Goal: Transaction & Acquisition: Purchase product/service

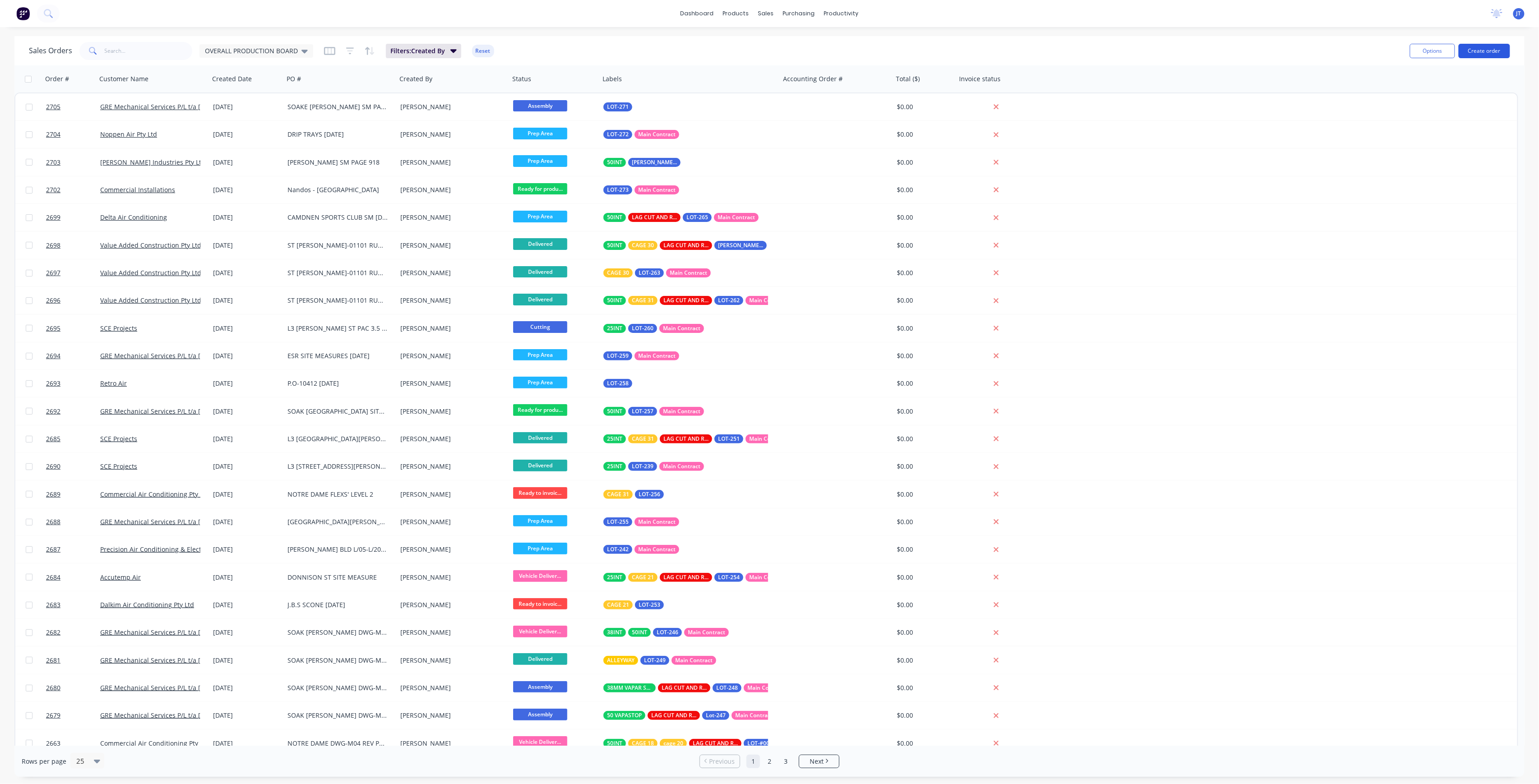
click at [1498, 48] on button "Create order" at bounding box center [1484, 51] width 52 height 14
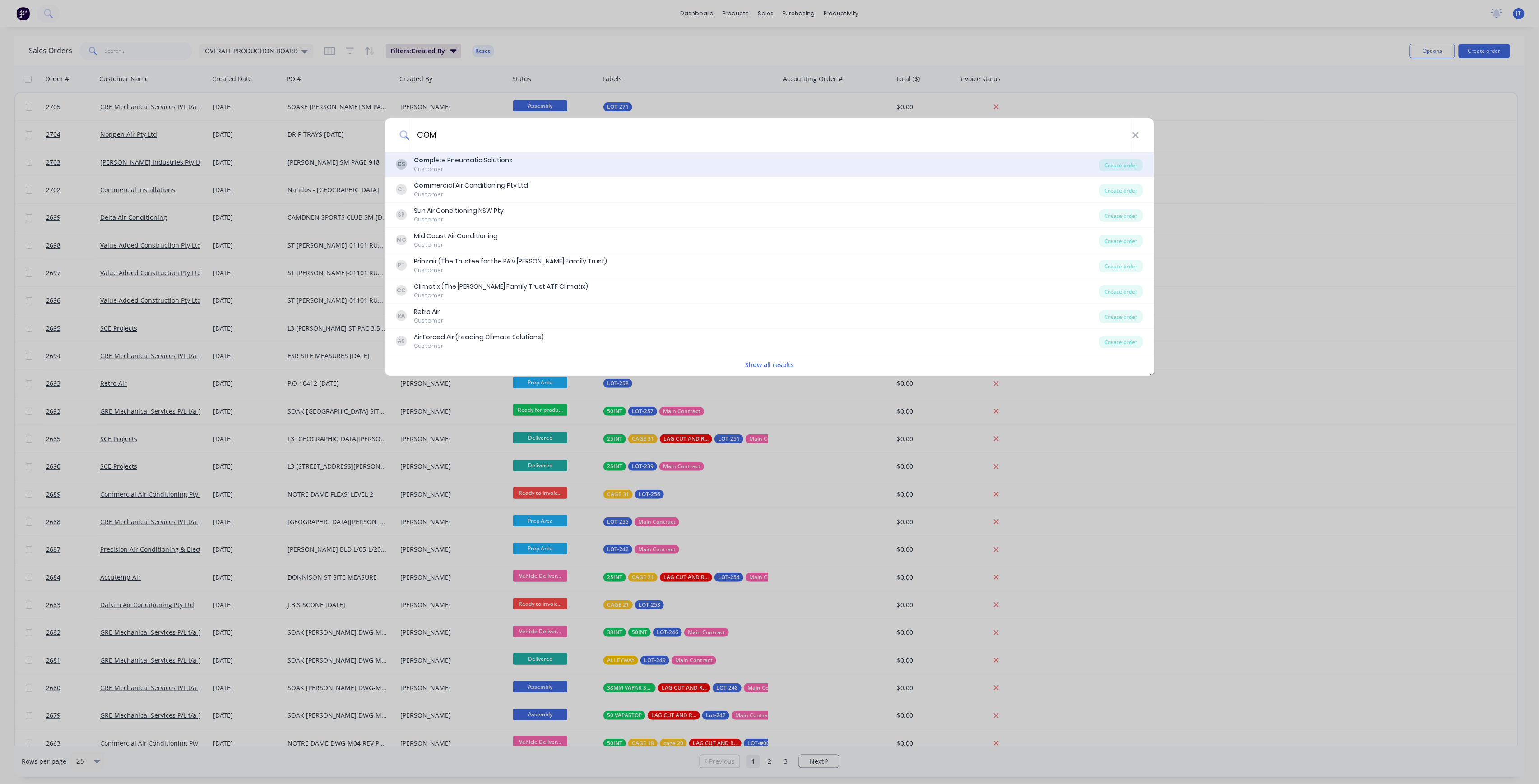
type input "COM"
click at [517, 164] on div "CS Com plete Pneumatic Solutions Customer" at bounding box center [748, 164] width 703 height 18
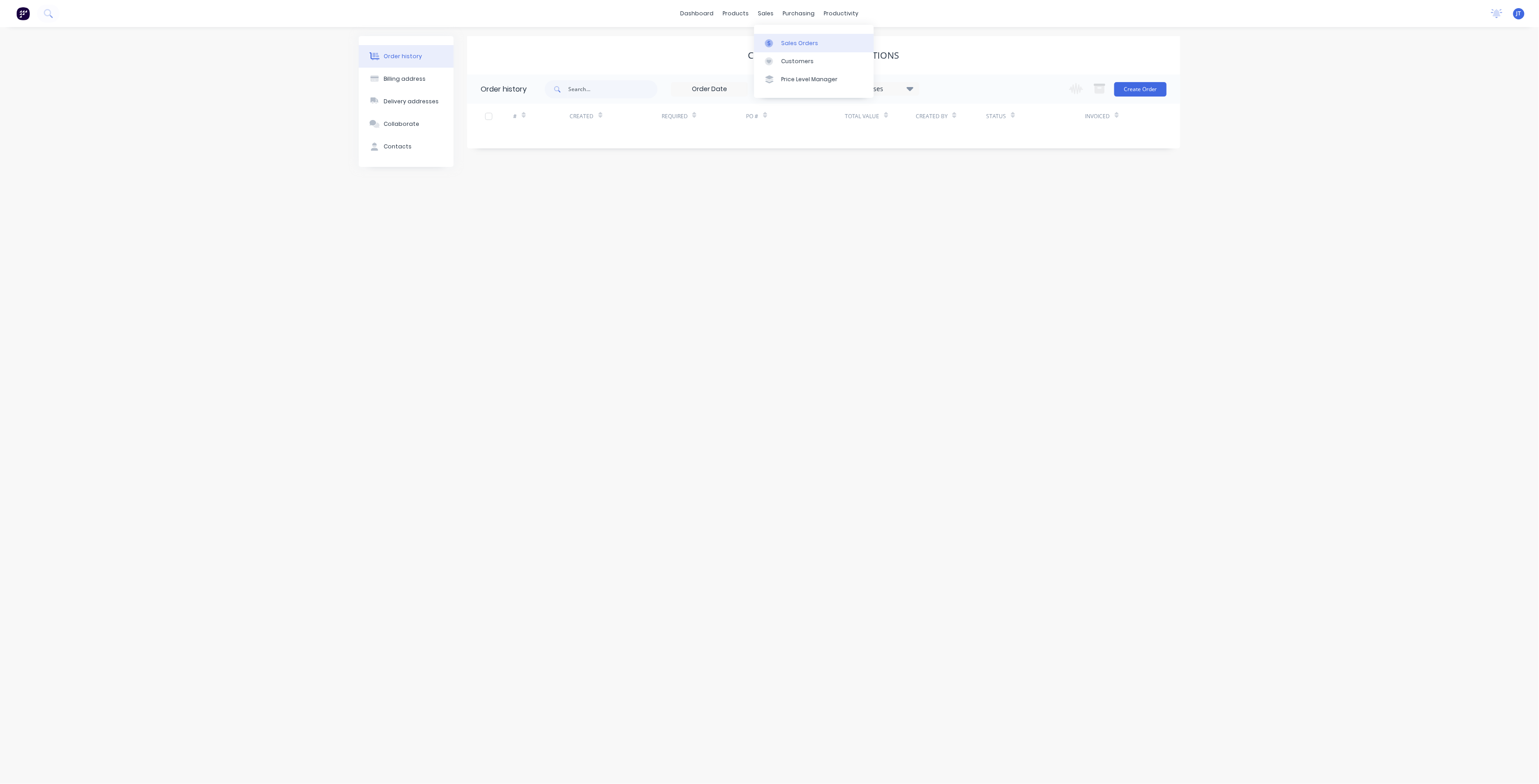
click at [792, 42] on div "Sales Orders" at bounding box center [800, 43] width 37 height 8
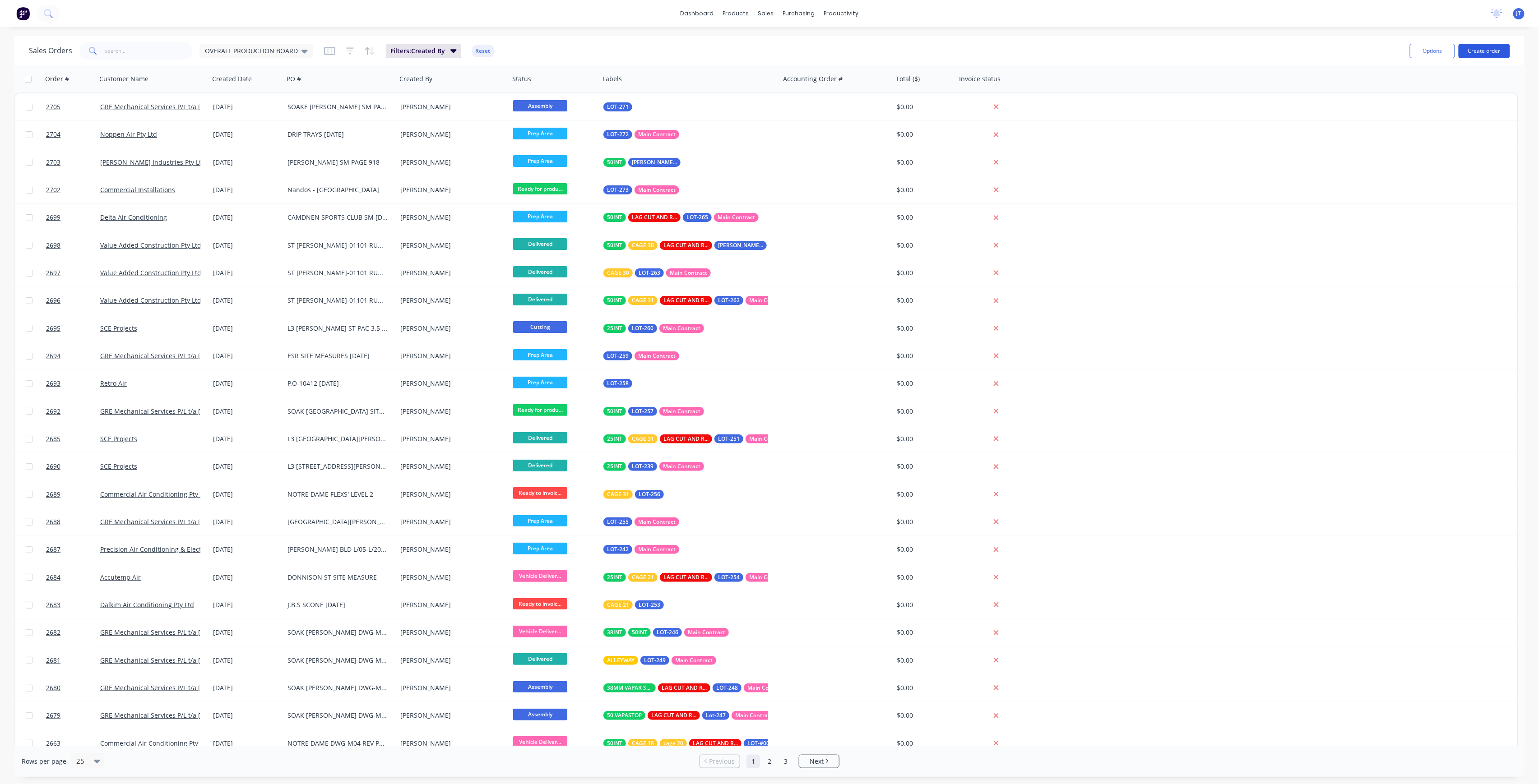
click at [1487, 52] on button "Create order" at bounding box center [1484, 51] width 52 height 14
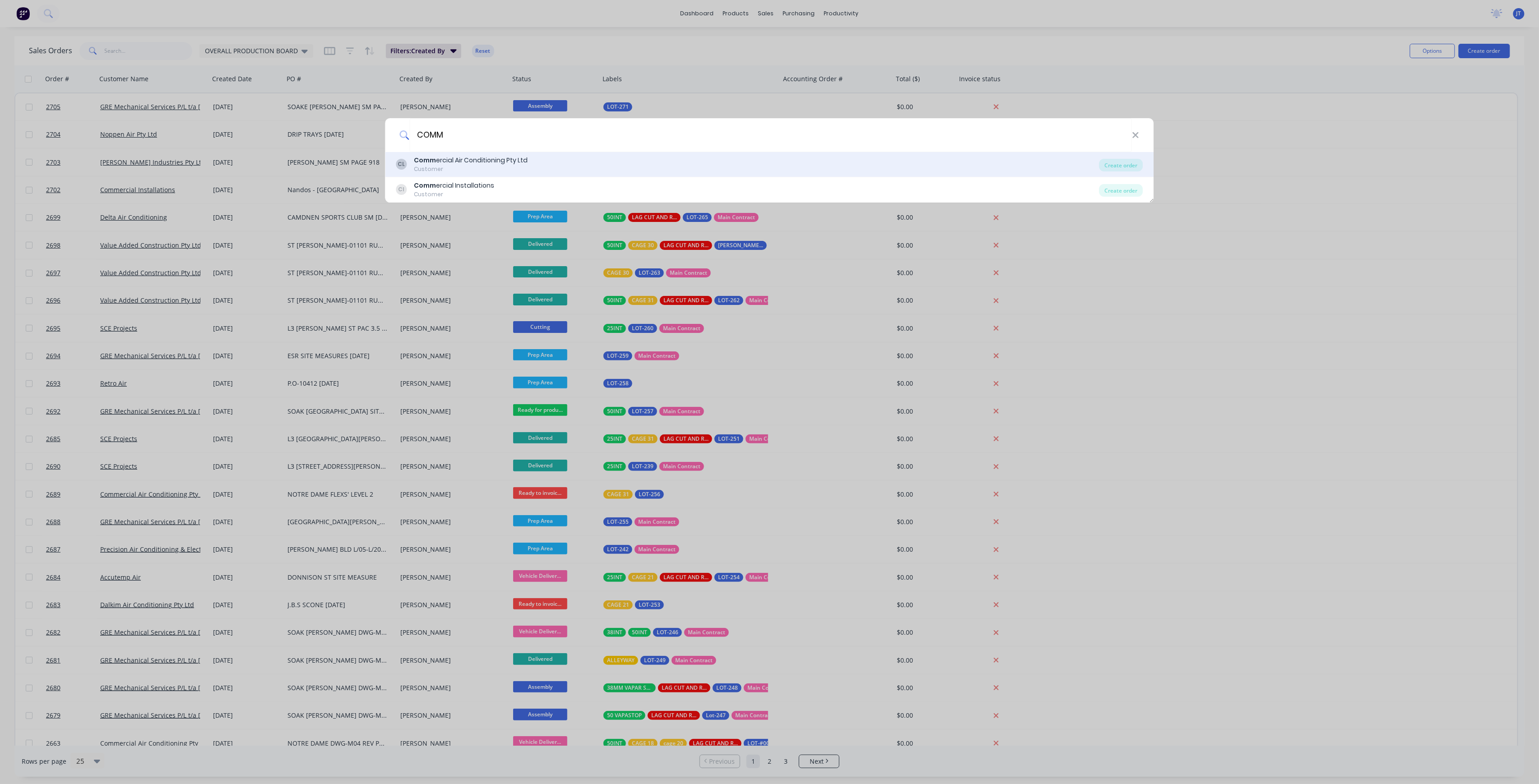
type input "COMM"
click at [791, 167] on div "CL Comm ercial Air Conditioning Pty Ltd Customer" at bounding box center [748, 164] width 703 height 18
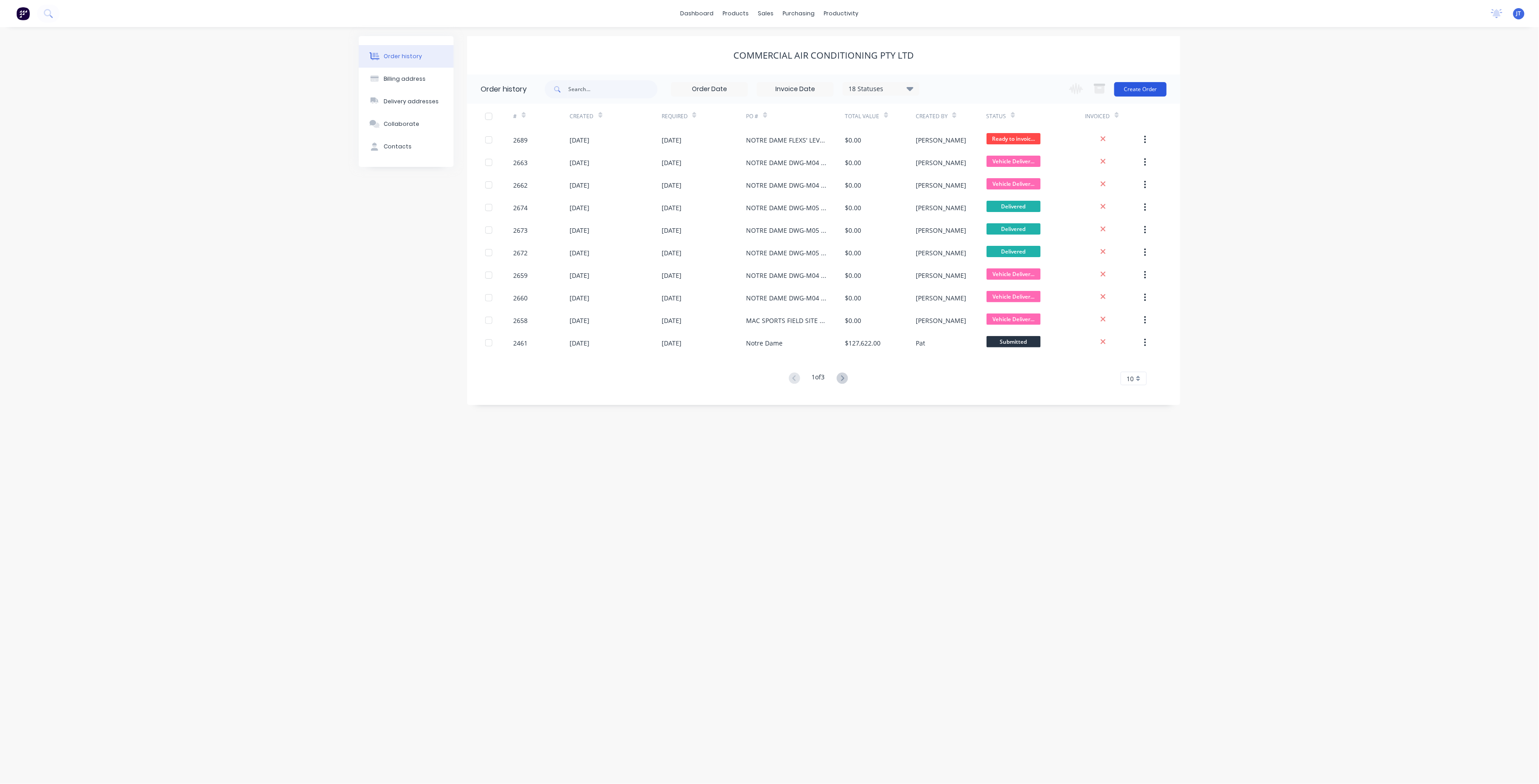
click at [1134, 87] on button "Create Order" at bounding box center [1141, 89] width 52 height 14
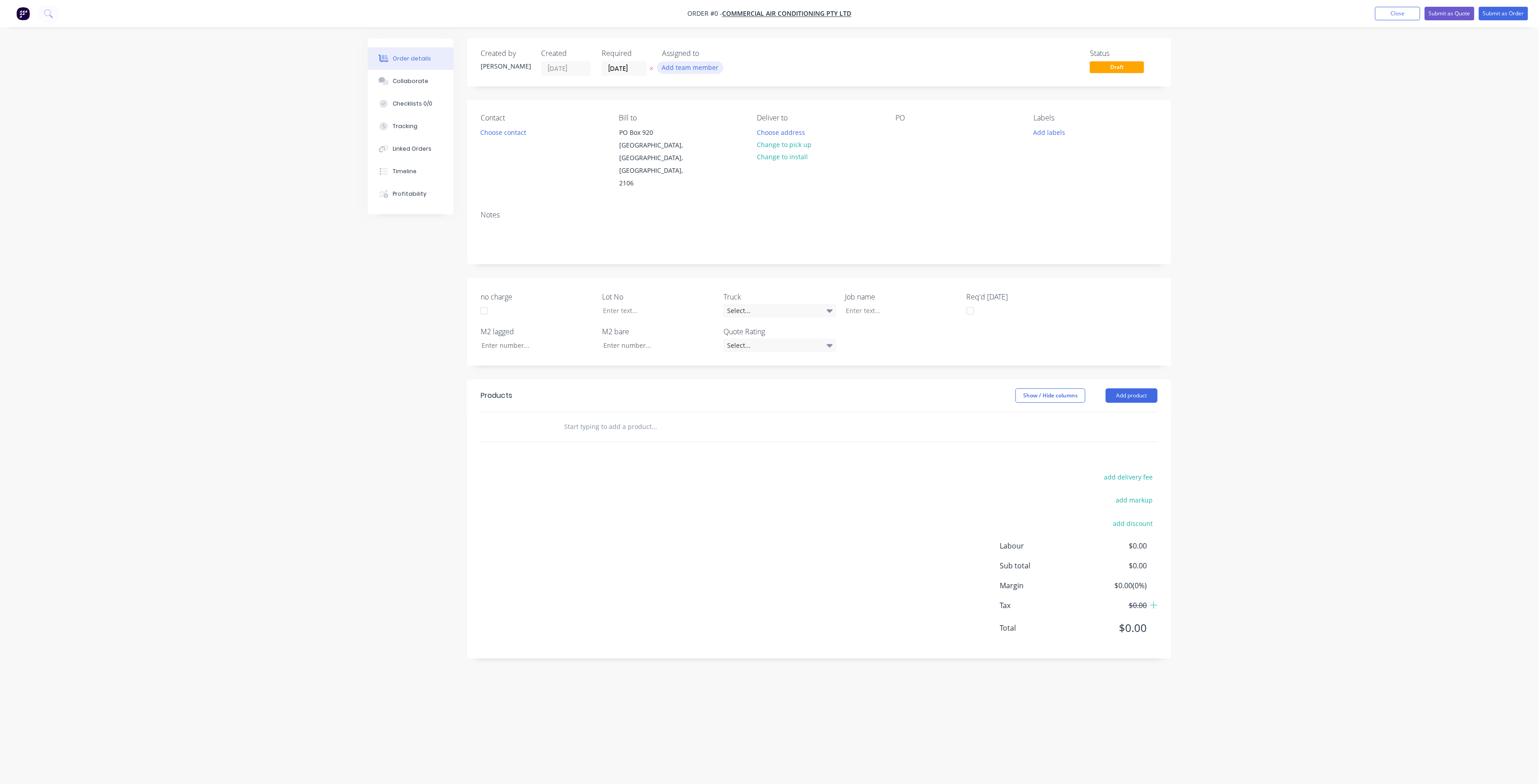
click at [686, 67] on button "Add team member" at bounding box center [690, 67] width 66 height 12
click at [708, 121] on div "[PERSON_NAME] (You)" at bounding box center [735, 118] width 90 height 10
click at [732, 177] on div "[PERSON_NAME]" at bounding box center [735, 181] width 90 height 10
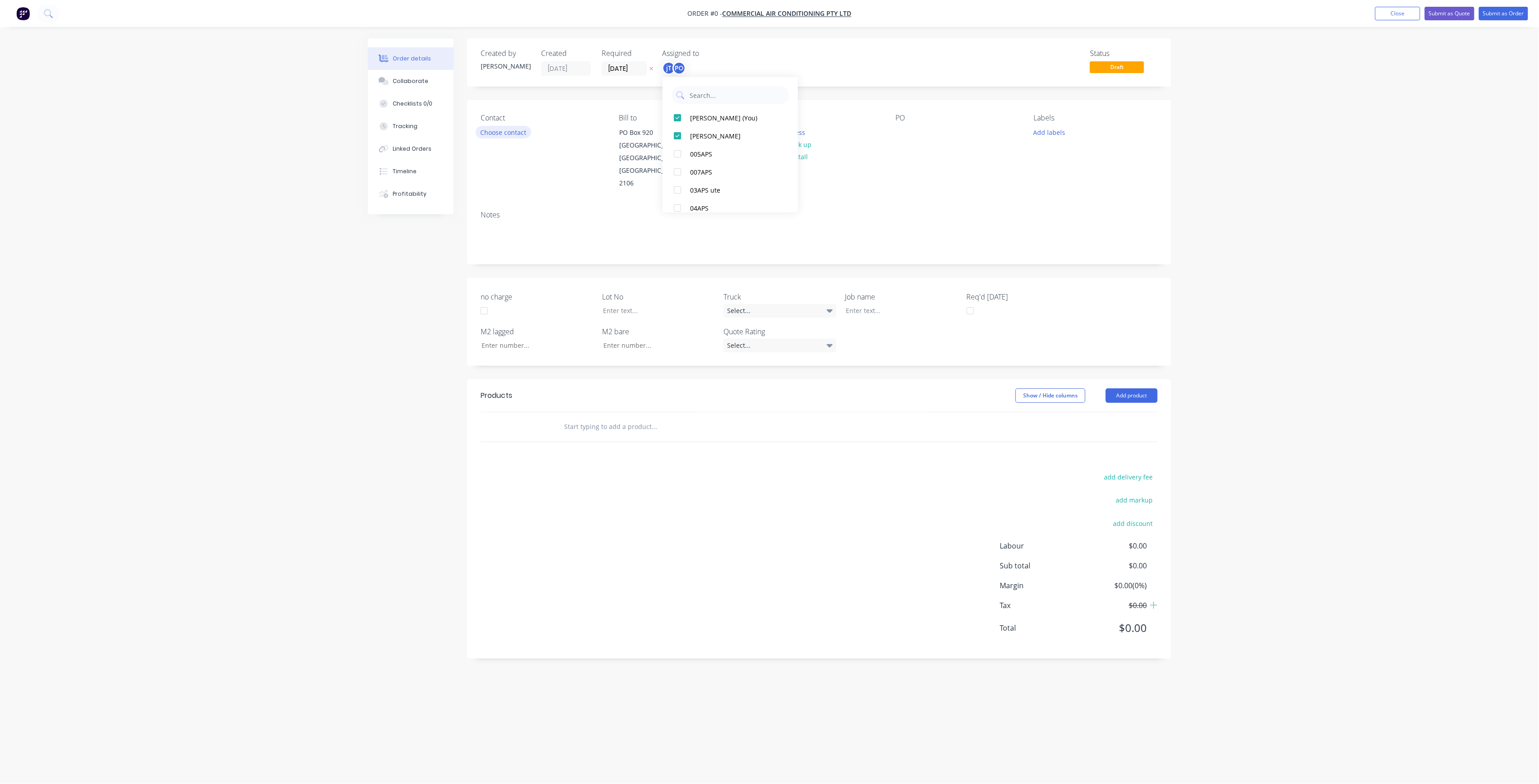
click at [513, 136] on div "Order details Collaborate Checklists 0/0 Tracking Linked Orders Timeline Profit…" at bounding box center [770, 375] width 821 height 673
click at [513, 129] on button "Choose contact" at bounding box center [504, 132] width 56 height 12
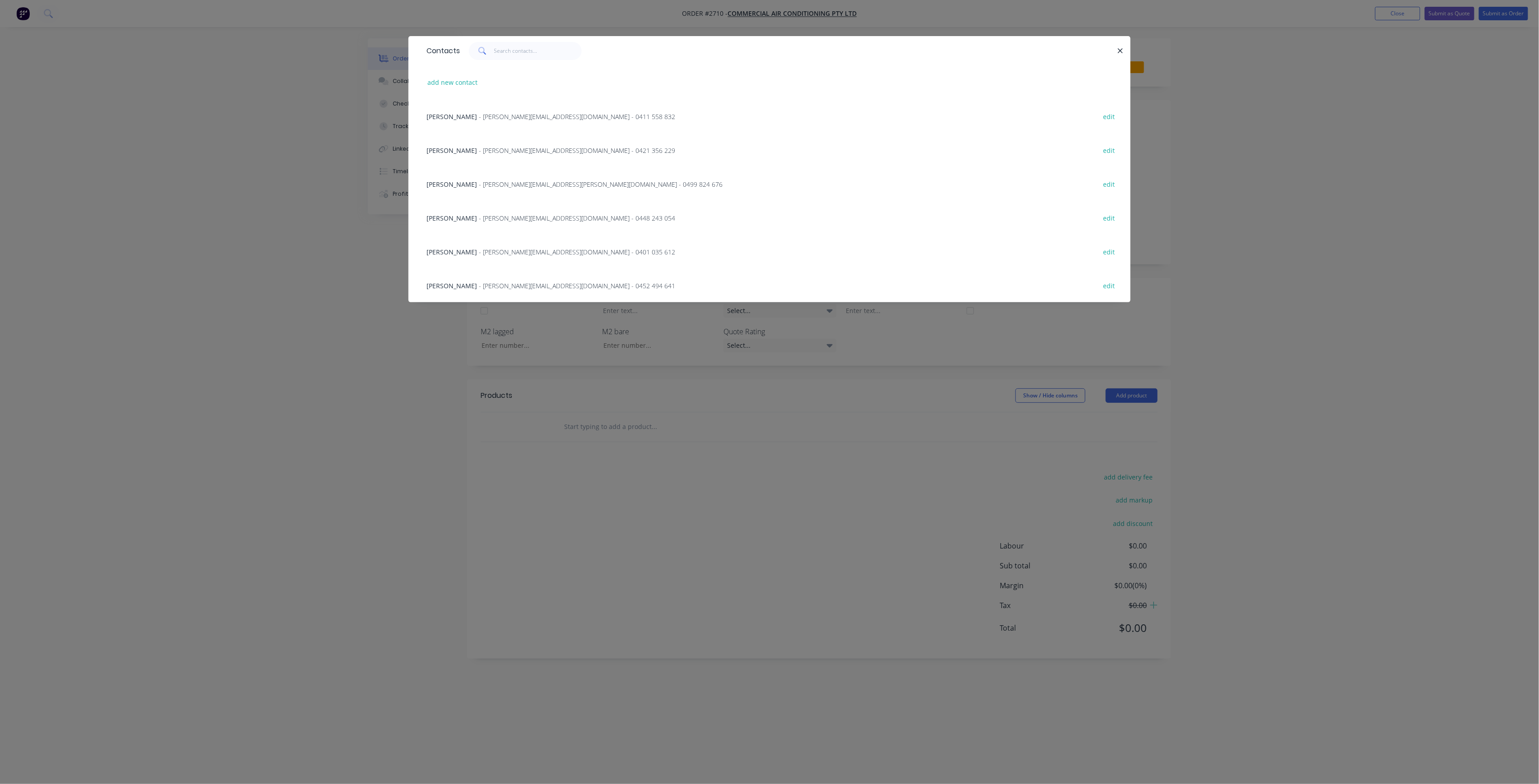
click at [494, 280] on div "[PERSON_NAME] - [PERSON_NAME][EMAIL_ADDRESS][DOMAIN_NAME] - 0452 494 641 edit" at bounding box center [769, 285] width 695 height 34
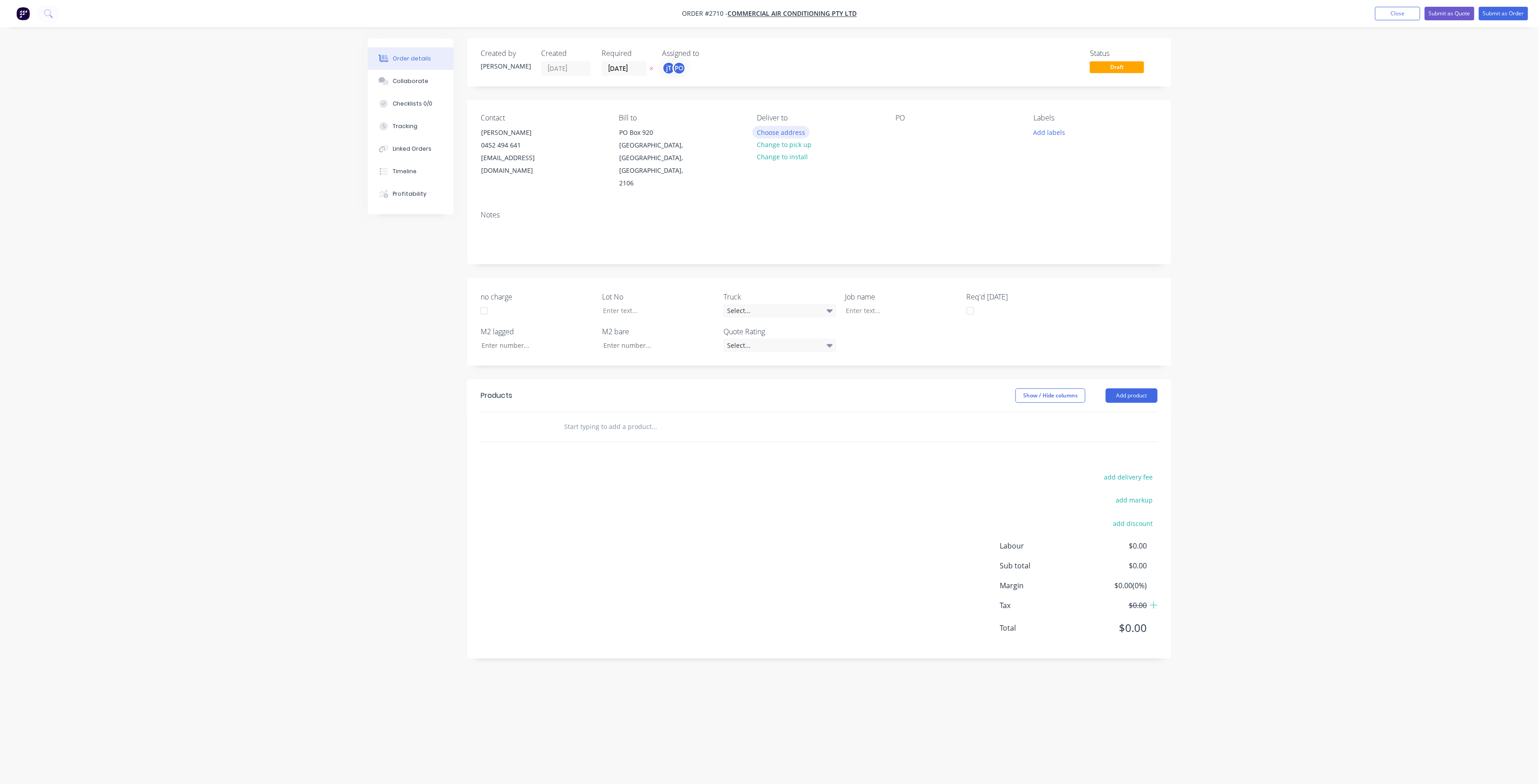
click at [782, 135] on button "Choose address" at bounding box center [782, 132] width 58 height 12
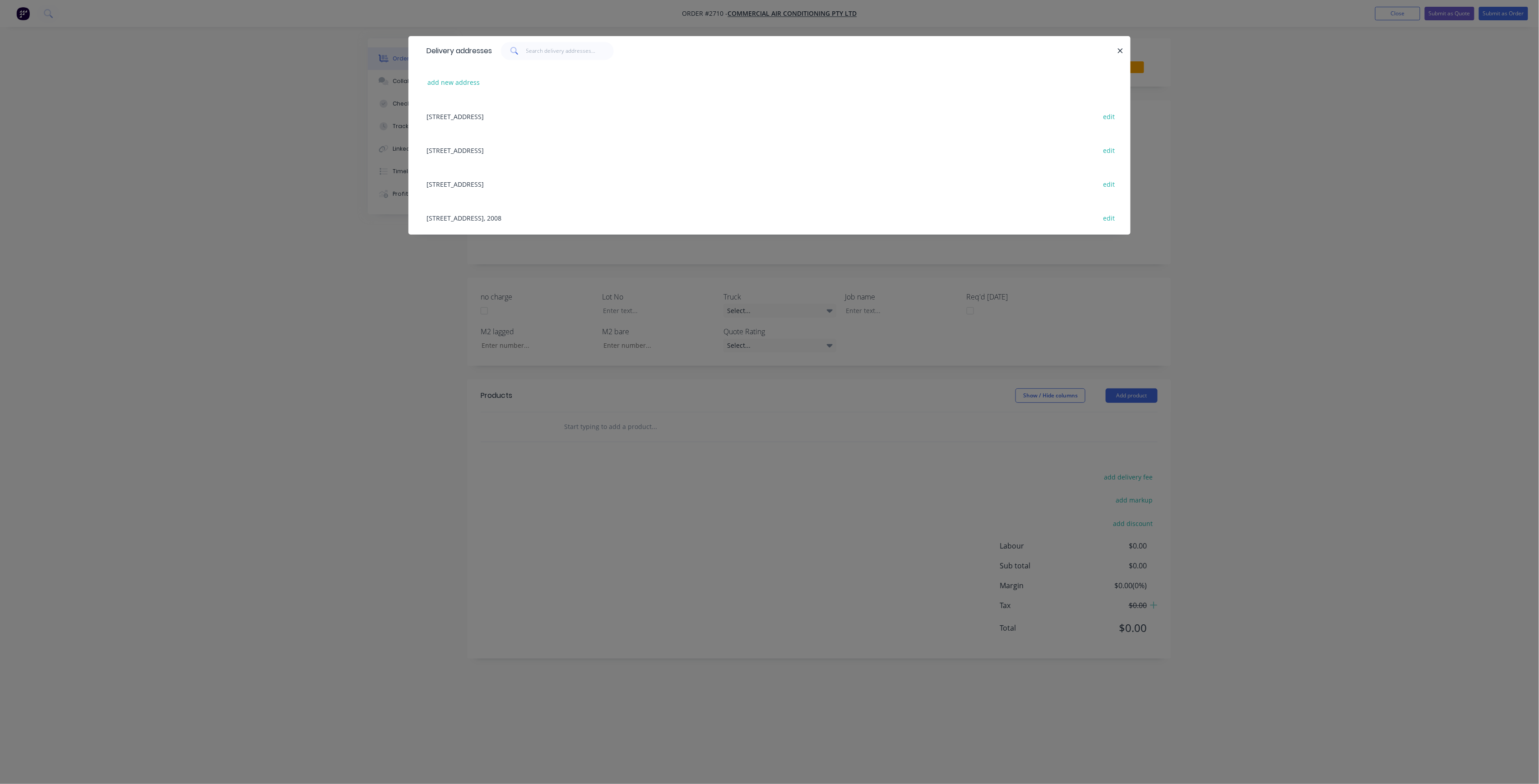
click at [583, 220] on div "[STREET_ADDRESS], 2008 edit" at bounding box center [769, 217] width 695 height 34
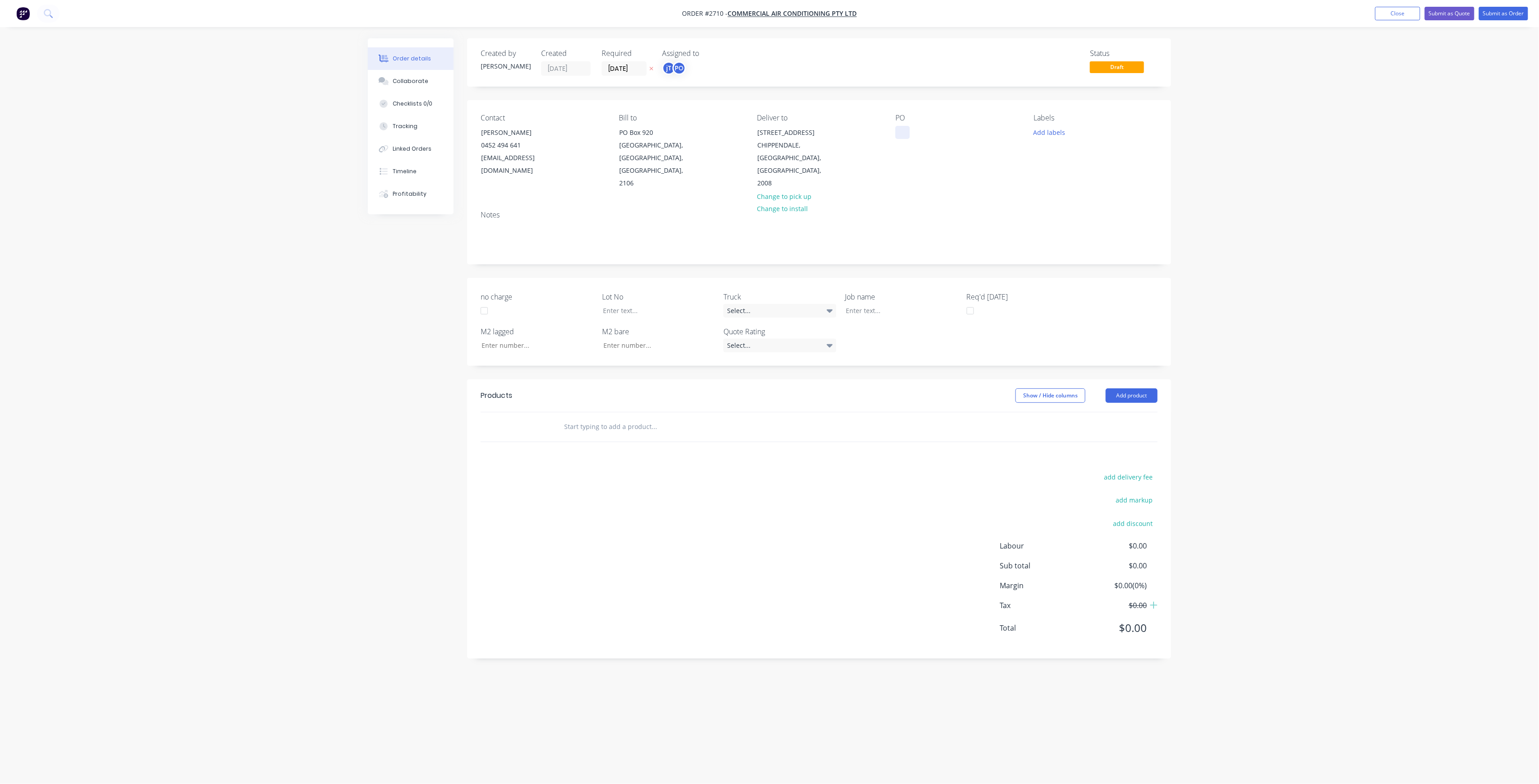
click at [896, 134] on div at bounding box center [903, 132] width 14 height 13
drag, startPoint x: 956, startPoint y: 151, endPoint x: 847, endPoint y: 124, distance: 112.3
click at [847, 124] on div "Contact [PERSON_NAME] 0452 494 641 [EMAIL_ADDRESS][DOMAIN_NAME] Bill to [GEOGRA…" at bounding box center [819, 152] width 704 height 103
copy div "NOTRE DAME DWG-M04 REV-P2 LEVEL 2 UNITS"
click at [883, 304] on div at bounding box center [895, 310] width 113 height 13
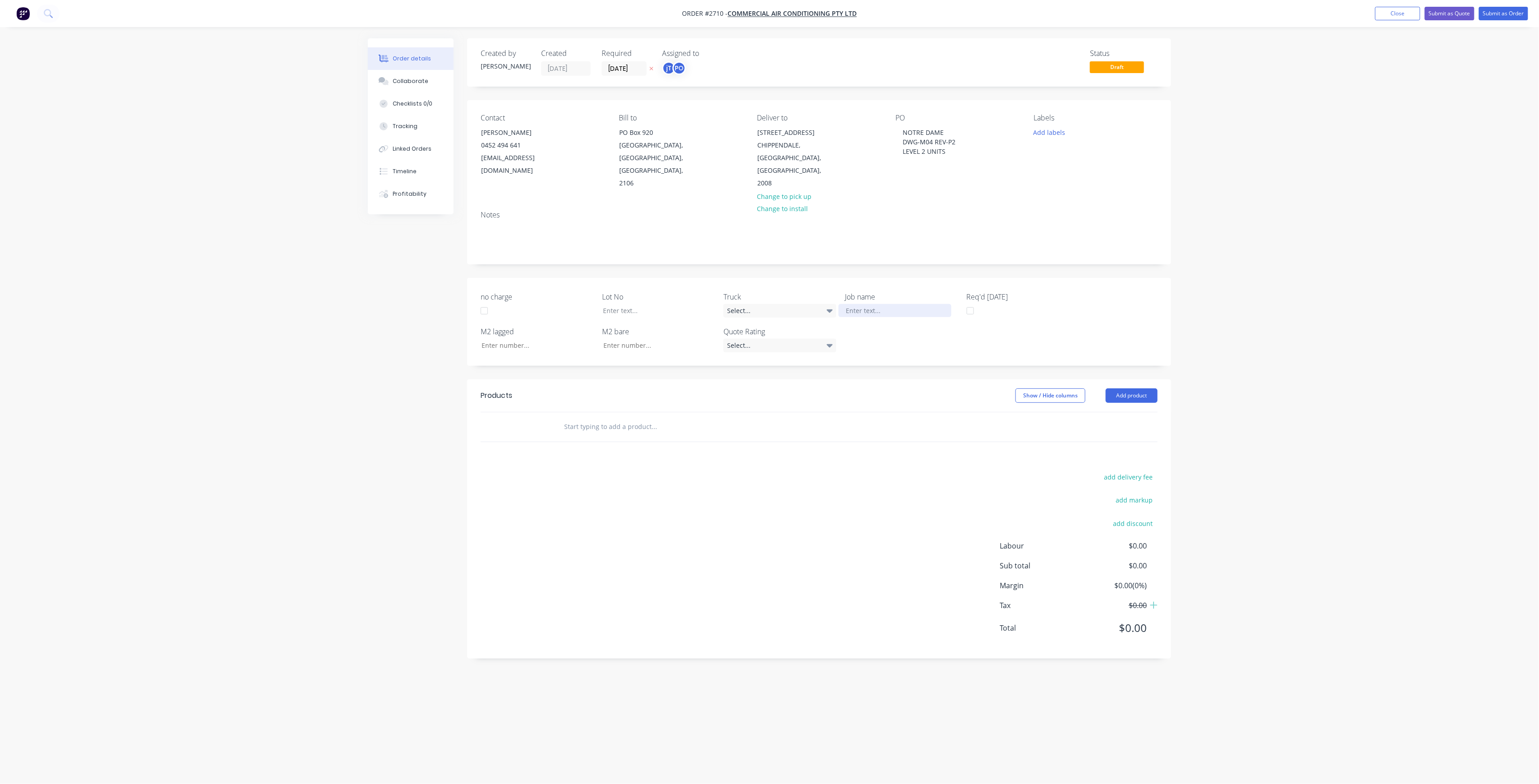
paste div
click at [888, 304] on div "NOTRE DAME DWG-M04 REV-P2LEVEL 2 UNITS" at bounding box center [895, 315] width 113 height 23
drag, startPoint x: 899, startPoint y: 305, endPoint x: 906, endPoint y: 309, distance: 8.1
click at [899, 305] on div "NOTRE DAME DWG-M04 REV-P2LEVEL 2 UNITS" at bounding box center [895, 315] width 113 height 23
click at [673, 304] on div at bounding box center [652, 310] width 113 height 13
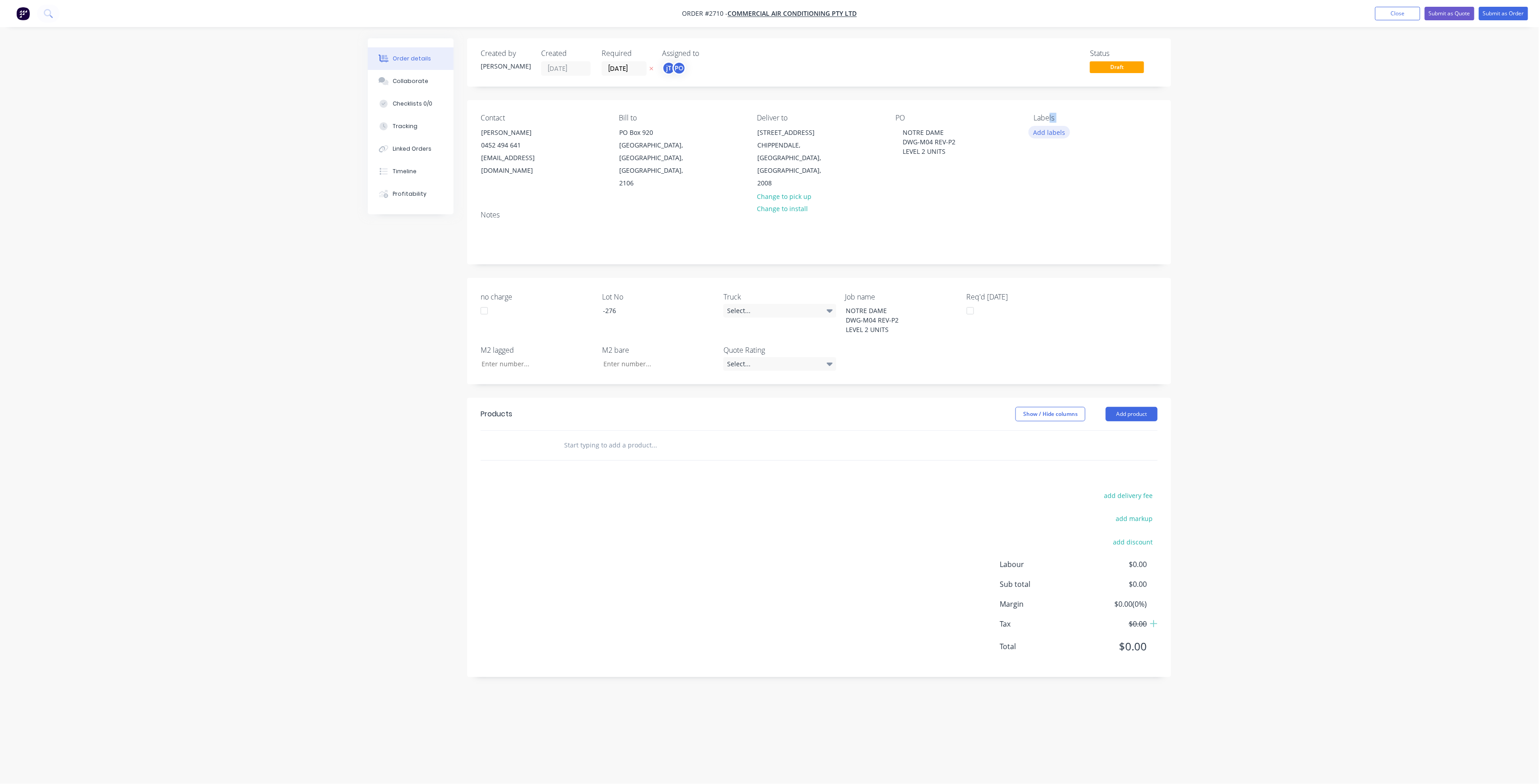
drag, startPoint x: 1049, startPoint y: 124, endPoint x: 1053, endPoint y: 136, distance: 12.6
click at [1049, 124] on div "Labels Add labels" at bounding box center [1096, 151] width 124 height 76
click at [1053, 136] on button "Add labels" at bounding box center [1049, 132] width 41 height 12
click at [1081, 161] on input "text" at bounding box center [1108, 159] width 94 height 18
click at [1072, 213] on div "LOT-276" at bounding box center [1073, 213] width 29 height 10
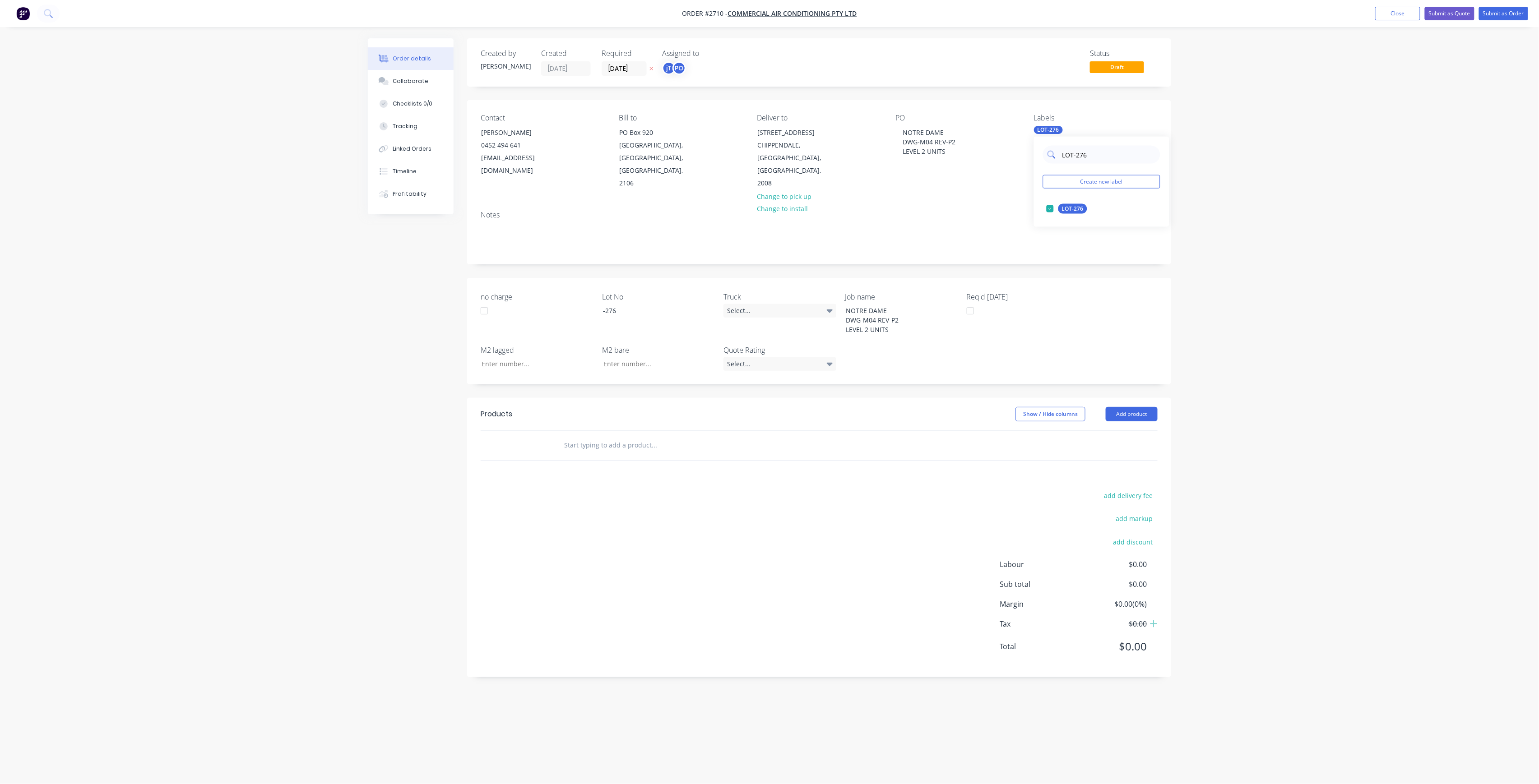
click at [1108, 158] on input "LOT-276" at bounding box center [1108, 155] width 94 height 18
click at [1078, 204] on div "MAIN Create new label Main Contract edit" at bounding box center [1101, 182] width 136 height 90
click at [1077, 206] on div "Main Contract" at bounding box center [1081, 209] width 45 height 10
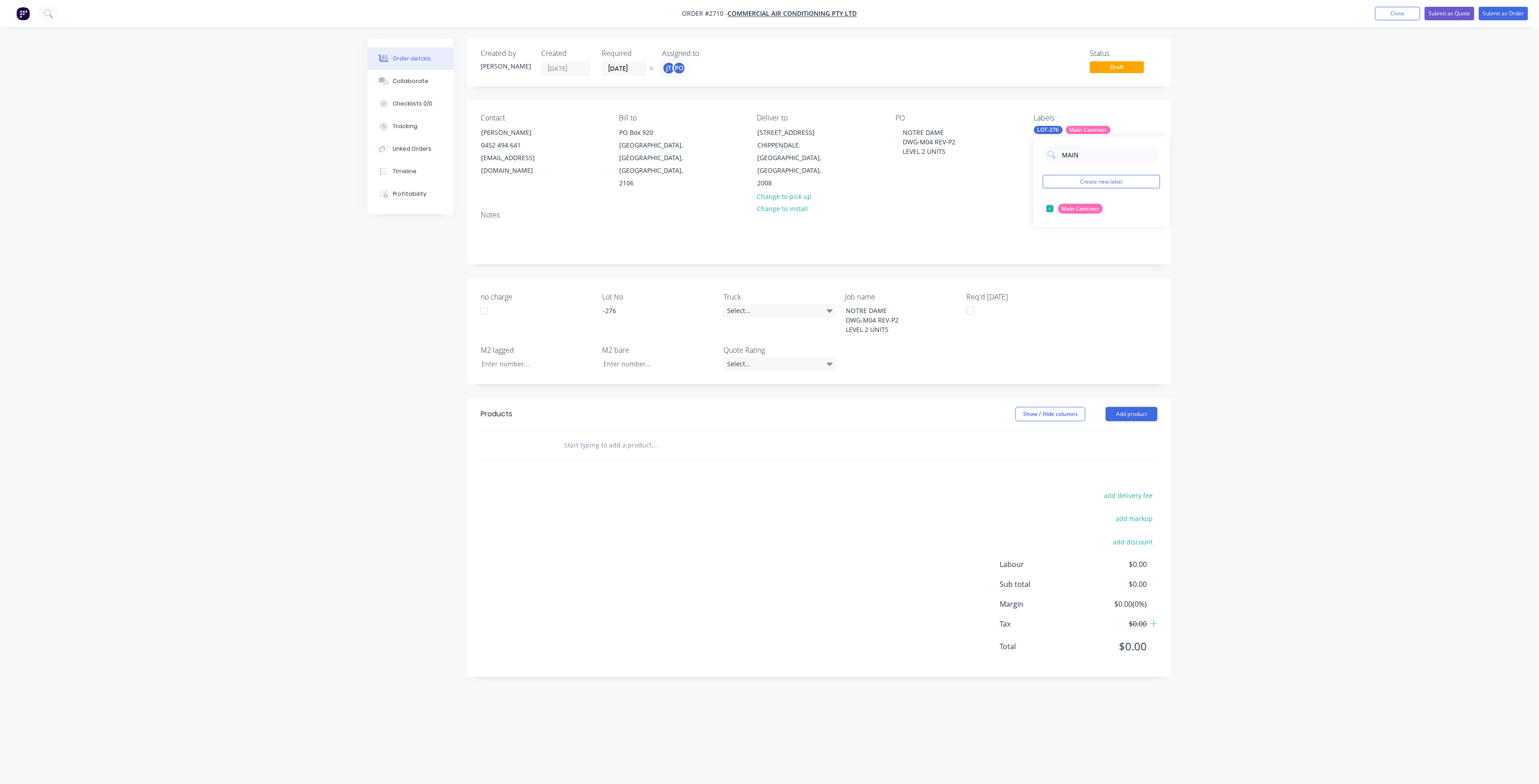
click at [1113, 143] on div "MAIN Create new label Main Contract edit" at bounding box center [1101, 182] width 136 height 90
click at [1115, 151] on input "MAIN" at bounding box center [1108, 155] width 94 height 18
type input "50"
click at [1071, 243] on div "50INT" at bounding box center [1070, 245] width 23 height 10
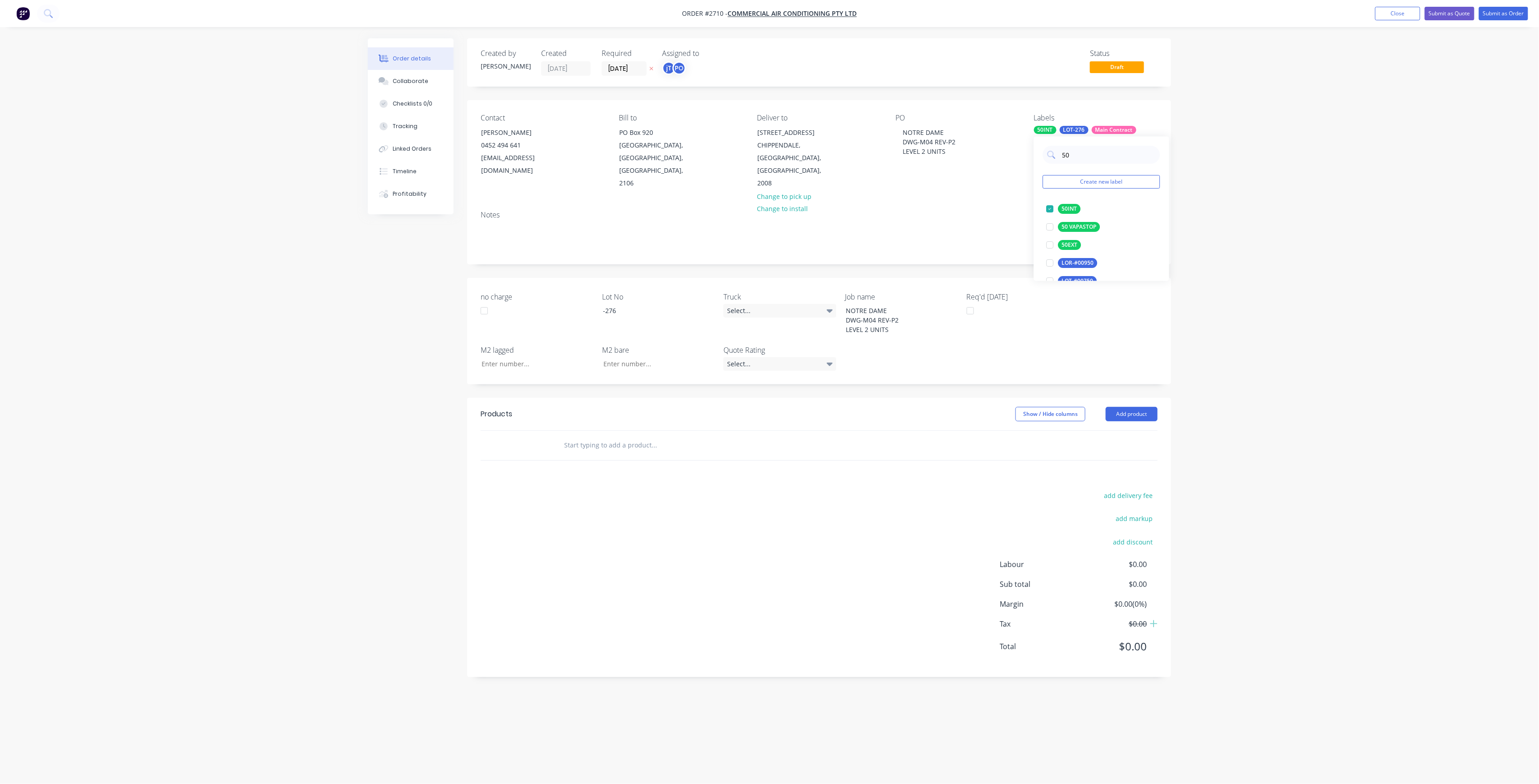
click at [711, 437] on input "text" at bounding box center [654, 445] width 180 height 18
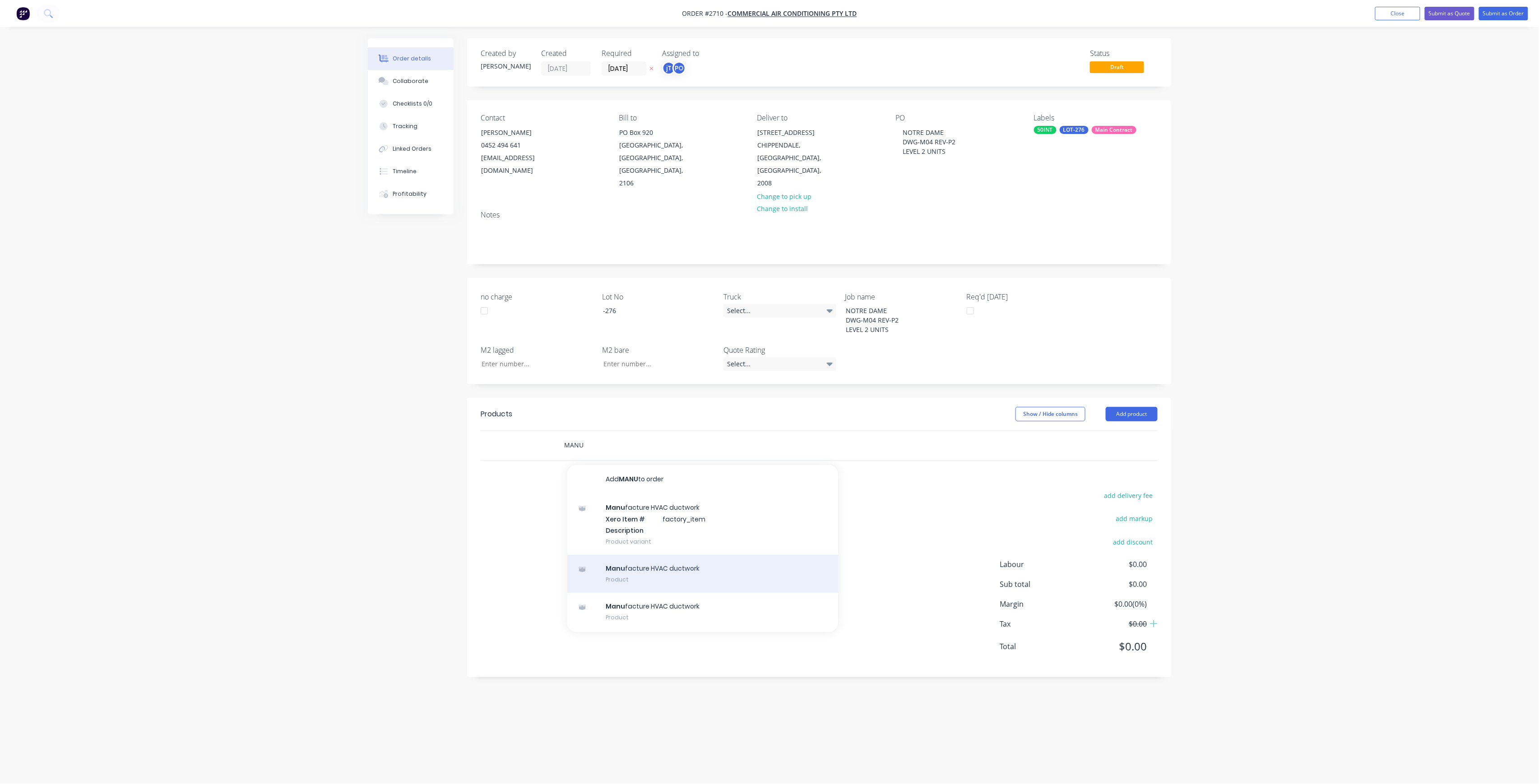
type input "MANU"
click at [674, 555] on div "Manu facture HVAC ductwork Product" at bounding box center [703, 574] width 271 height 38
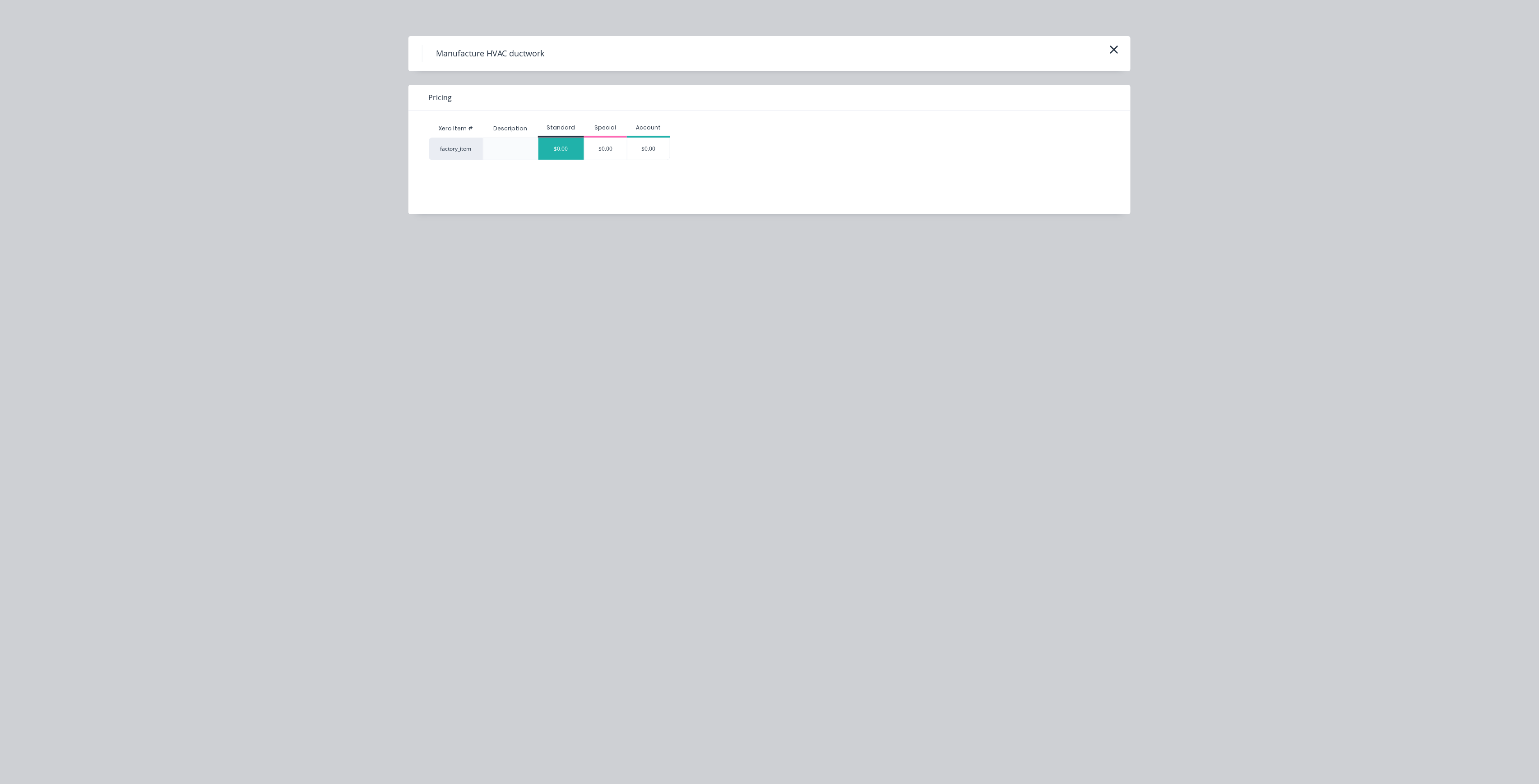
click at [557, 139] on div "$0.00" at bounding box center [561, 149] width 45 height 21
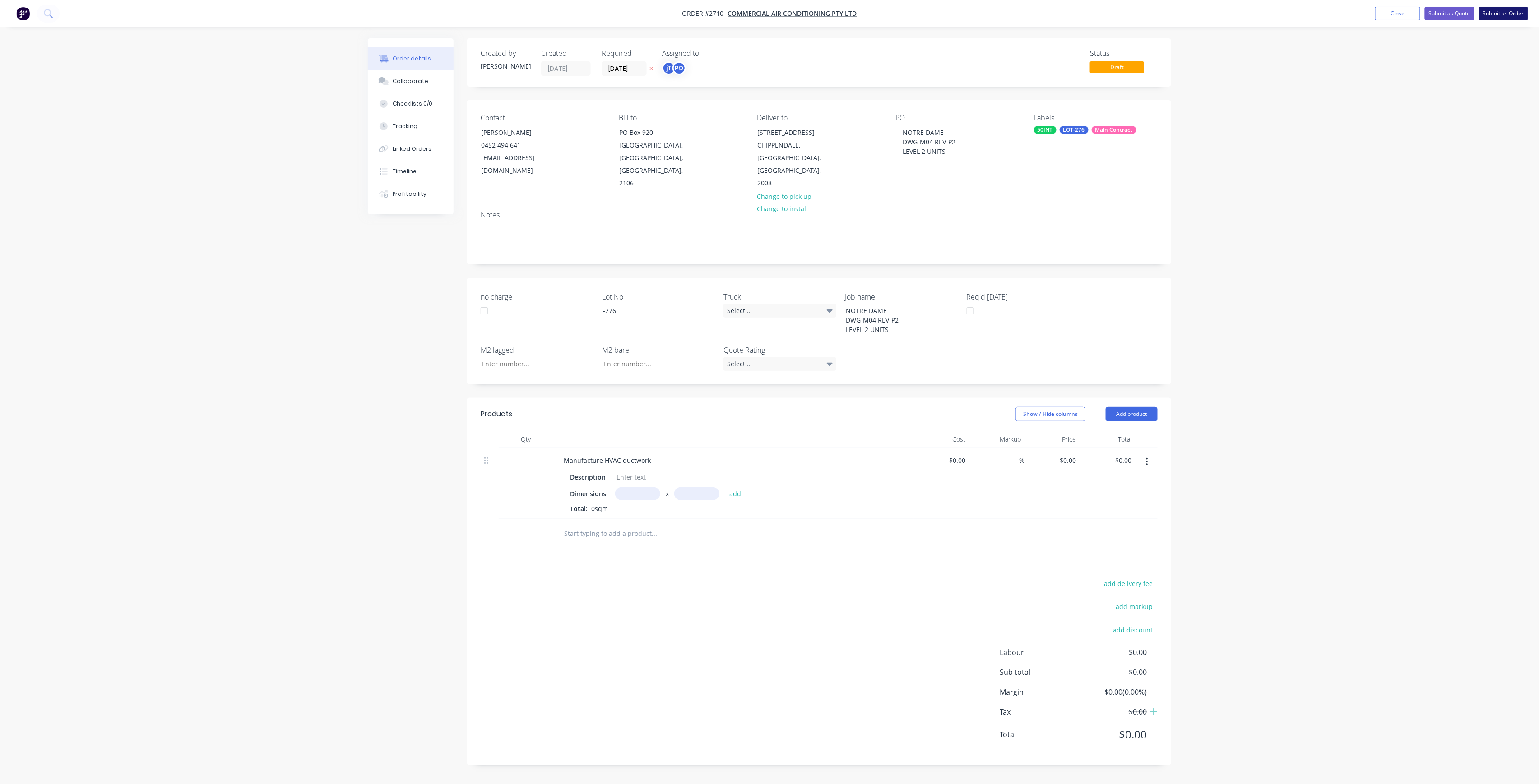
click at [1495, 14] on button "Submit as Order" at bounding box center [1504, 14] width 50 height 14
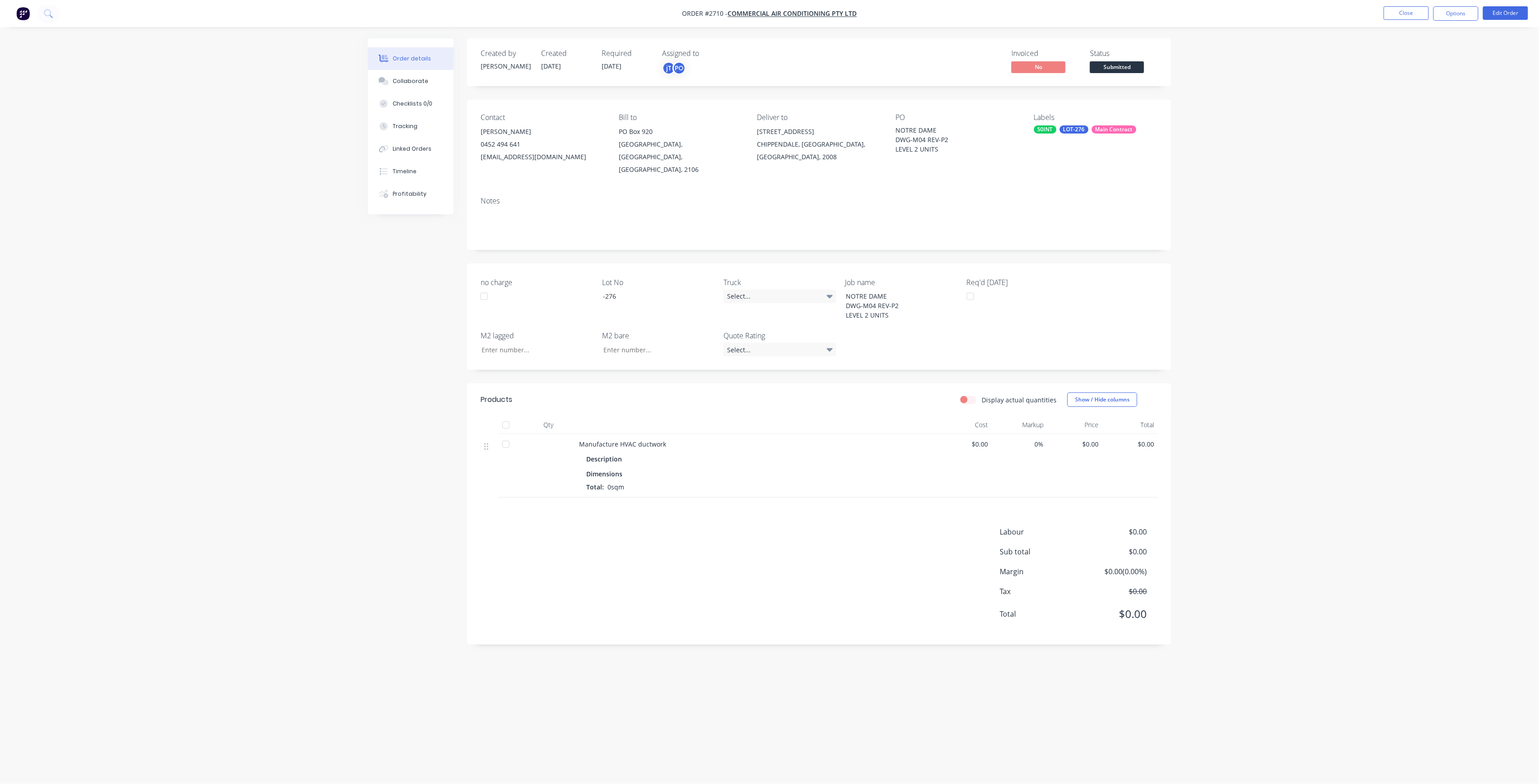
click at [1122, 69] on span "Submitted" at bounding box center [1117, 67] width 54 height 11
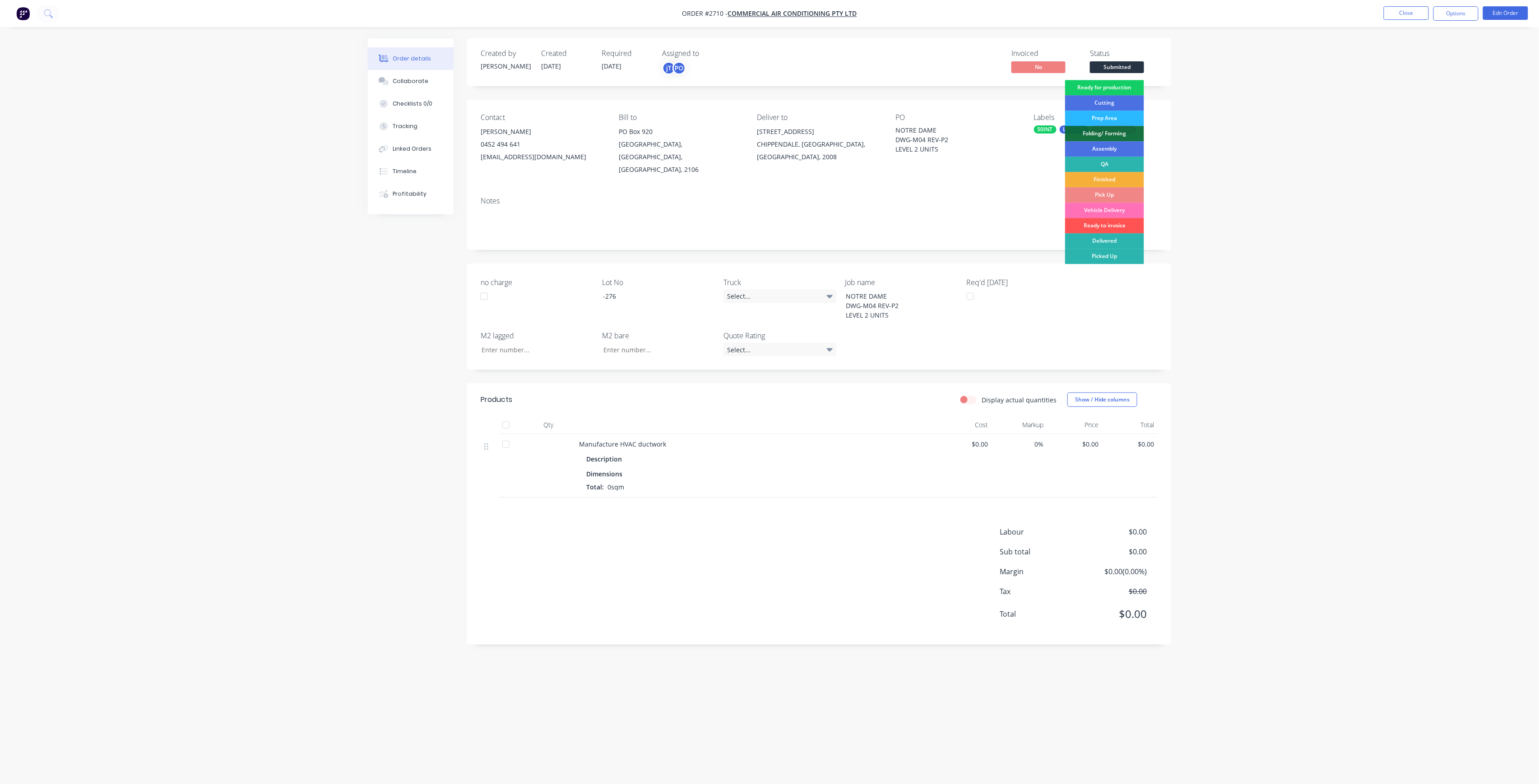
click at [1123, 84] on div "Ready for production" at bounding box center [1104, 87] width 79 height 15
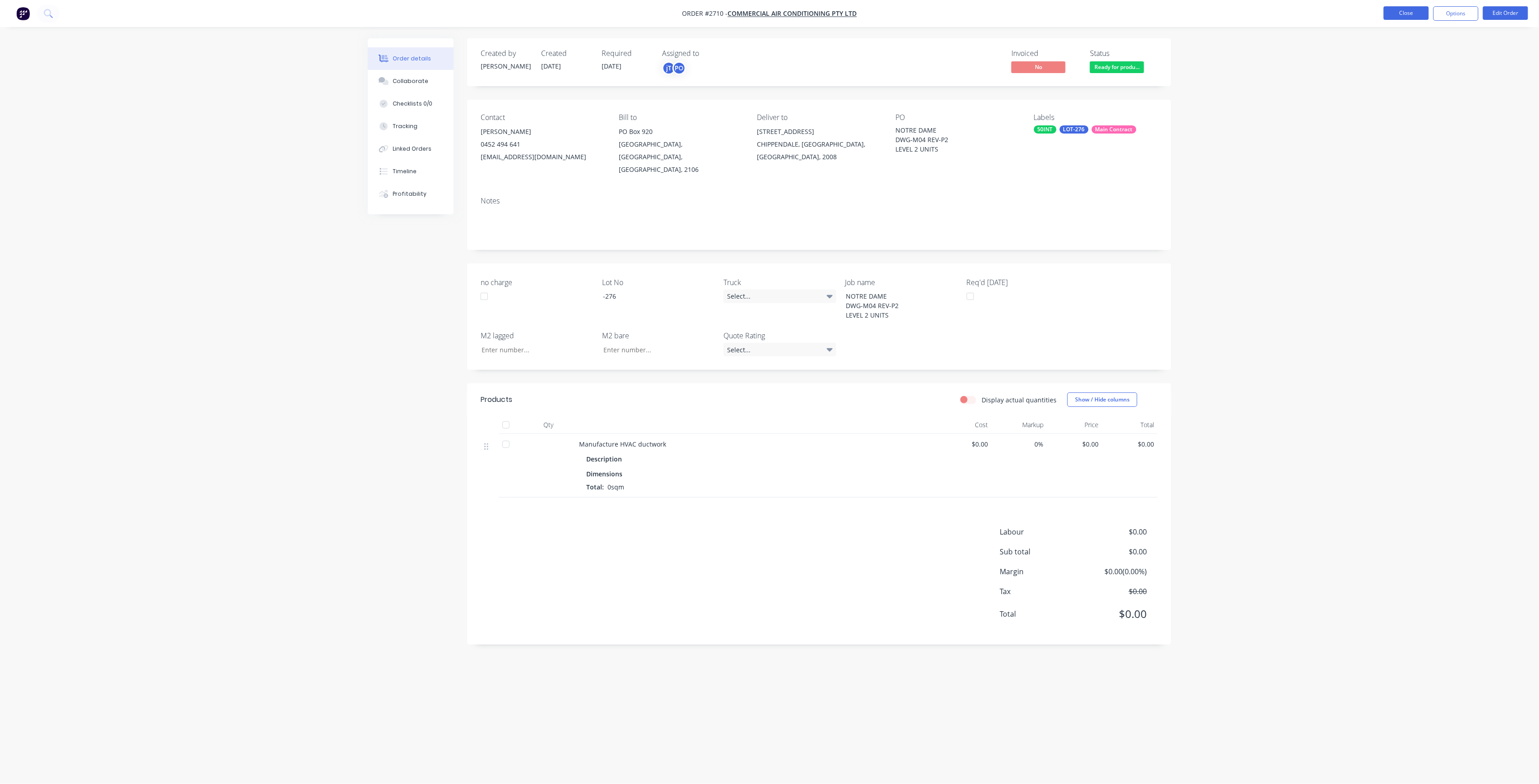
click at [1409, 18] on button "Close" at bounding box center [1407, 13] width 45 height 14
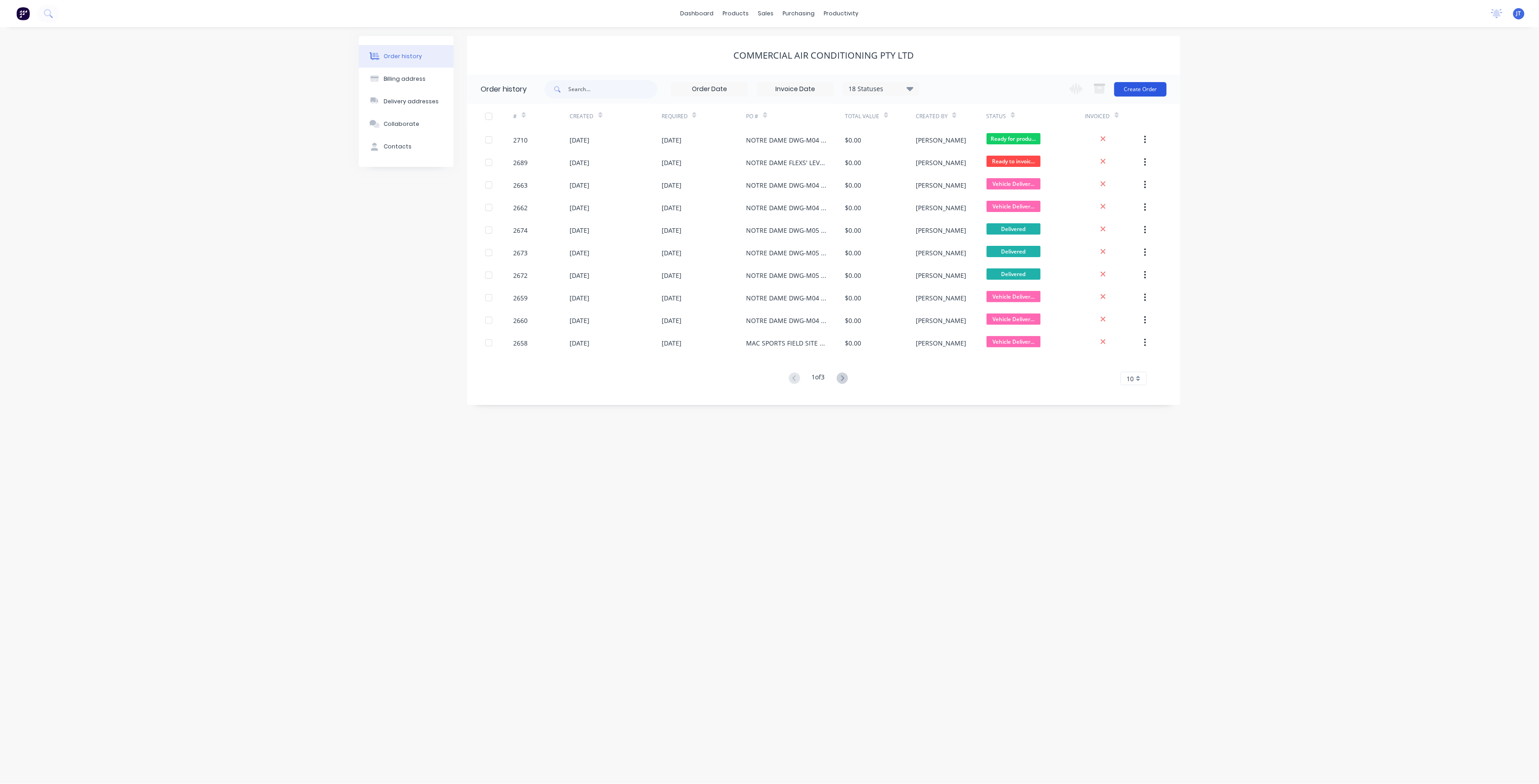
click at [1145, 93] on button "Create Order" at bounding box center [1141, 89] width 52 height 14
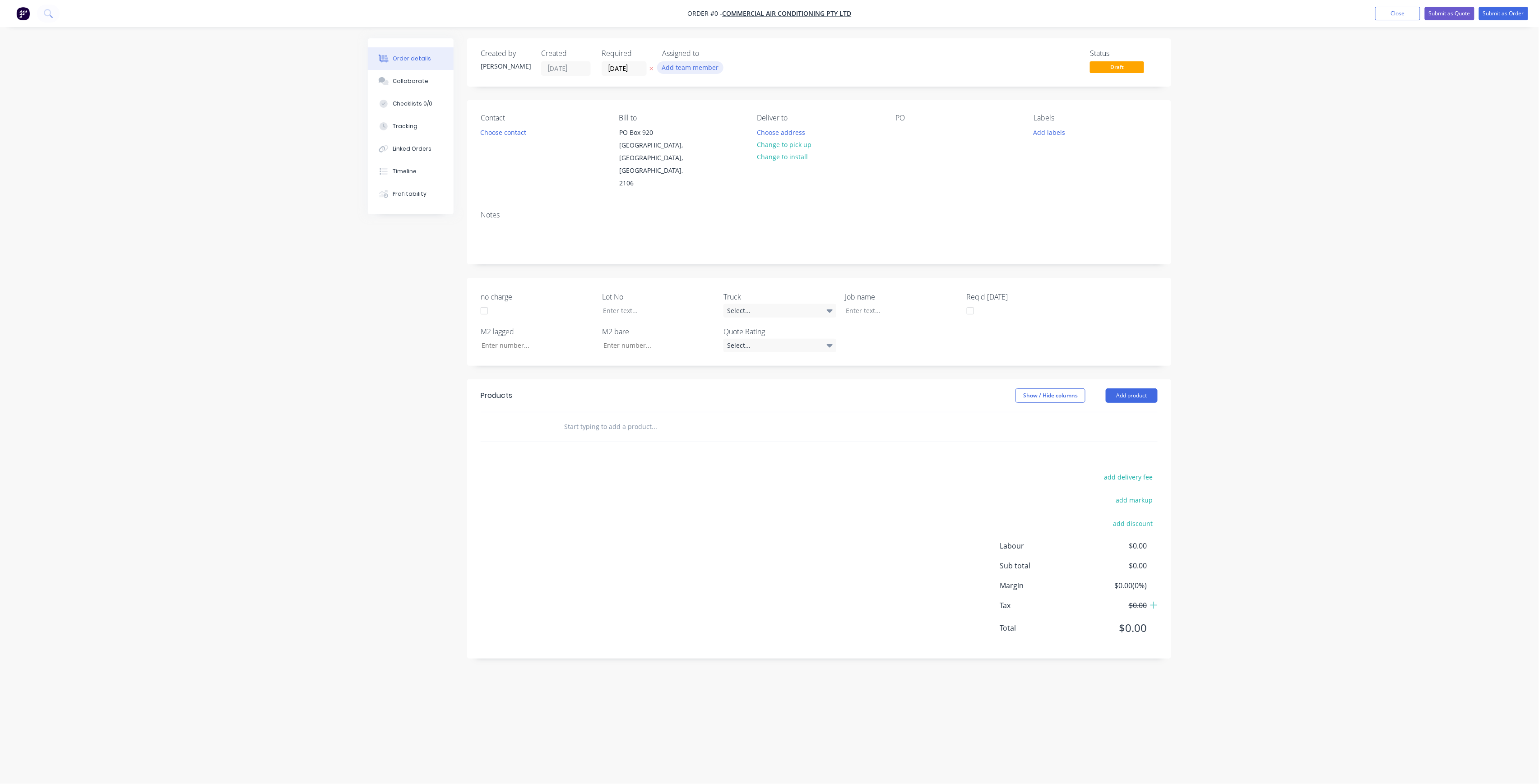
click at [697, 72] on button "Add team member" at bounding box center [690, 67] width 66 height 12
click at [715, 112] on button "[PERSON_NAME] (You)" at bounding box center [730, 118] width 136 height 18
click at [741, 177] on div "[PERSON_NAME]" at bounding box center [735, 181] width 90 height 10
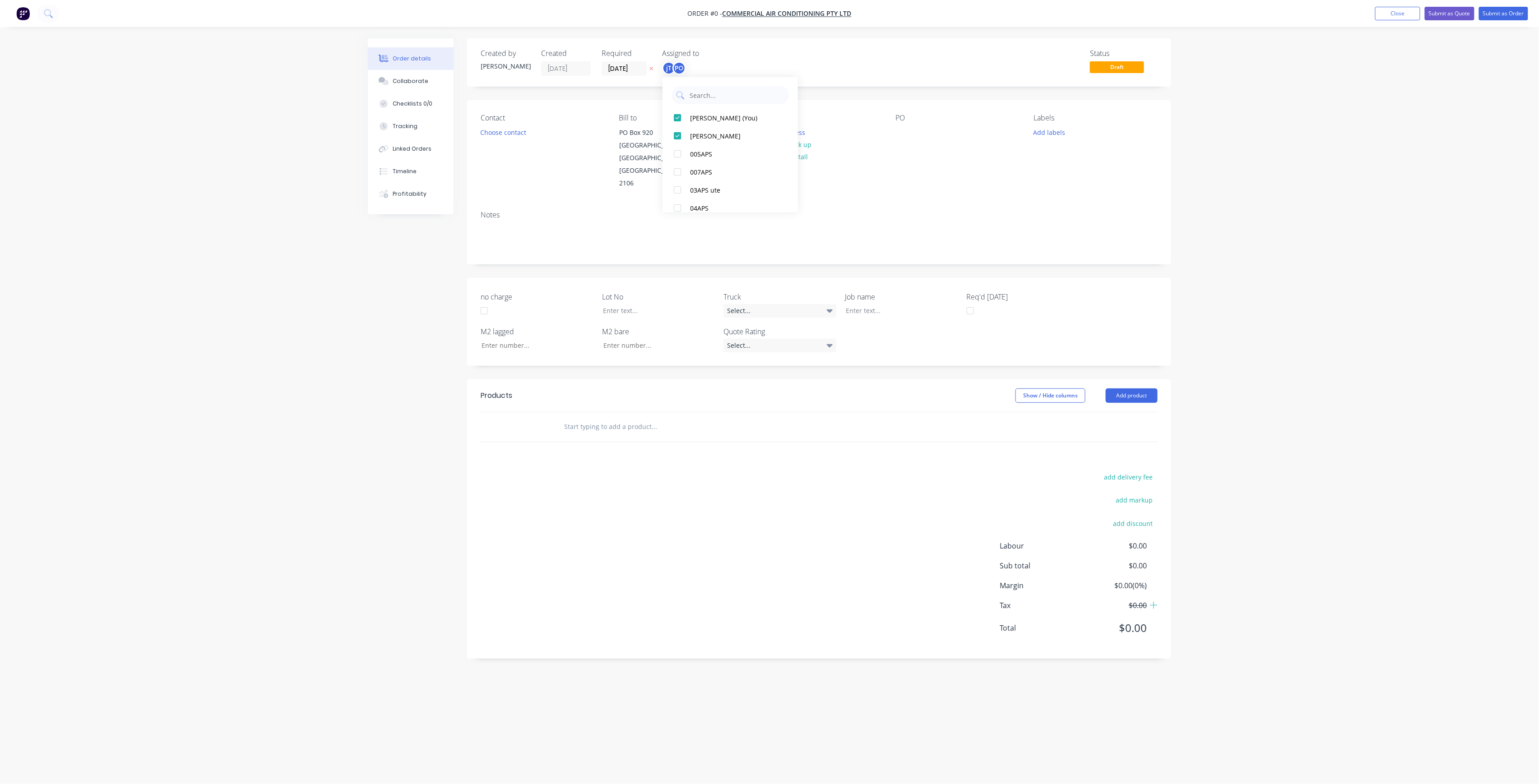
click at [517, 142] on div "Order details Collaborate Checklists 0/0 Tracking Linked Orders Timeline Profit…" at bounding box center [770, 375] width 821 height 673
click at [515, 135] on button "Choose contact" at bounding box center [504, 132] width 56 height 12
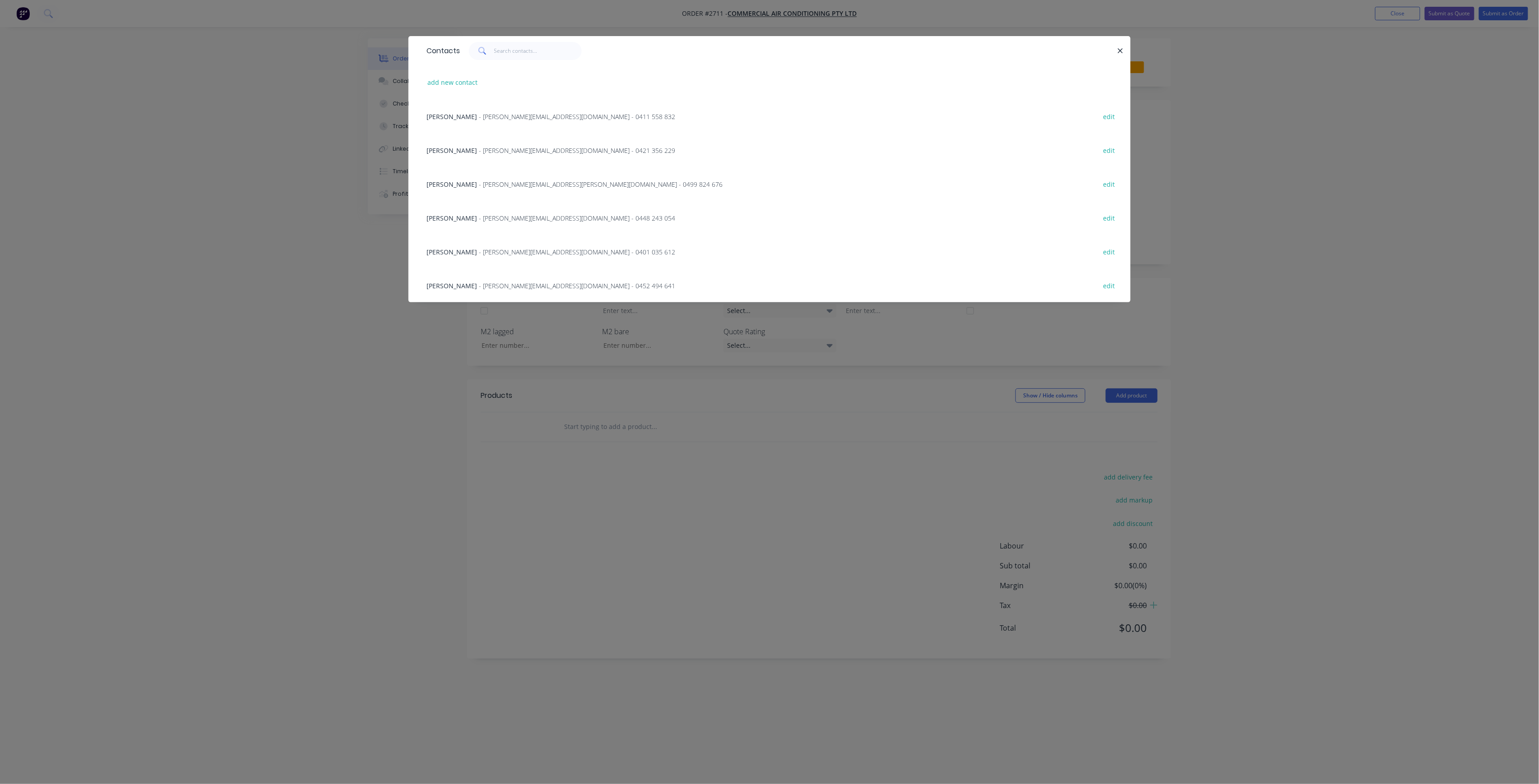
click at [517, 286] on span "- [PERSON_NAME][EMAIL_ADDRESS][DOMAIN_NAME] - 0452 494 641" at bounding box center [577, 285] width 196 height 8
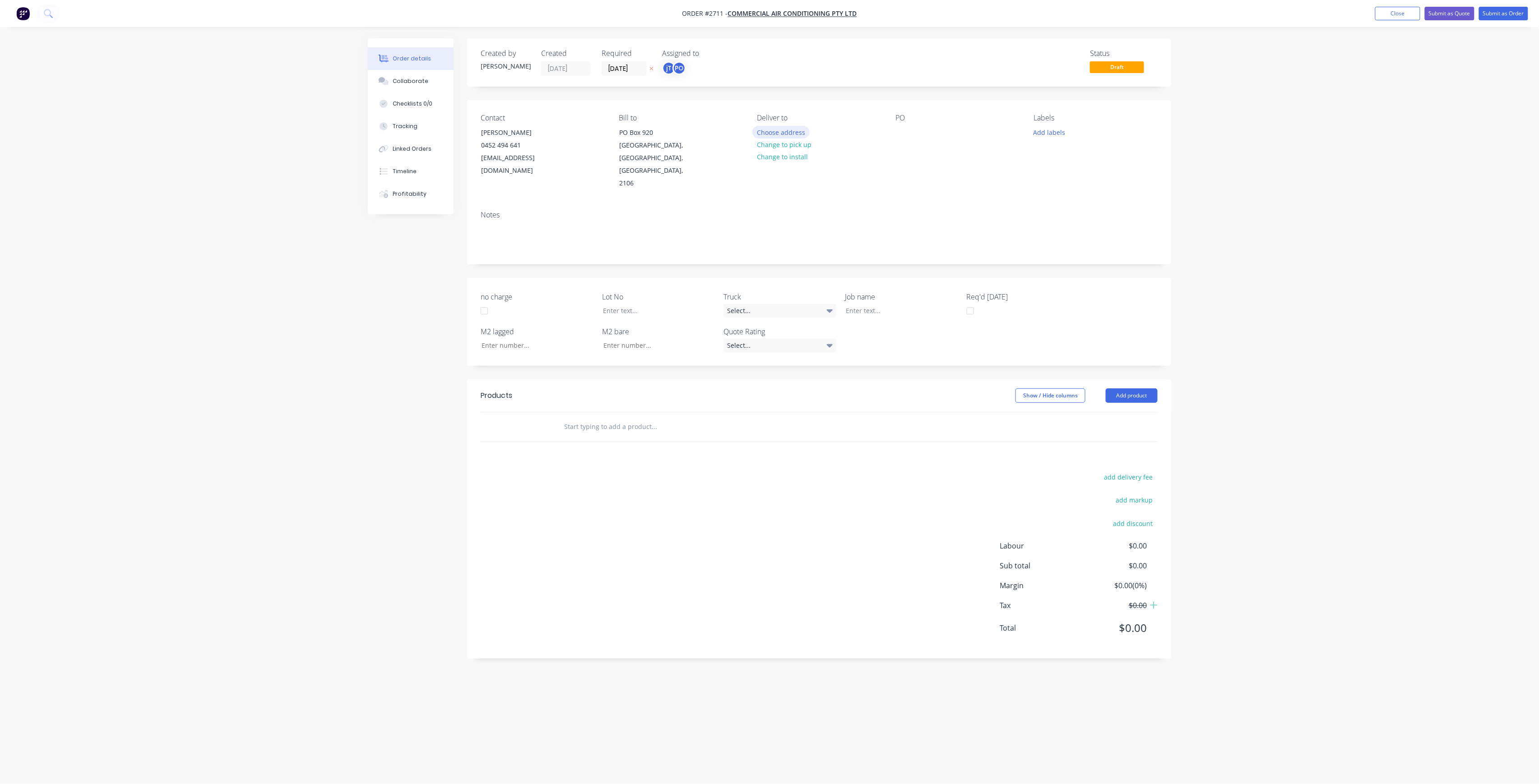
click at [788, 127] on button "Choose address" at bounding box center [782, 132] width 58 height 12
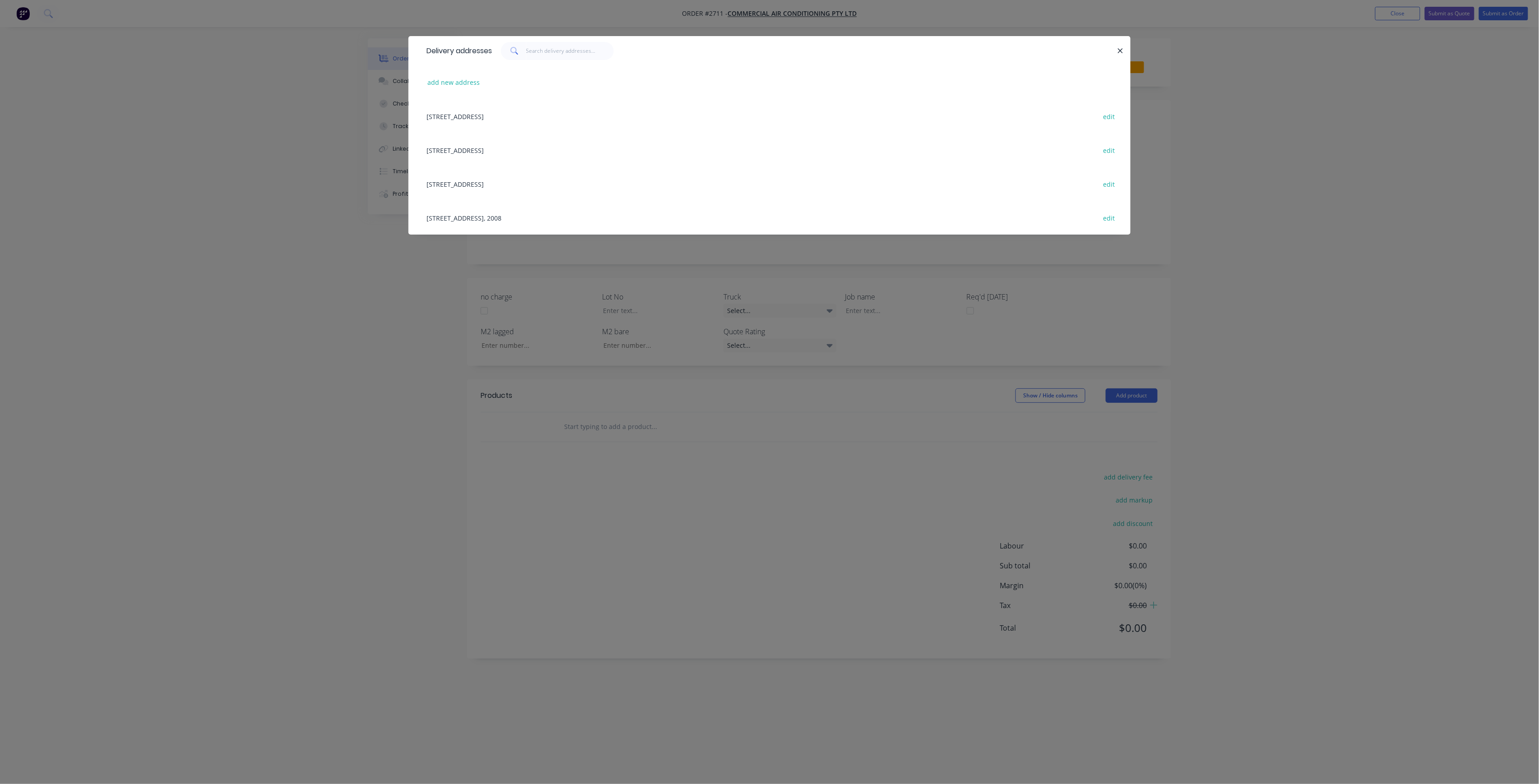
click at [683, 211] on div "[STREET_ADDRESS], 2008 edit" at bounding box center [769, 217] width 695 height 34
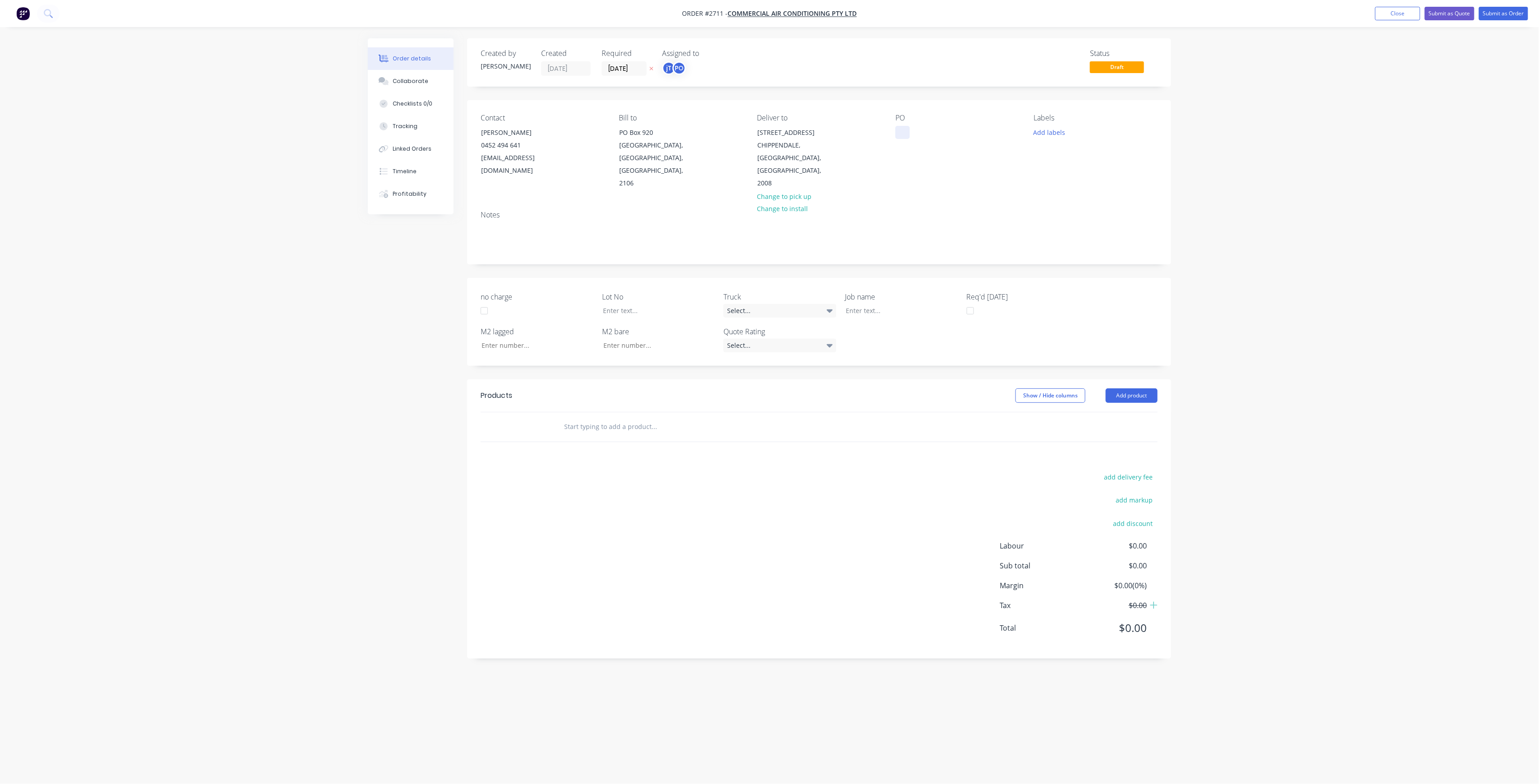
click at [905, 132] on div at bounding box center [903, 132] width 14 height 13
paste div
click at [948, 130] on div "NOTRE DAME DWG-M04 REV-P2LEVEL 2 UNITS" at bounding box center [952, 137] width 113 height 23
click at [945, 132] on div "NOTRE DAME DWG-M04 REV-P2LEVEL 2 UNITS" at bounding box center [952, 137] width 113 height 23
click at [949, 142] on div "NOTRE DAME D WG-M04 REV-P2LEVEL 2 UNITS" at bounding box center [949, 137] width 106 height 23
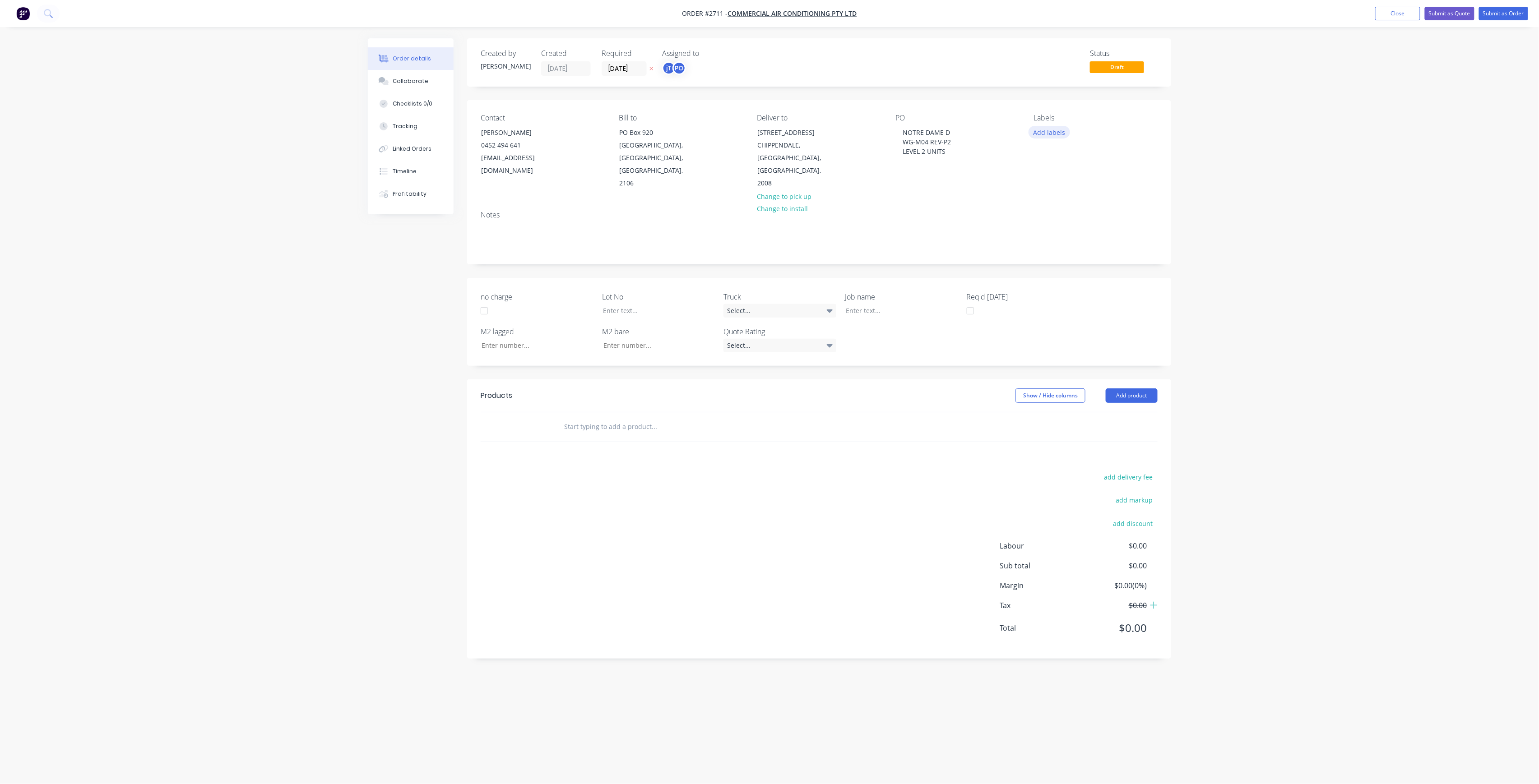
click at [1055, 133] on button "Add labels" at bounding box center [1049, 132] width 41 height 12
click at [1079, 155] on input "text" at bounding box center [1108, 159] width 94 height 18
type input "LOT-277"
click at [878, 304] on div at bounding box center [895, 310] width 113 height 13
paste div
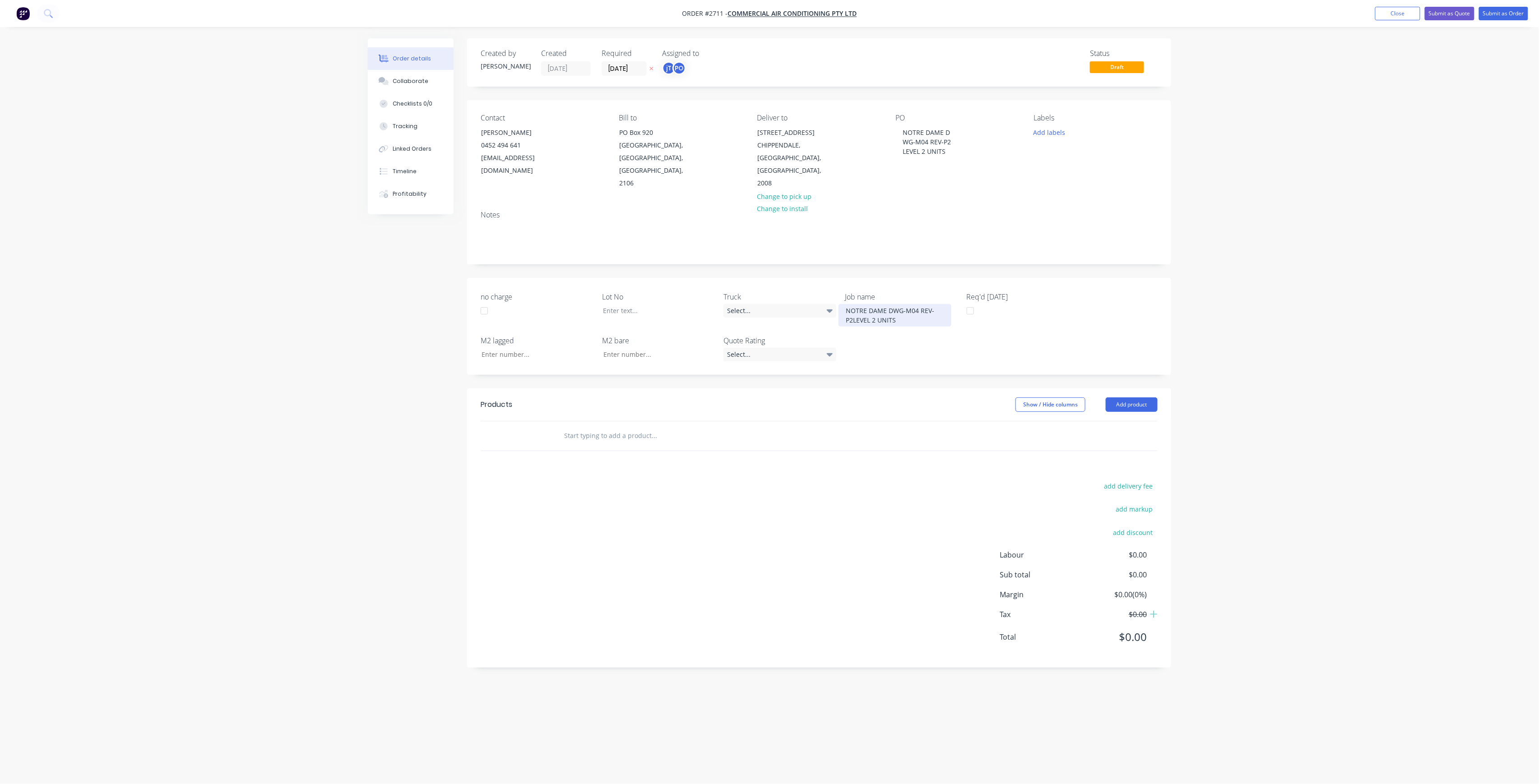
click at [888, 304] on div "NOTRE DAME DWG-M04 REV-P2LEVEL 2 UNITS" at bounding box center [895, 315] width 113 height 23
drag, startPoint x: 896, startPoint y: 304, endPoint x: 930, endPoint y: 298, distance: 34.5
click at [897, 304] on div "NOTRE DAME DWG-M04 REV-P2LEVEL 2 UNITS" at bounding box center [895, 315] width 113 height 23
click at [1046, 136] on button "Add labels" at bounding box center [1049, 132] width 41 height 12
click at [1094, 163] on input "LOT-277" at bounding box center [1108, 159] width 94 height 18
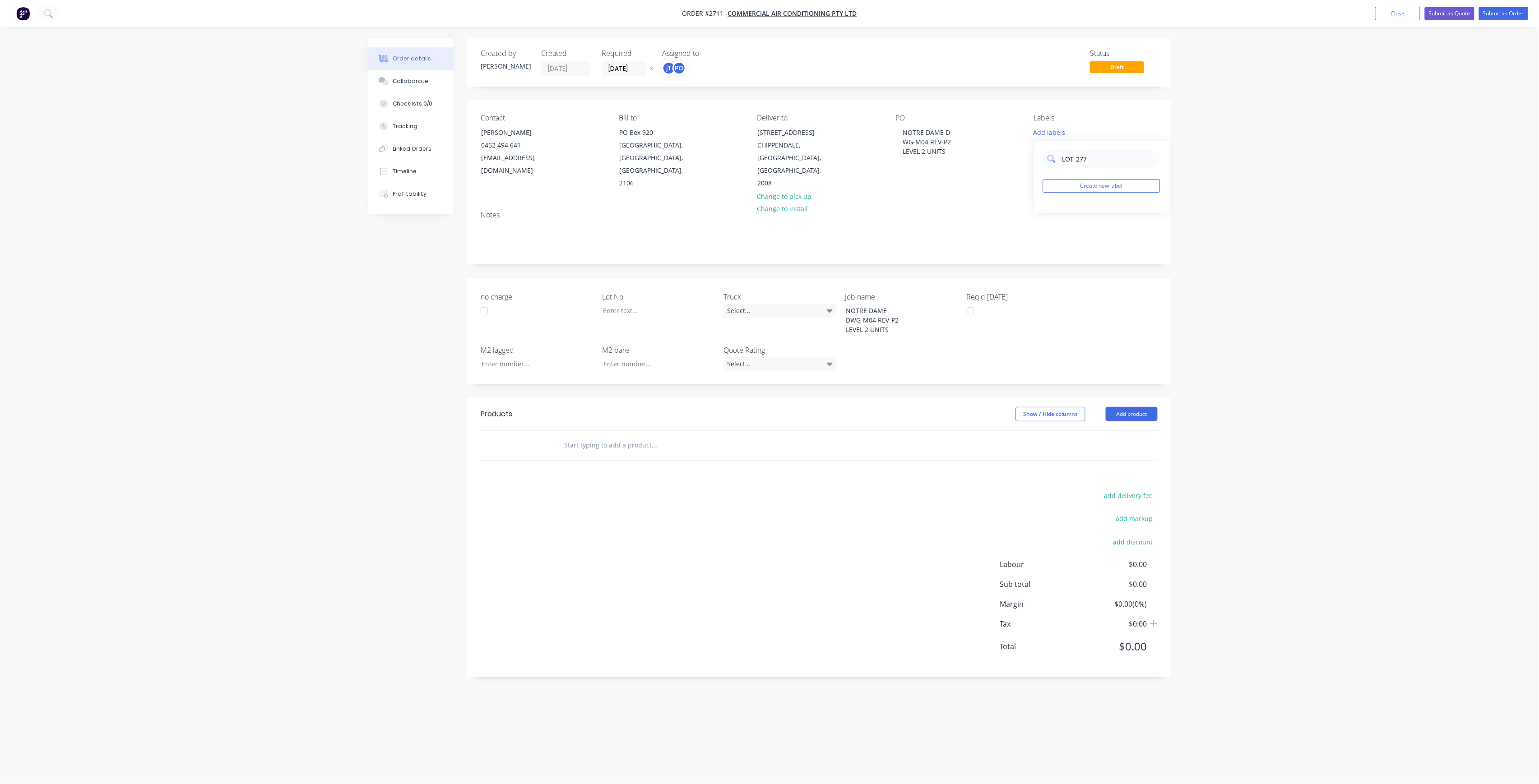
click at [1094, 163] on input "LOT-277" at bounding box center [1108, 159] width 94 height 18
click at [1095, 179] on button "Create new label" at bounding box center [1101, 186] width 118 height 14
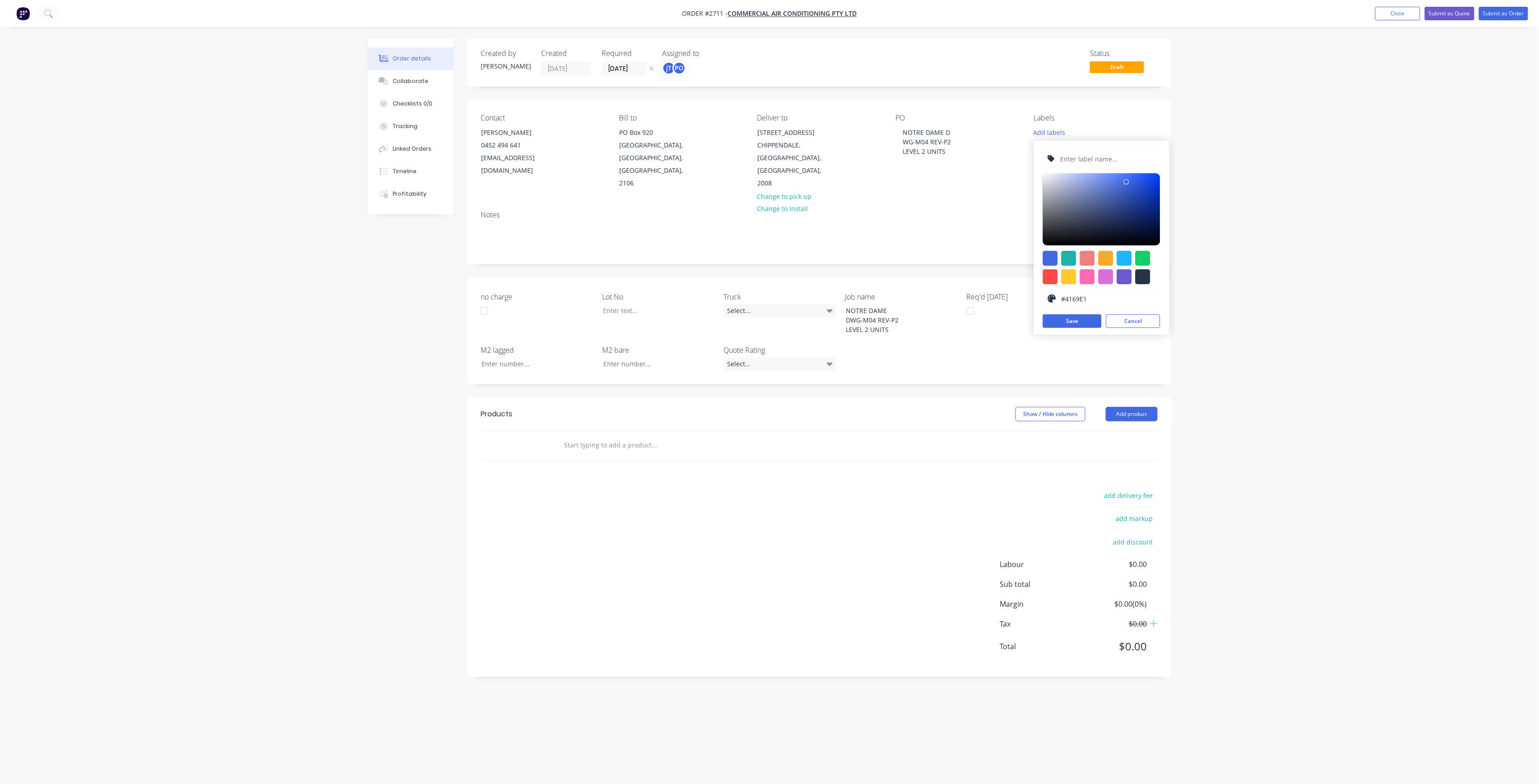
click at [1093, 162] on input "text" at bounding box center [1108, 158] width 96 height 17
paste input "LOT-277"
type input "LOT-277"
click at [1081, 320] on button "Save" at bounding box center [1072, 321] width 58 height 14
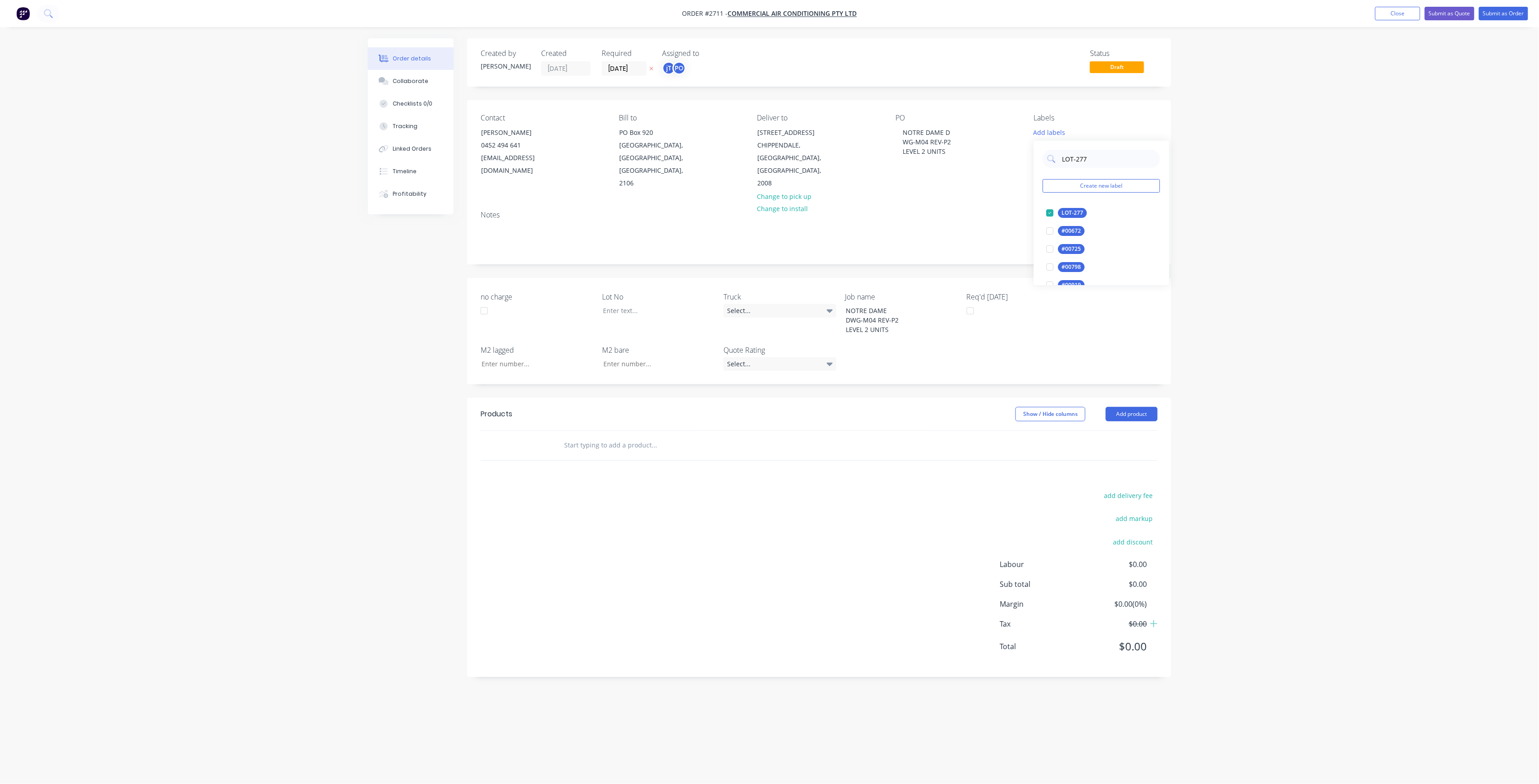
click at [1095, 149] on div "LOT-277 Create new label LOT-277 edit #00672 edit #00725 edit #00798 edit #0091…" at bounding box center [1101, 213] width 136 height 144
click at [1095, 149] on div "LOT-277 Create new label LOT-277 edit #00672 edit #00725 edit #00798 edit #0091…" at bounding box center [1101, 213] width 136 height 144
click at [1095, 158] on input "LOT-277" at bounding box center [1108, 159] width 94 height 18
click at [1095, 161] on input "LOT-277" at bounding box center [1108, 159] width 94 height 18
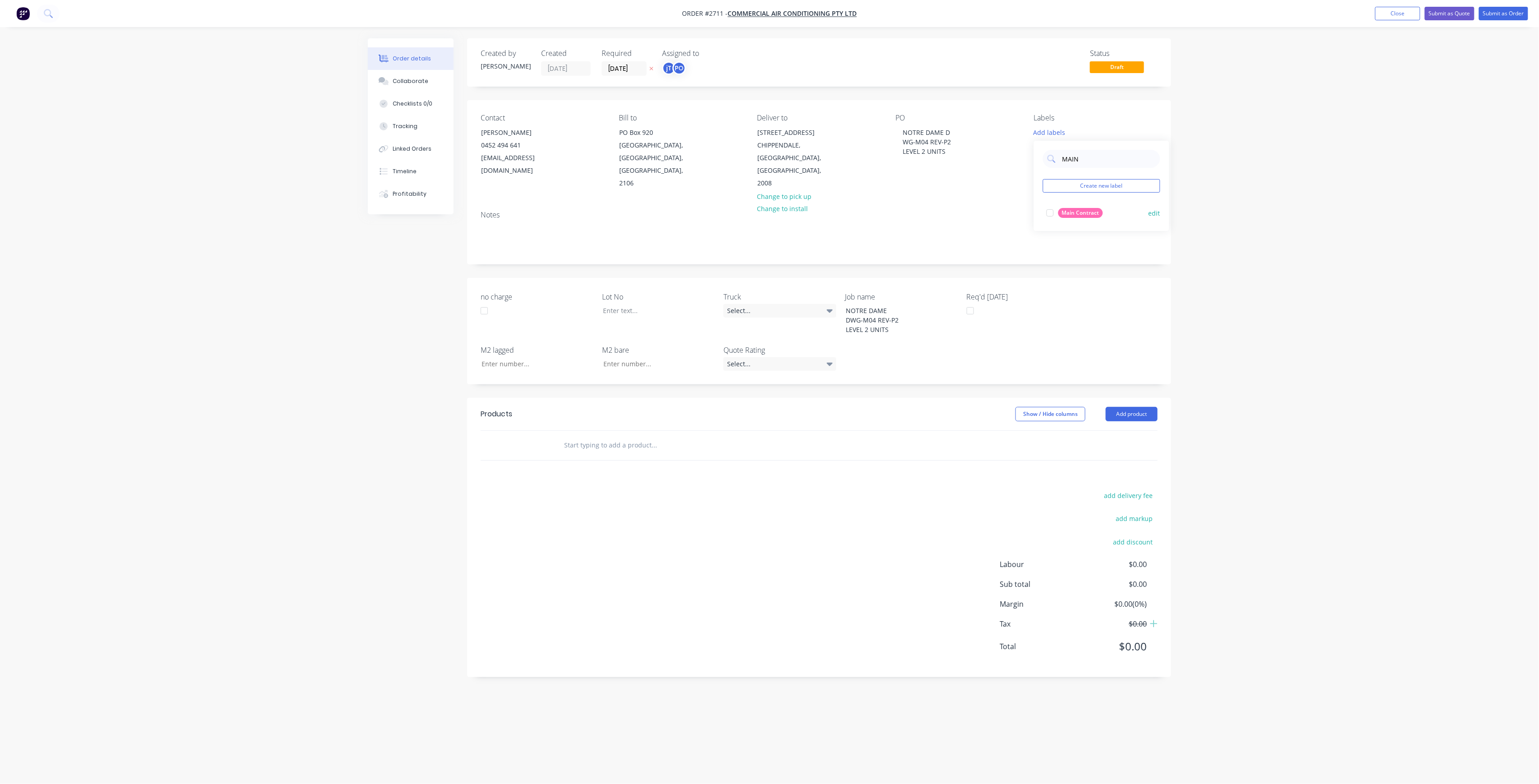
click at [1078, 208] on div "Main Contract" at bounding box center [1081, 213] width 45 height 10
click at [1107, 155] on input "MAIN" at bounding box center [1108, 155] width 94 height 18
type input "50"
click at [1075, 242] on div "50INT" at bounding box center [1070, 245] width 23 height 10
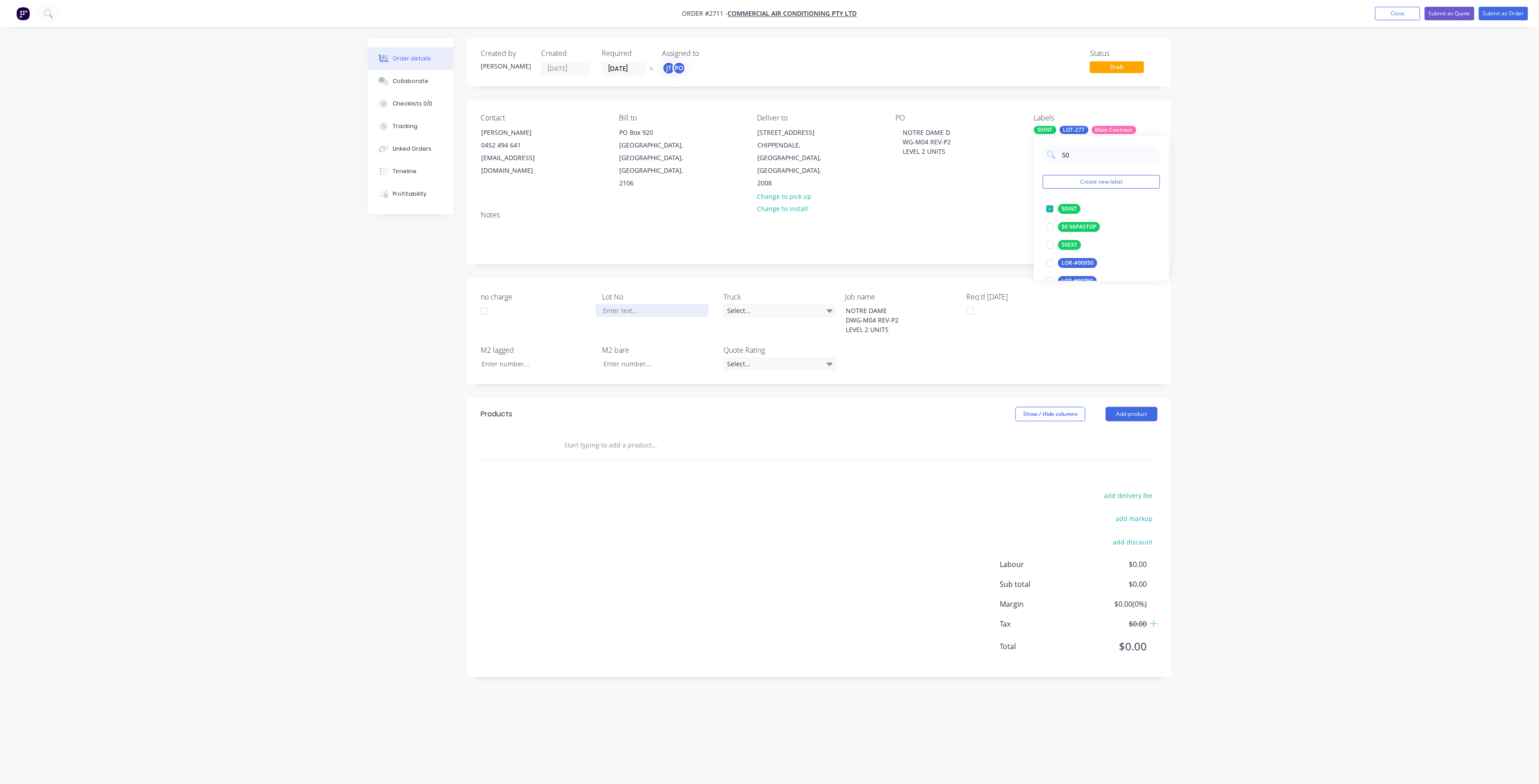
click at [659, 304] on div at bounding box center [652, 310] width 113 height 13
click at [676, 436] on input "text" at bounding box center [654, 445] width 180 height 18
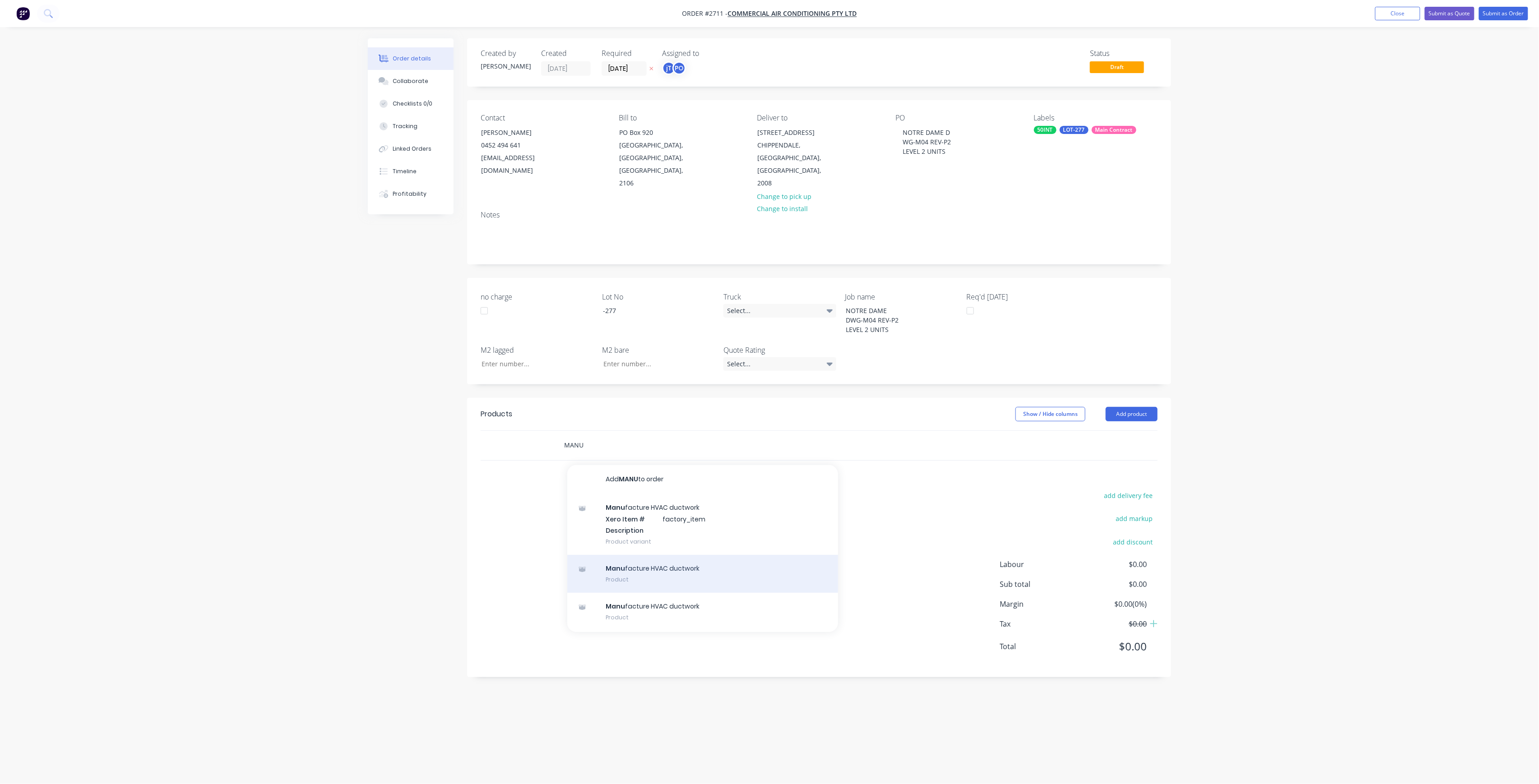
type input "MANU"
click at [647, 567] on div "Manu facture HVAC ductwork Product" at bounding box center [703, 574] width 271 height 38
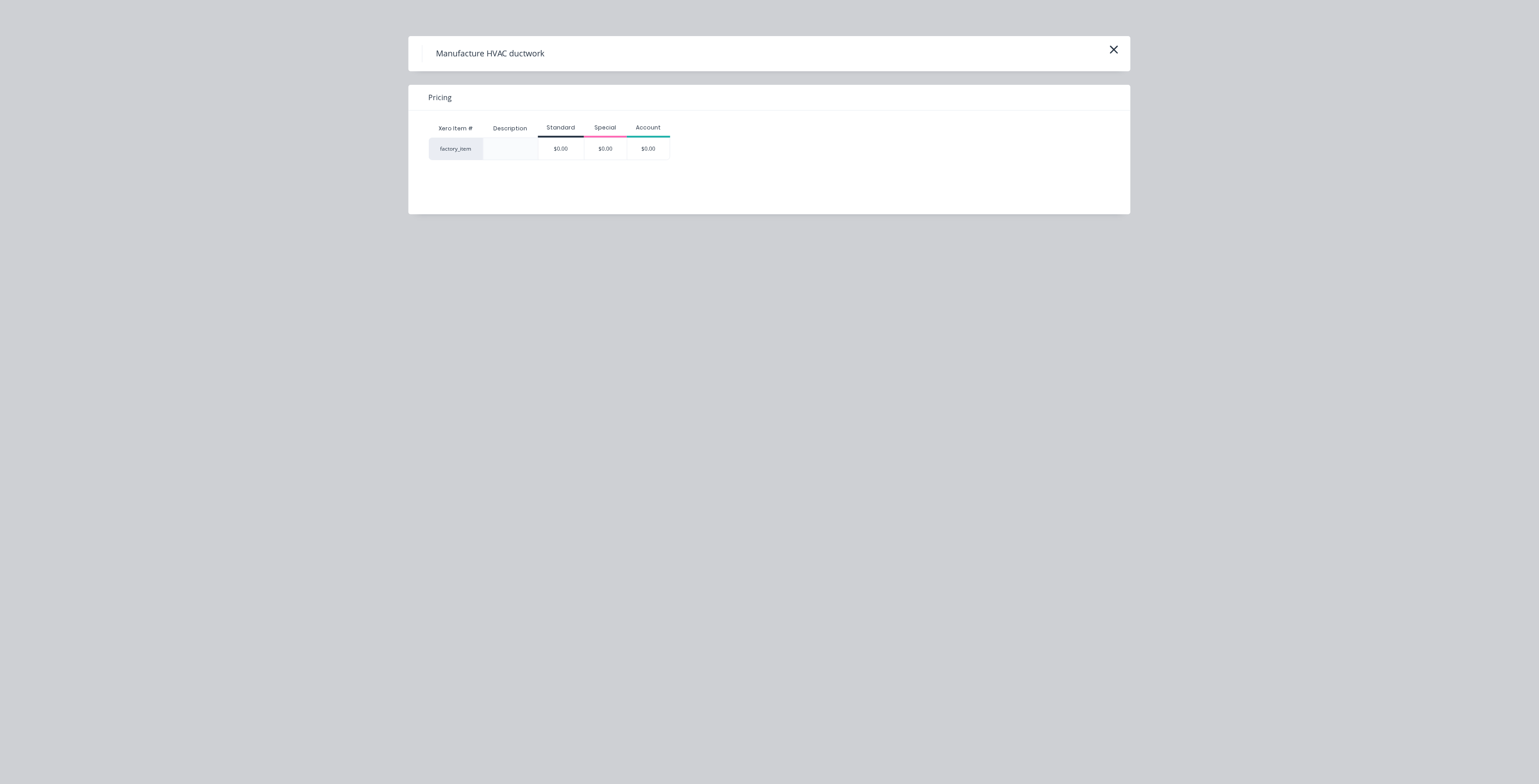
click at [560, 146] on div "$0.00" at bounding box center [561, 149] width 45 height 21
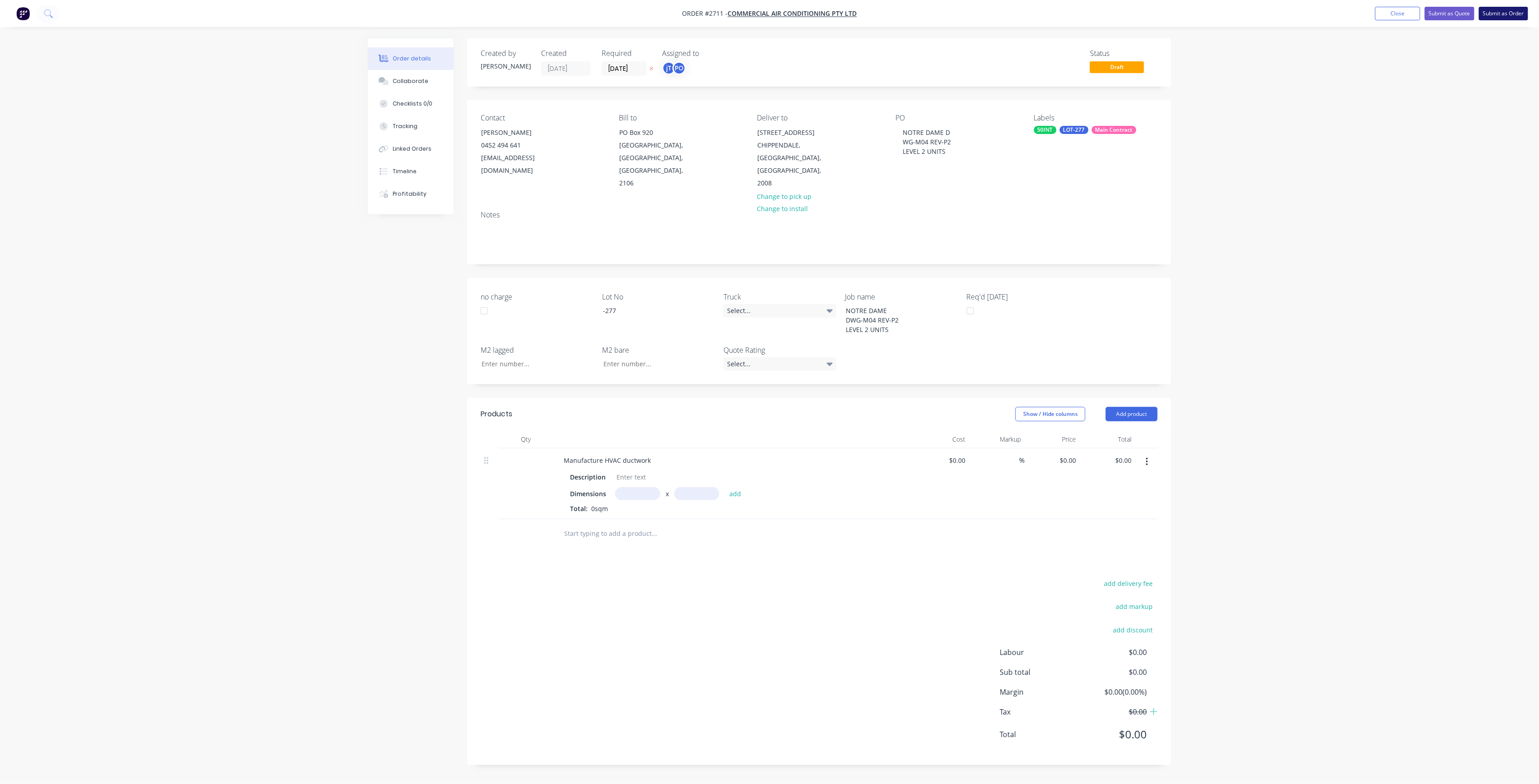
click at [1500, 17] on button "Submit as Order" at bounding box center [1504, 14] width 50 height 14
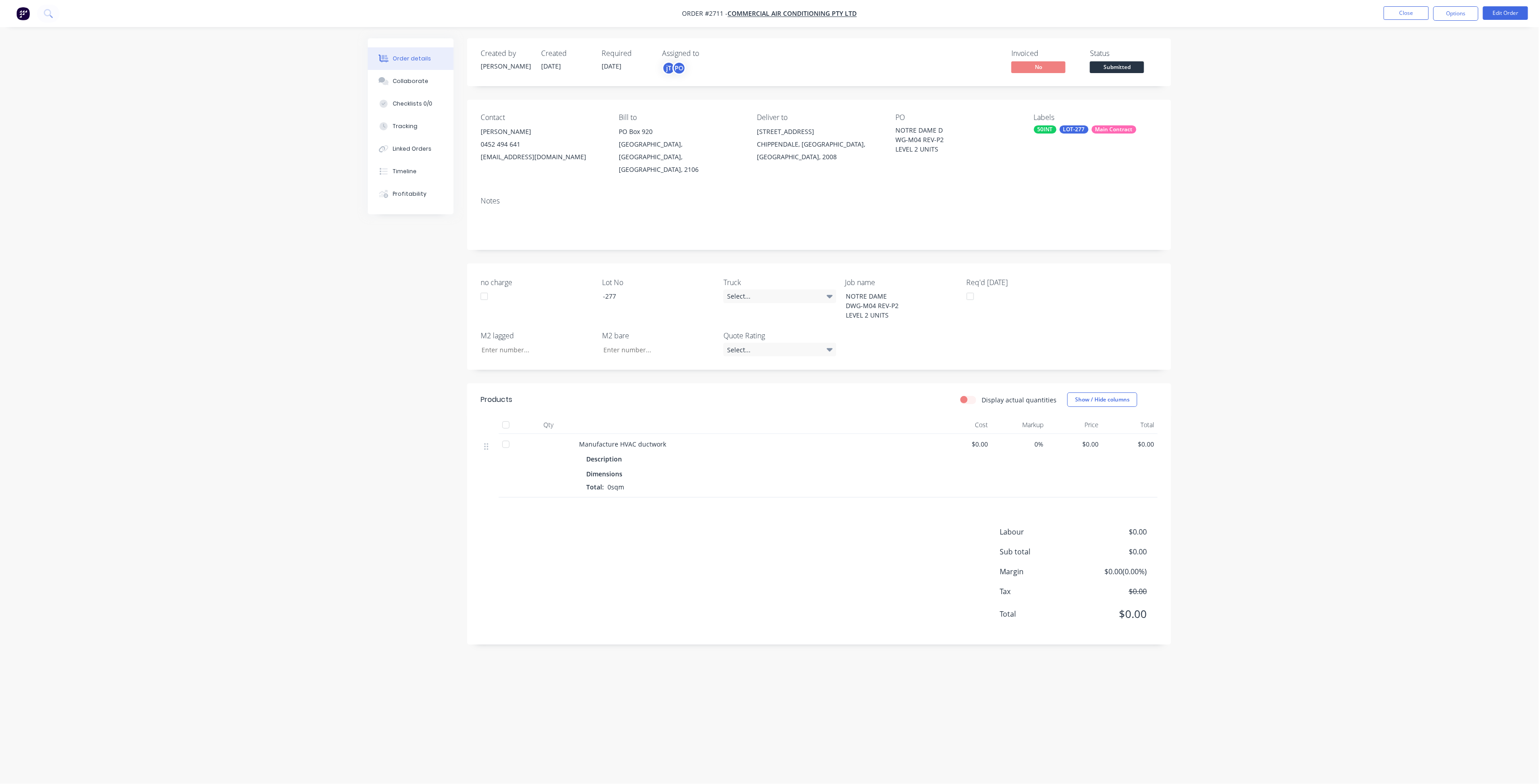
click at [1090, 72] on button "Submitted" at bounding box center [1117, 68] width 54 height 14
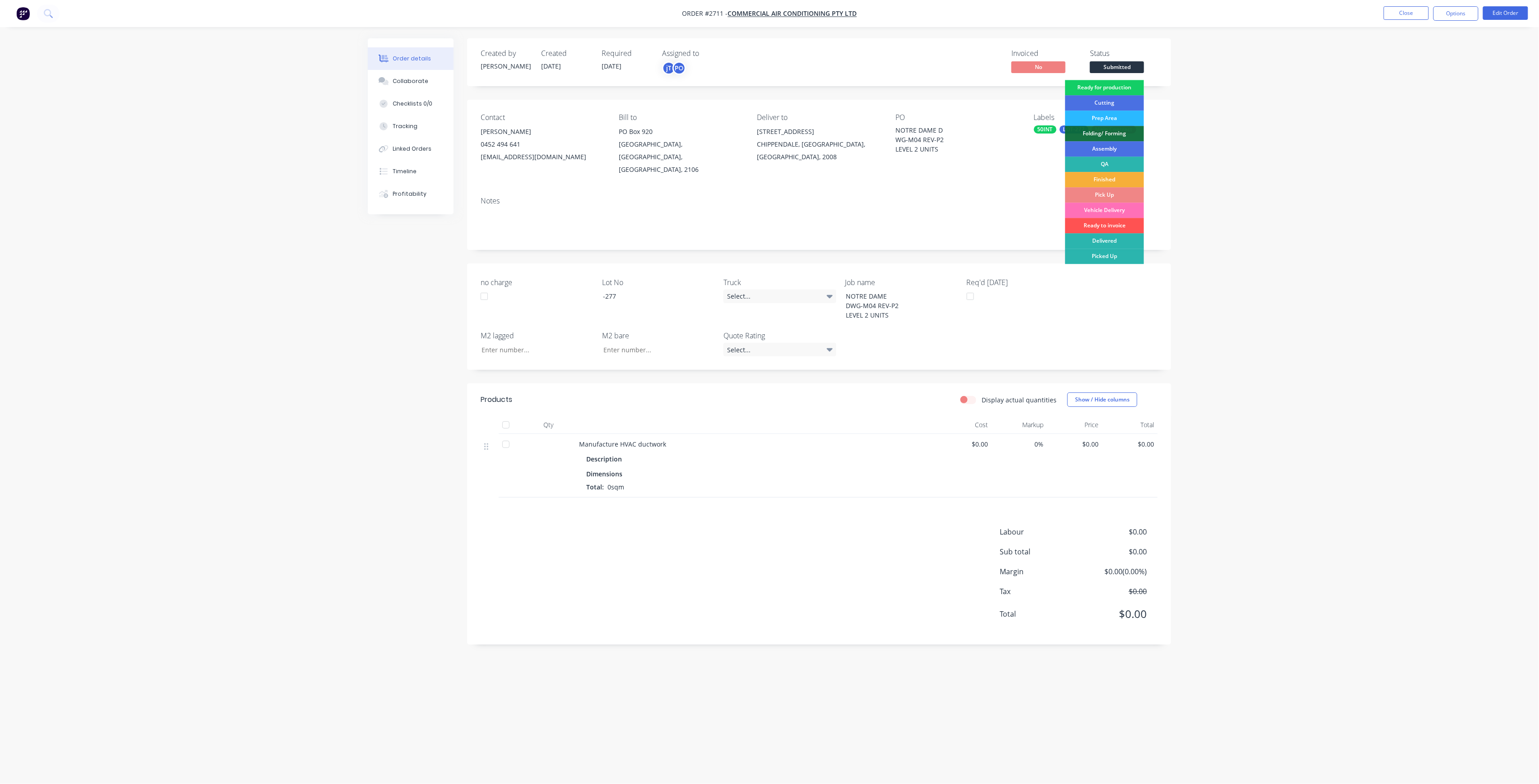
click at [1120, 94] on div "Ready for production" at bounding box center [1104, 87] width 79 height 15
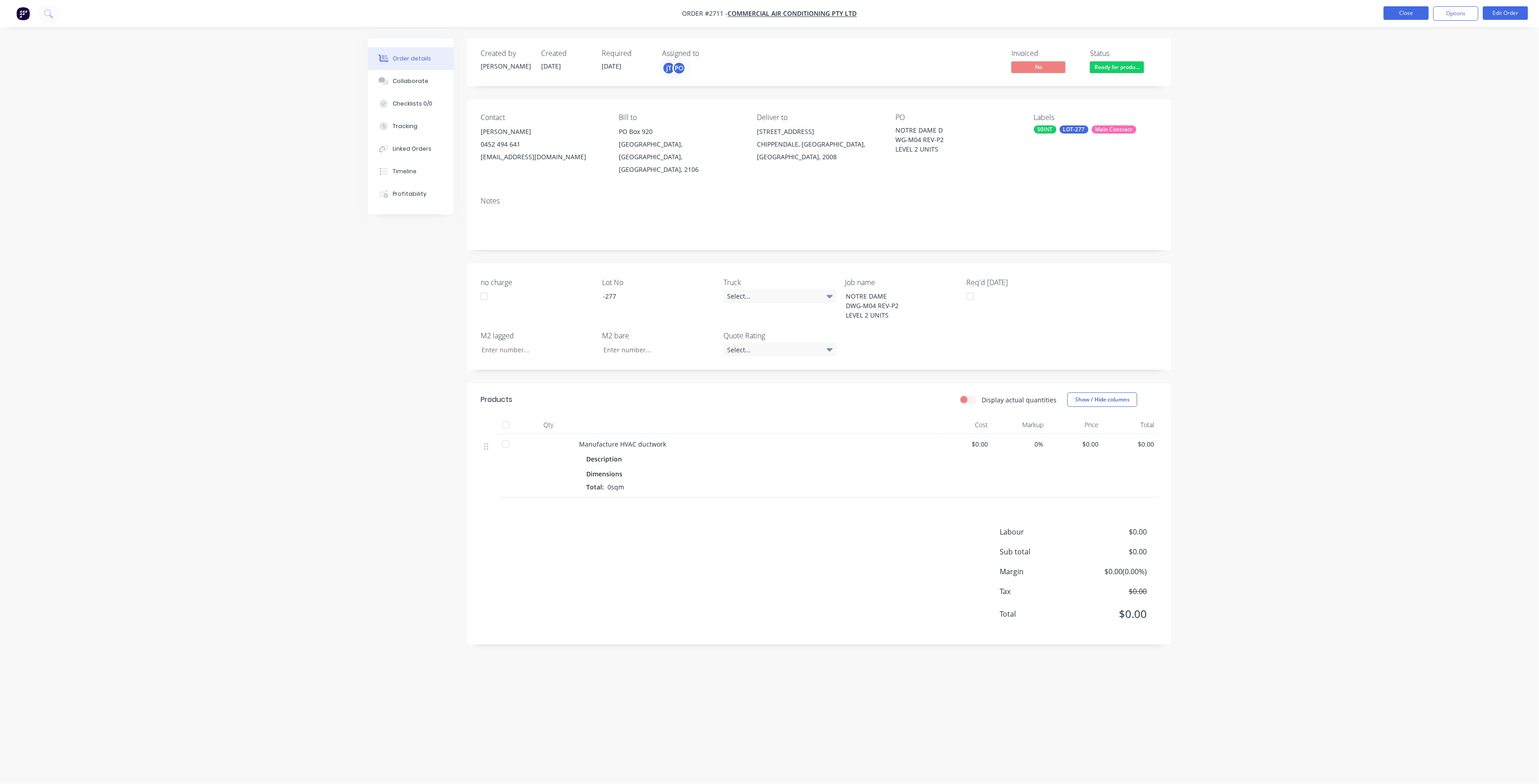
click at [1405, 17] on button "Close" at bounding box center [1407, 13] width 45 height 14
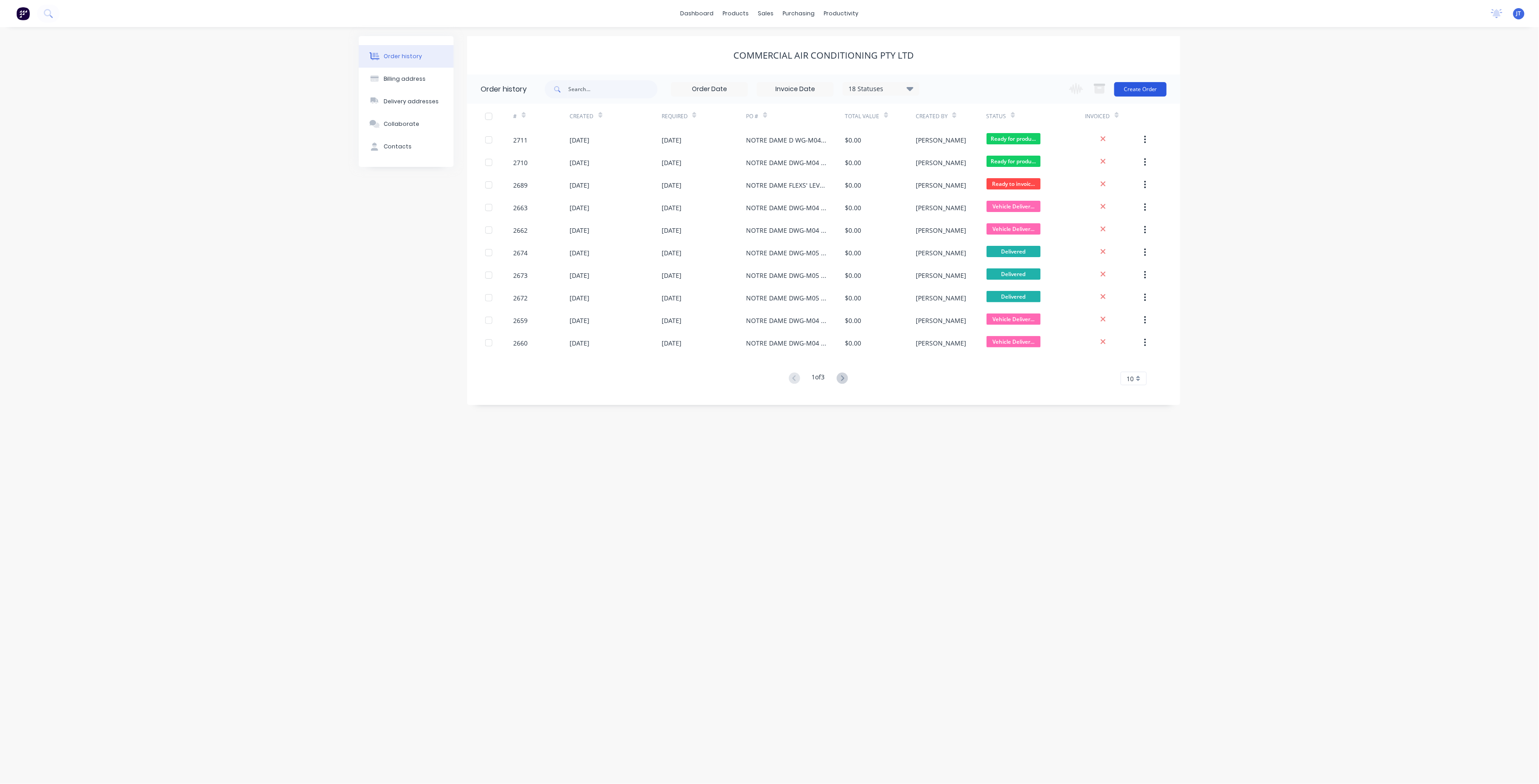
click at [1145, 96] on button "Create Order" at bounding box center [1141, 89] width 52 height 14
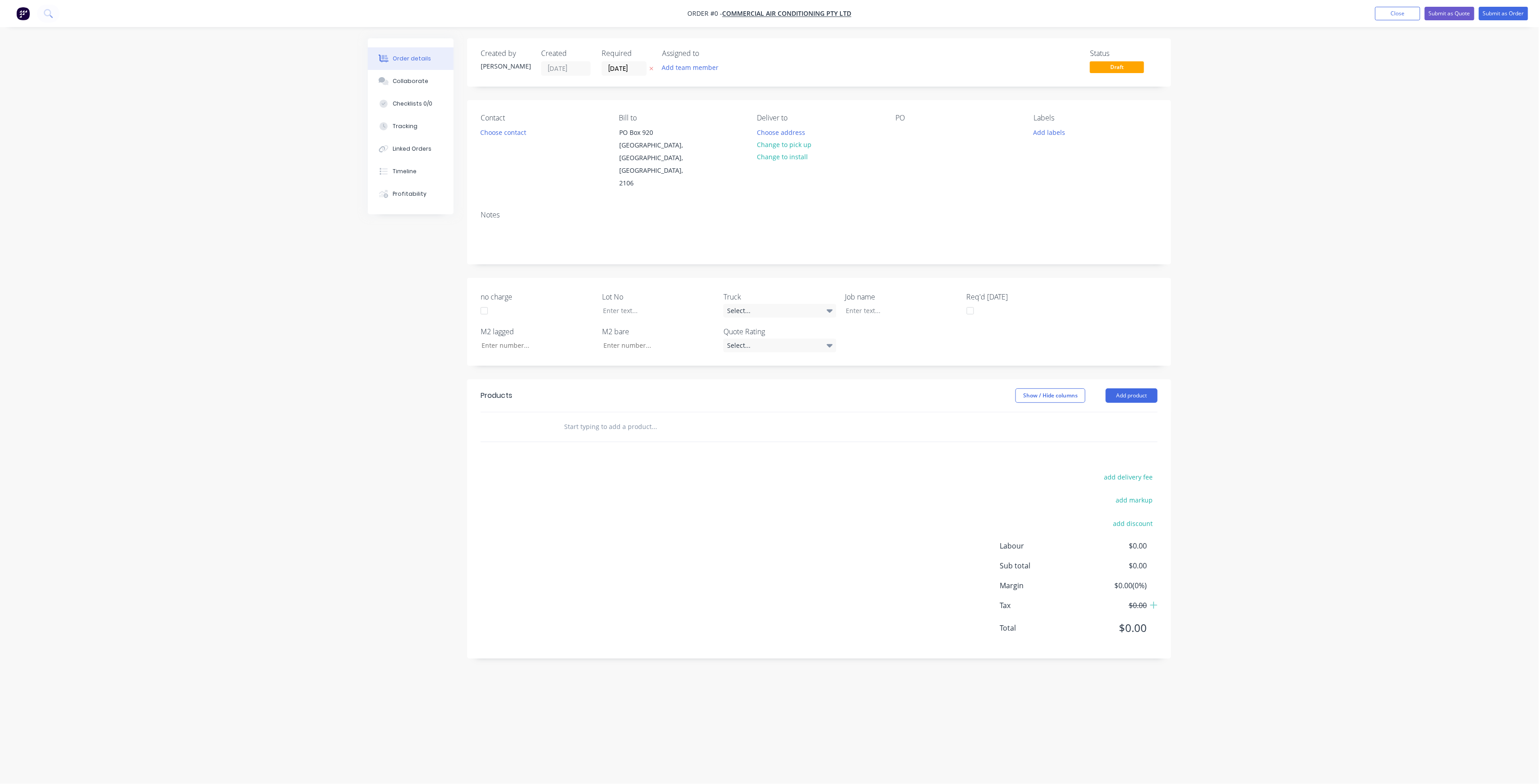
click at [696, 61] on div "Assigned to Add team member" at bounding box center [707, 63] width 90 height 27
click at [705, 71] on button "Add team member" at bounding box center [690, 67] width 66 height 12
click at [728, 124] on button "[PERSON_NAME] (You)" at bounding box center [730, 118] width 136 height 18
click at [754, 174] on button "[PERSON_NAME]" at bounding box center [730, 181] width 136 height 18
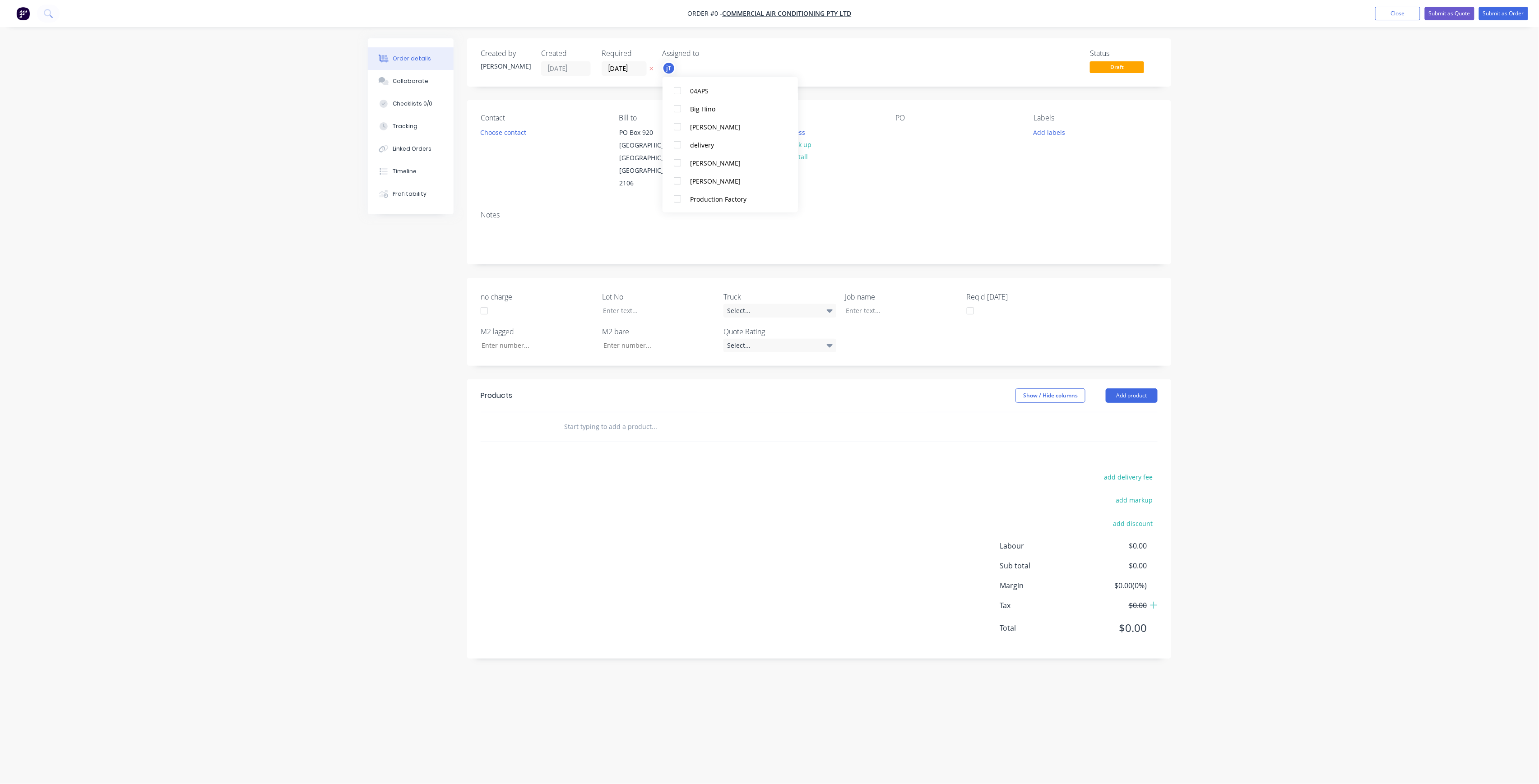
scroll to position [0, 0]
click at [519, 128] on div "Creating draft order... Loading... Order details Collaborate Checklists 0/0 Tra…" at bounding box center [770, 375] width 821 height 673
click at [504, 127] on button "Choose contact" at bounding box center [504, 132] width 56 height 12
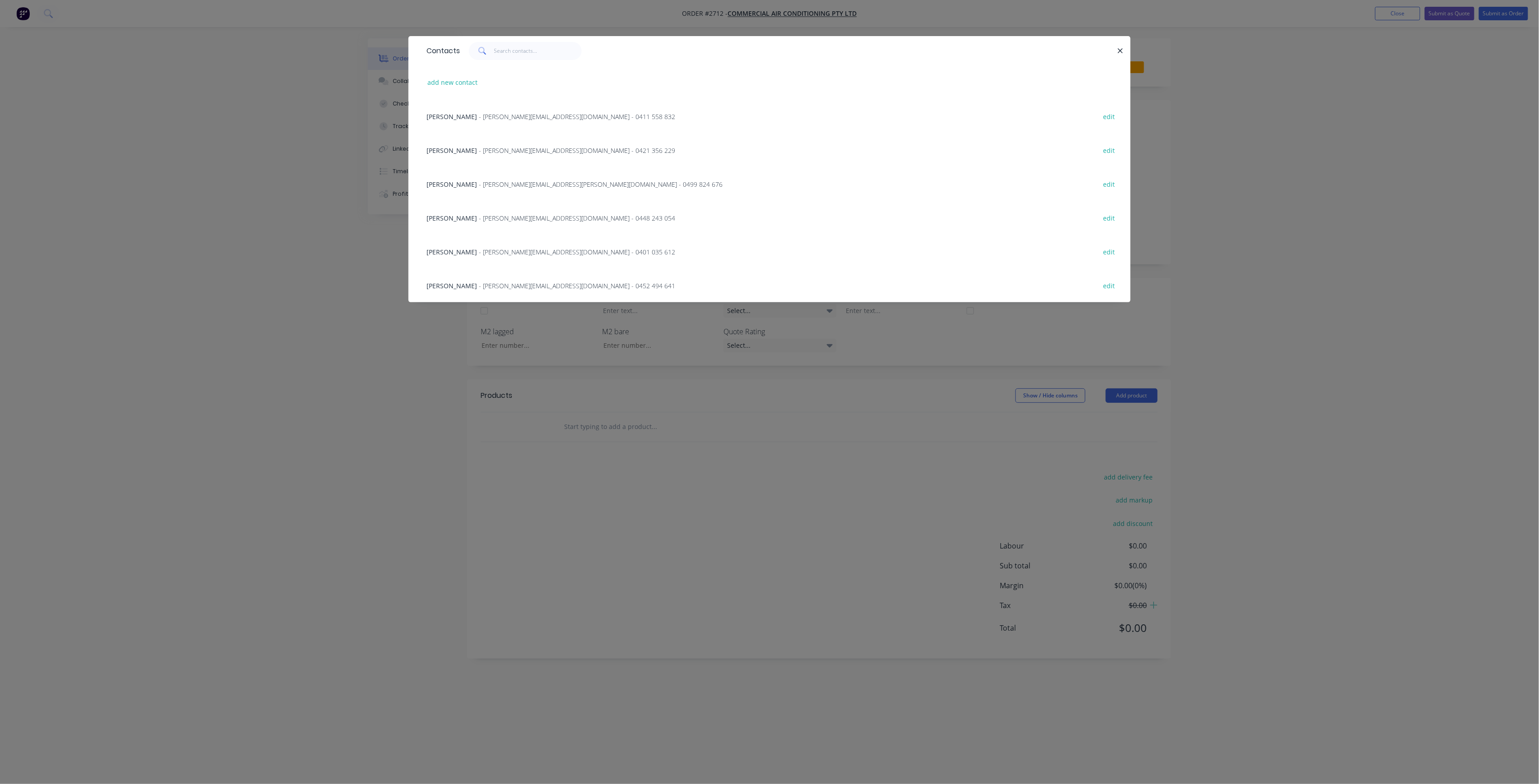
click at [538, 251] on span "- [PERSON_NAME][EMAIL_ADDRESS][DOMAIN_NAME] - 0401 035 612" at bounding box center [577, 252] width 196 height 8
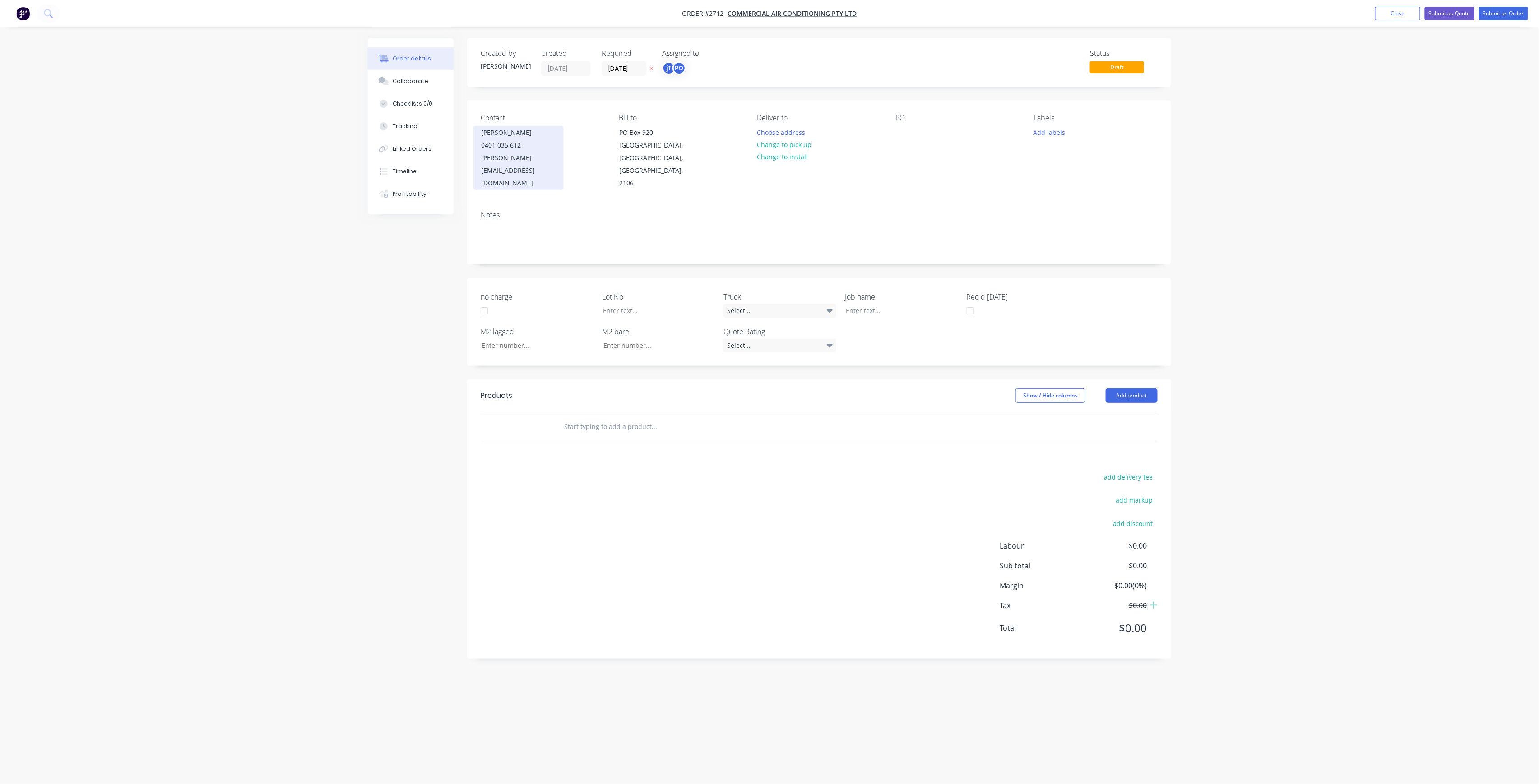
click at [513, 130] on div "[PERSON_NAME]" at bounding box center [518, 133] width 75 height 12
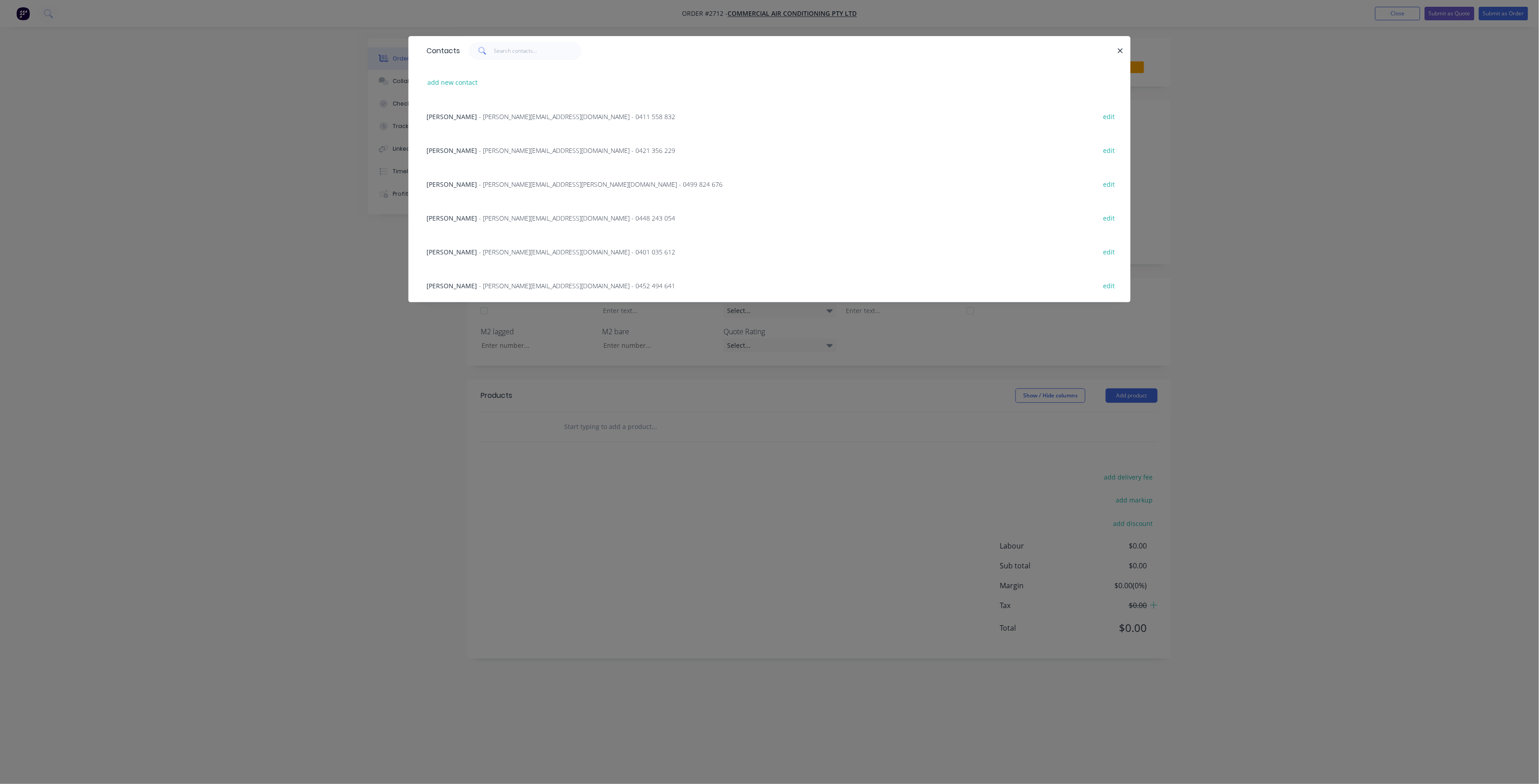
click at [477, 279] on div "[PERSON_NAME] - [PERSON_NAME][EMAIL_ADDRESS][DOMAIN_NAME] - 0452 494 641 edit" at bounding box center [769, 285] width 695 height 34
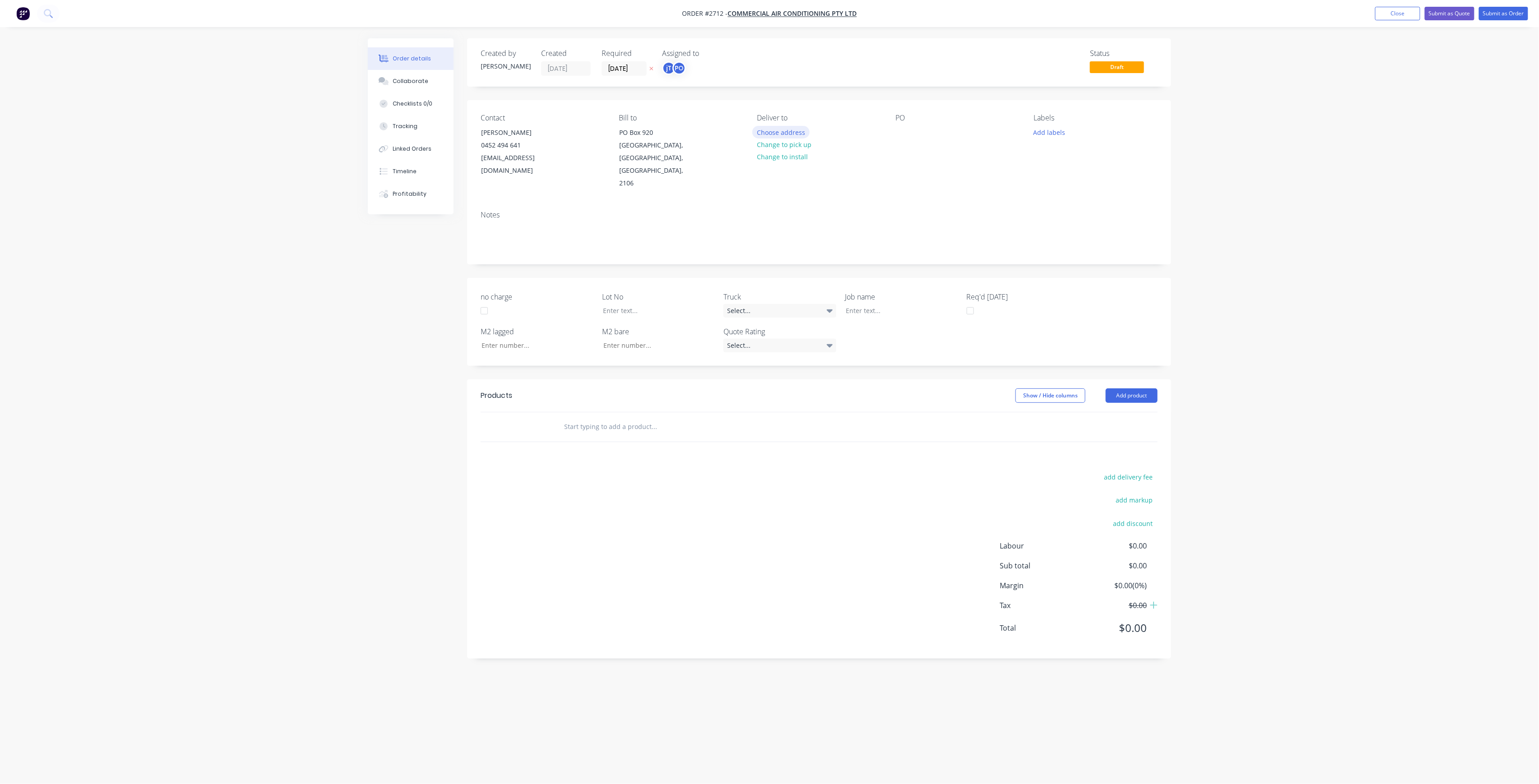
click at [793, 128] on button "Choose address" at bounding box center [782, 132] width 58 height 12
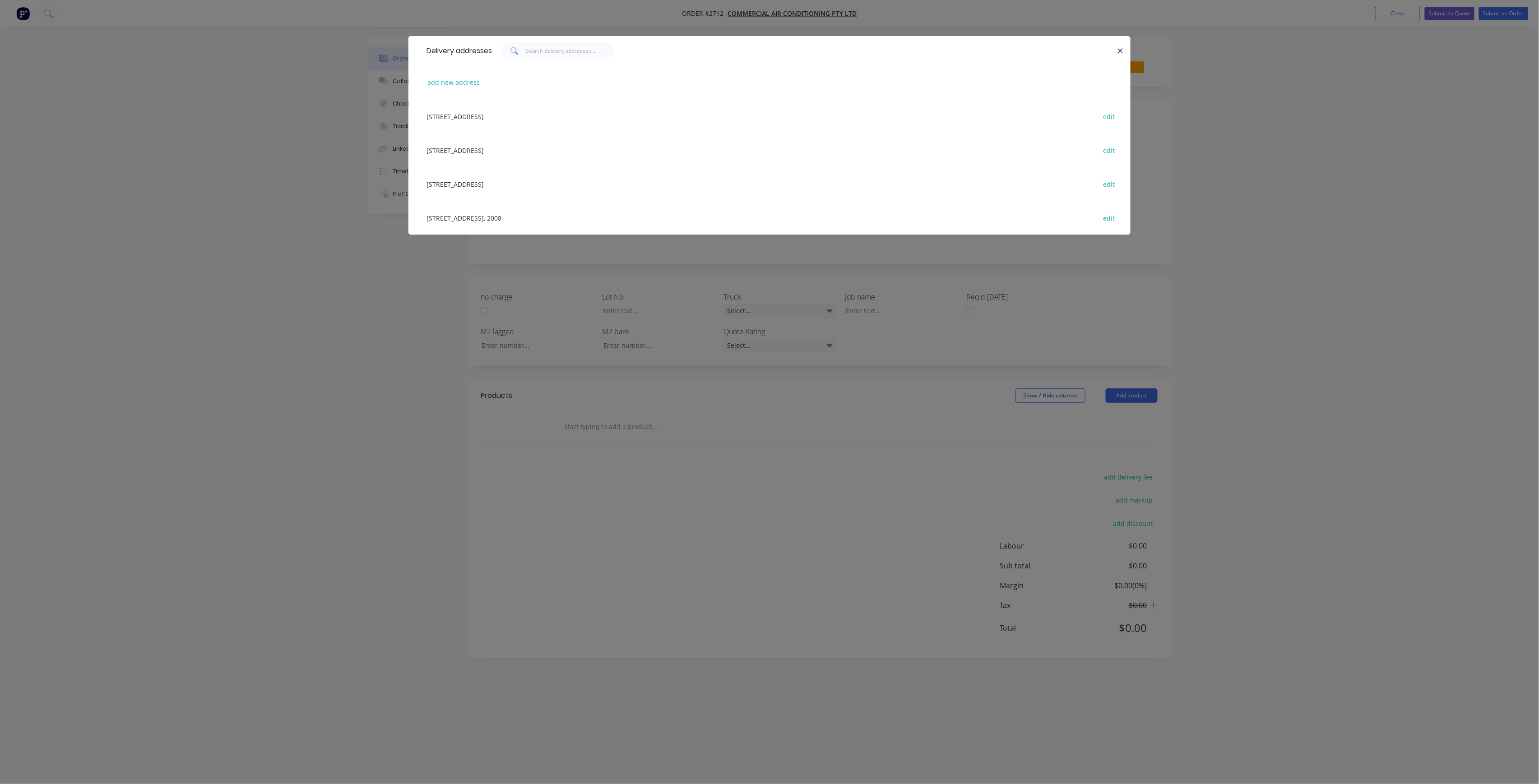
drag, startPoint x: 682, startPoint y: 219, endPoint x: 804, endPoint y: 179, distance: 128.4
click at [682, 217] on div "[STREET_ADDRESS], 2008 edit" at bounding box center [769, 217] width 695 height 34
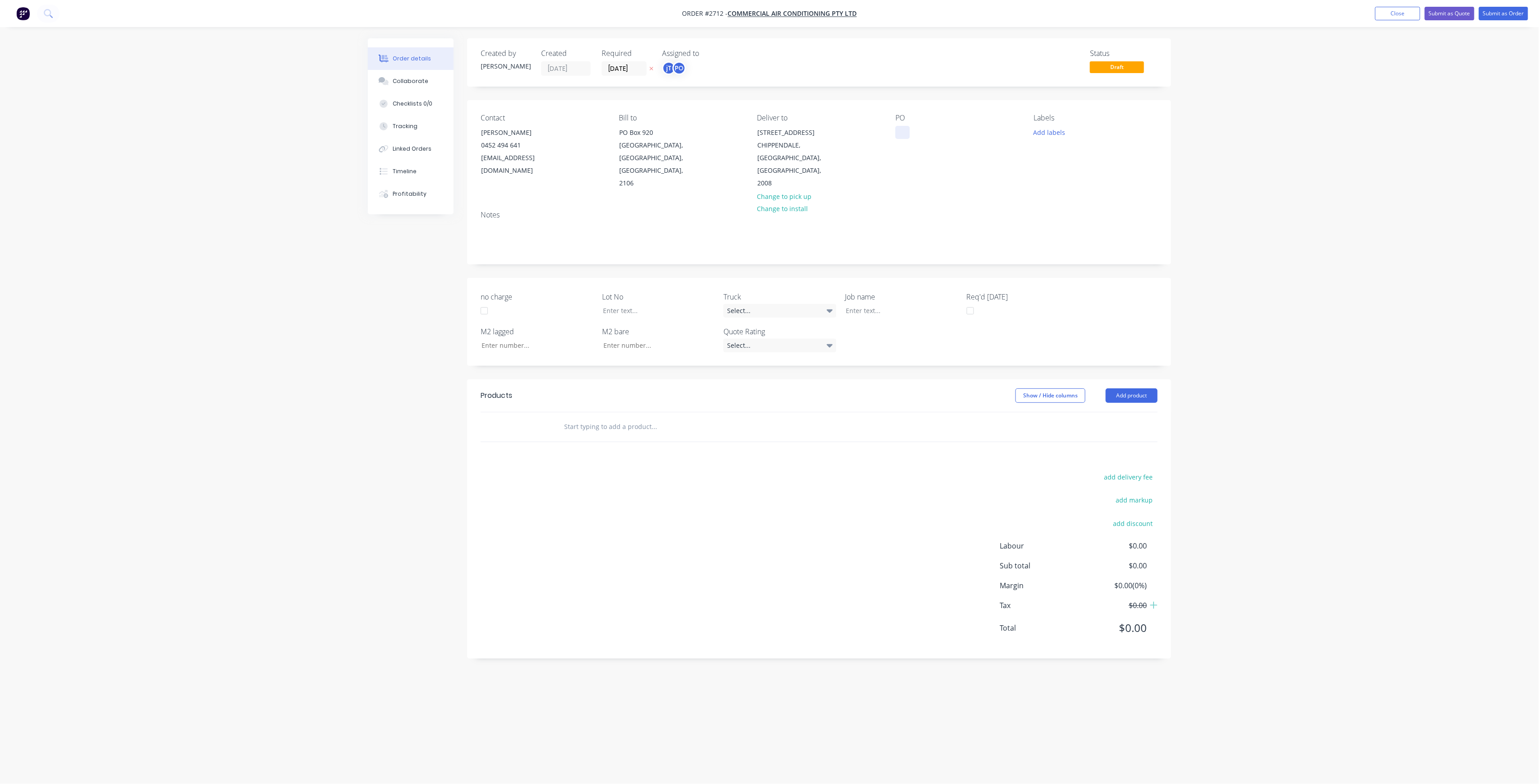
click at [901, 136] on div at bounding box center [903, 132] width 14 height 13
click at [1044, 133] on button "Add labels" at bounding box center [1049, 132] width 41 height 12
click at [1085, 179] on button "Create new label" at bounding box center [1101, 186] width 118 height 14
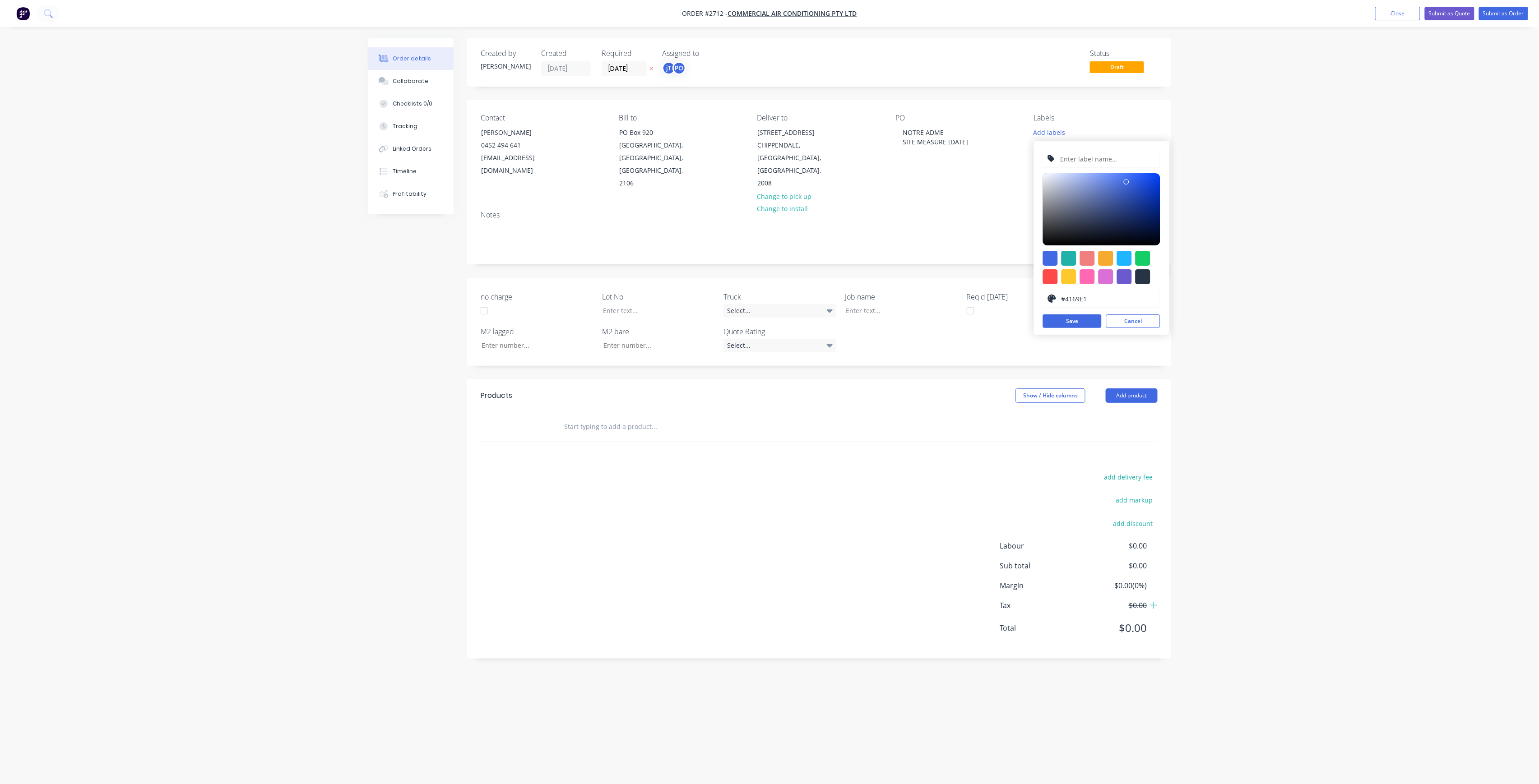
click at [1087, 164] on input "text" at bounding box center [1108, 158] width 96 height 17
type input "LOT-281"
click at [1085, 326] on button "Save" at bounding box center [1072, 321] width 58 height 14
click at [1099, 159] on input "LOT-281" at bounding box center [1108, 158] width 96 height 17
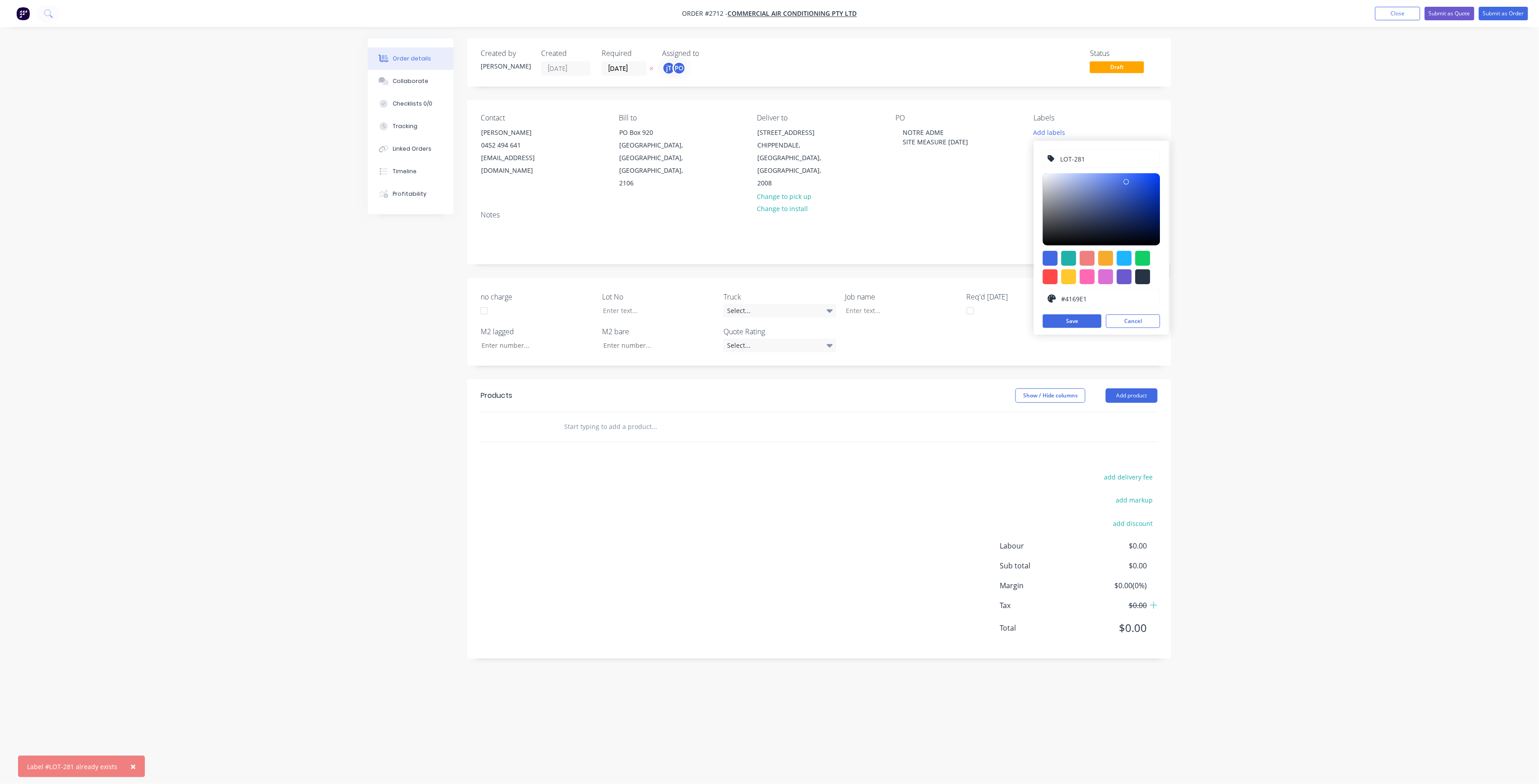
click at [1099, 159] on input "LOT-281" at bounding box center [1108, 158] width 96 height 17
click at [1140, 321] on button "Cancel" at bounding box center [1133, 321] width 54 height 14
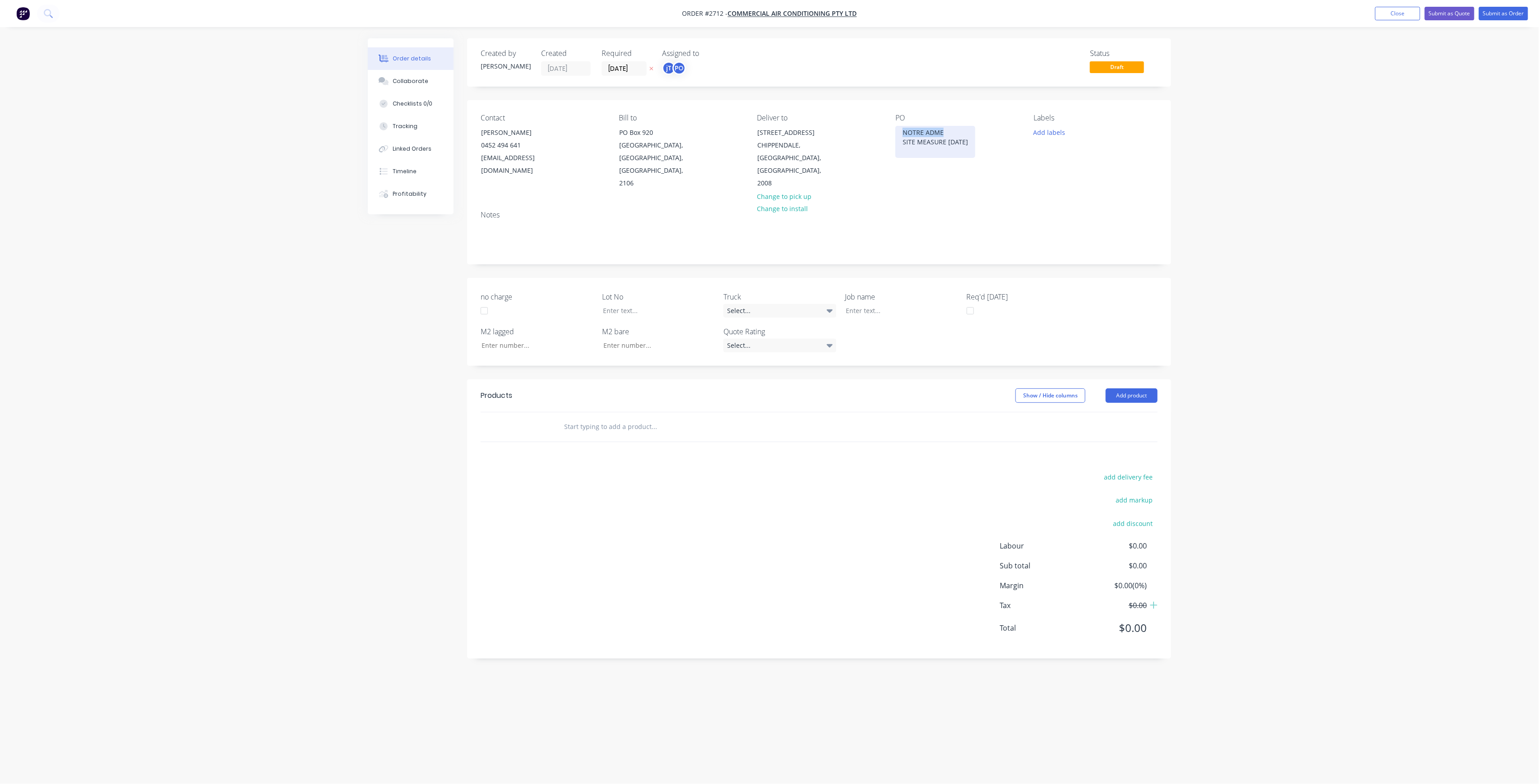
drag, startPoint x: 973, startPoint y: 137, endPoint x: 911, endPoint y: 141, distance: 62.1
click at [903, 139] on div "NOTRE ADME SITE MEASURE [DATE]" at bounding box center [936, 142] width 80 height 32
drag, startPoint x: 903, startPoint y: 130, endPoint x: 999, endPoint y: 163, distance: 101.5
click at [999, 163] on div "PO NOTRE ADME SITE MEASURE [DATE]" at bounding box center [958, 151] width 124 height 76
copy div "NOTRE ADME SITE MEASURE [DATE]"
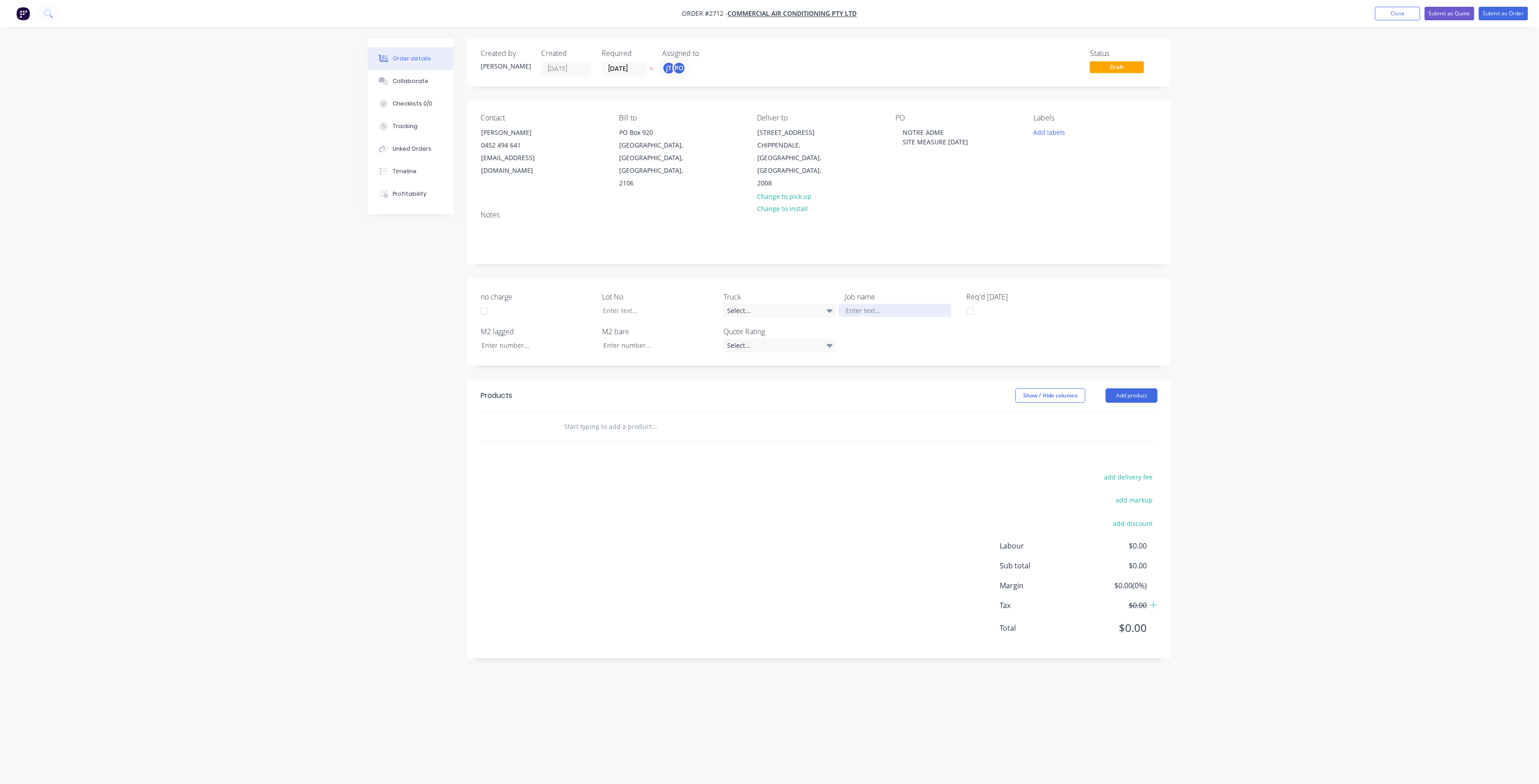
click at [905, 304] on div at bounding box center [895, 310] width 113 height 13
paste div
drag, startPoint x: 885, startPoint y: 298, endPoint x: 894, endPoint y: 297, distance: 9.1
click at [885, 304] on div "NOTRE ADMESITE MEASURE [DATE]" at bounding box center [895, 315] width 113 height 23
click at [892, 304] on div "NOTRE ADME SITE MEASURE [DATE]" at bounding box center [895, 315] width 113 height 23
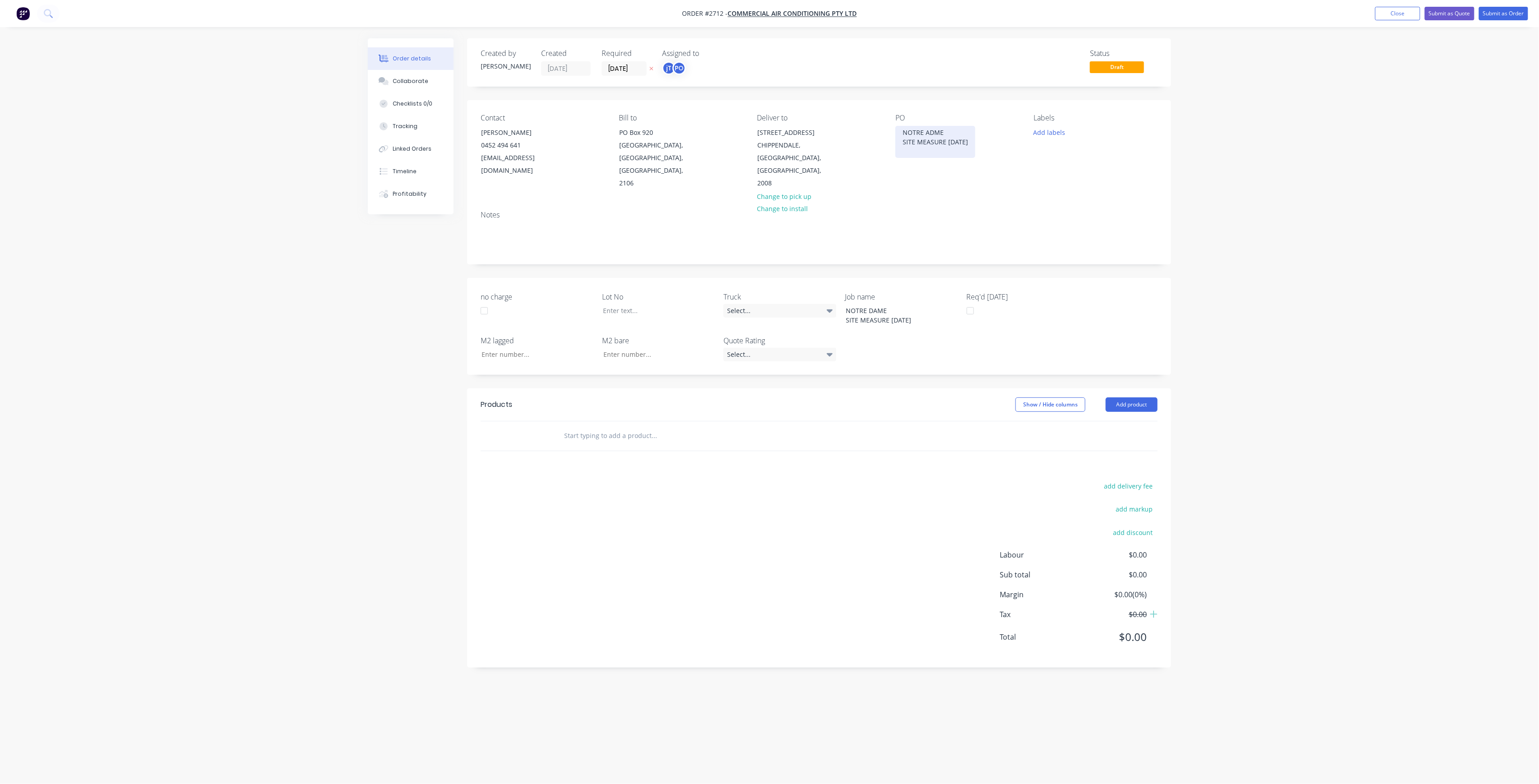
drag, startPoint x: 945, startPoint y: 132, endPoint x: 962, endPoint y: 146, distance: 22.0
click at [945, 133] on div "NOTRE ADME SITE MEASURE [DATE]" at bounding box center [936, 142] width 80 height 32
click at [1047, 127] on button "Add labels" at bounding box center [1049, 132] width 41 height 12
click at [1093, 164] on input "text" at bounding box center [1108, 159] width 94 height 18
click at [1093, 163] on input "text" at bounding box center [1108, 159] width 94 height 18
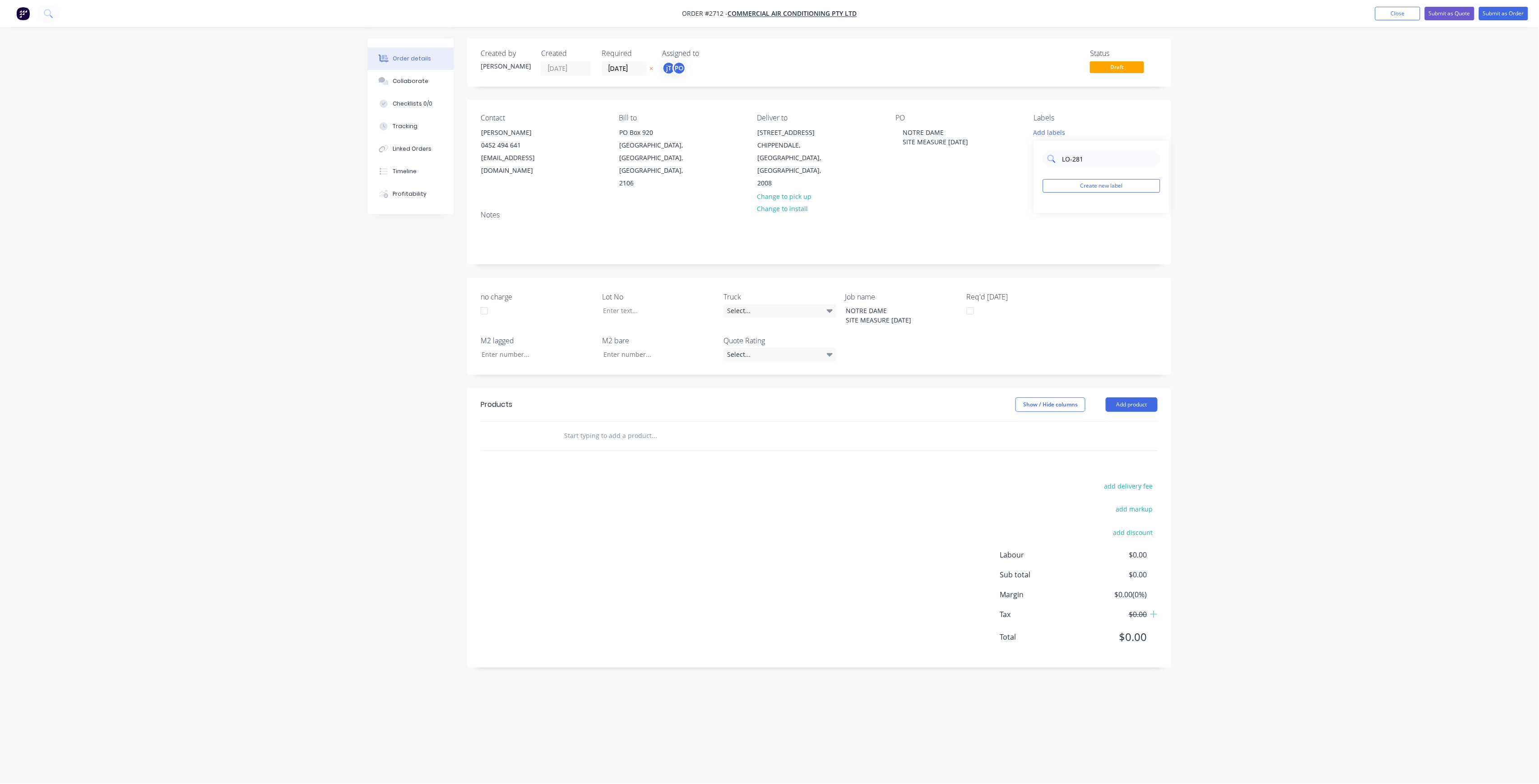
click at [1071, 161] on input "LO-281" at bounding box center [1108, 159] width 94 height 18
click at [1062, 210] on div "LOT-281" at bounding box center [1073, 213] width 29 height 10
click at [1101, 150] on input "LOT-281" at bounding box center [1108, 155] width 94 height 18
click at [1101, 151] on input "LOT-281" at bounding box center [1108, 155] width 94 height 18
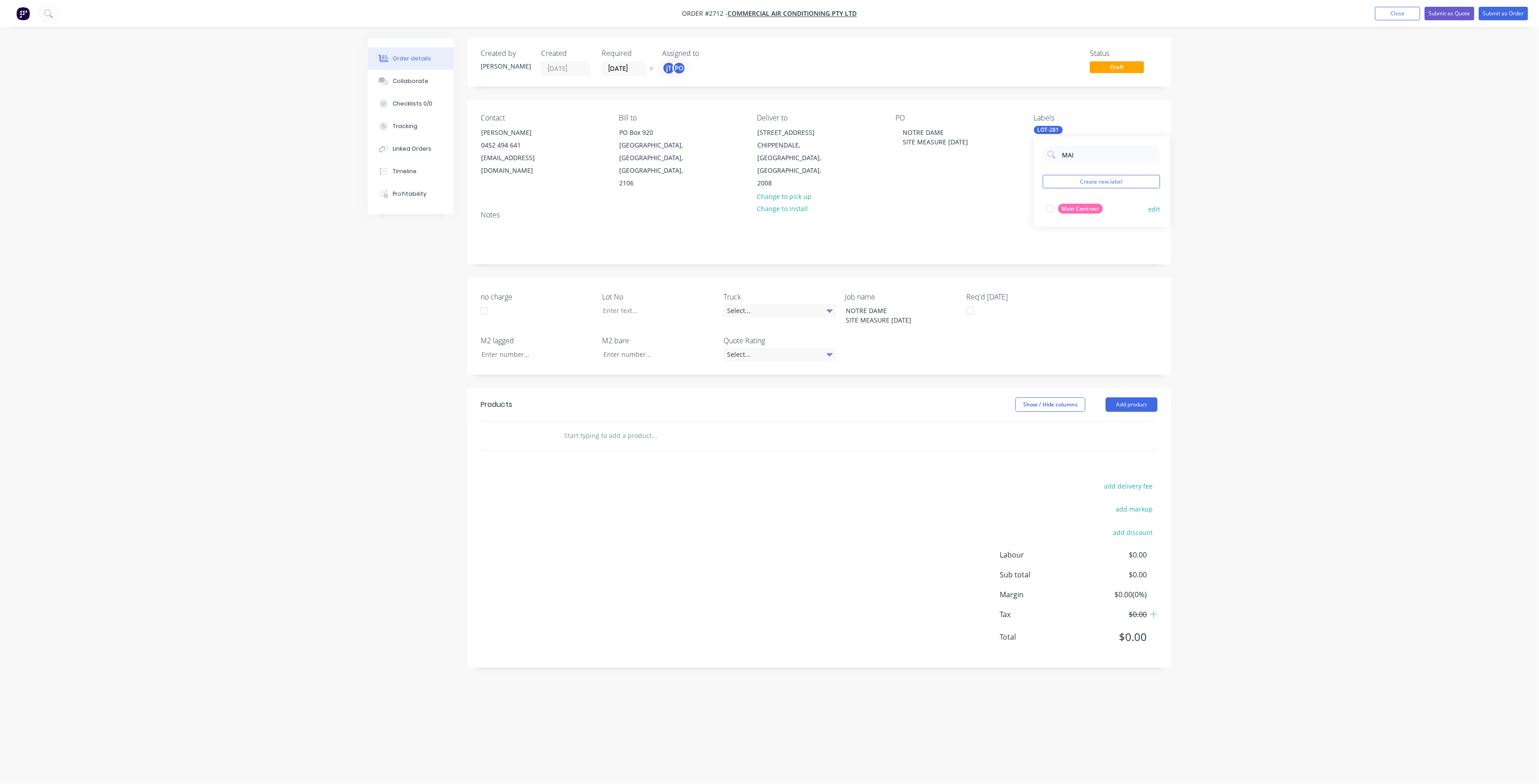
click at [1094, 206] on div "Main Contract" at bounding box center [1081, 209] width 45 height 10
click at [1104, 160] on input "MAI" at bounding box center [1108, 155] width 94 height 18
click at [1104, 161] on input "MAI" at bounding box center [1108, 155] width 94 height 18
type input "50"
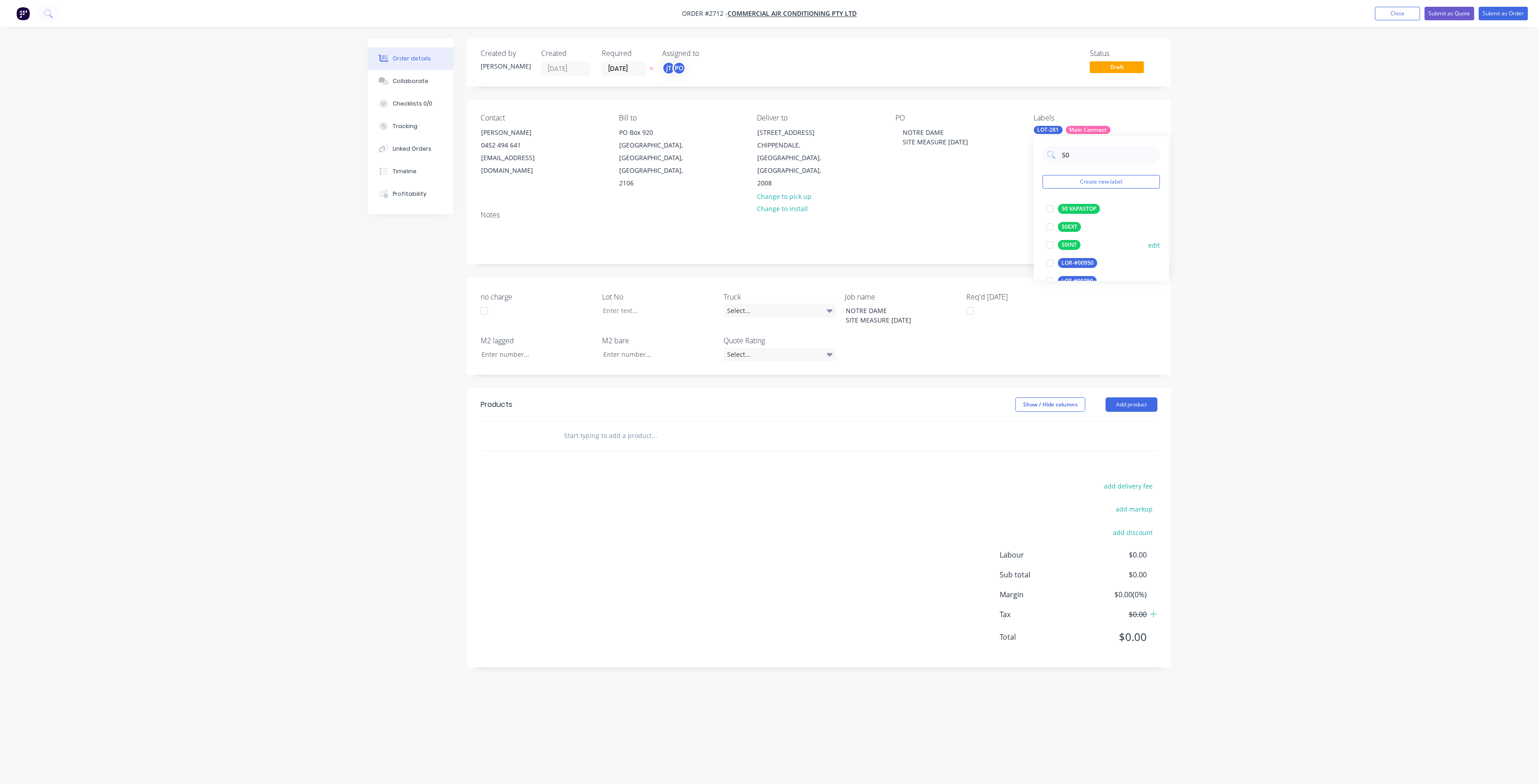
click at [1072, 243] on div "50INT" at bounding box center [1070, 245] width 23 height 10
click at [1214, 158] on div "Order details Collaborate Checklists 0/0 Tracking Linked Orders Timeline Profit…" at bounding box center [769, 392] width 1539 height 784
click at [670, 304] on div at bounding box center [652, 310] width 113 height 13
click at [568, 427] on input "text" at bounding box center [654, 436] width 180 height 18
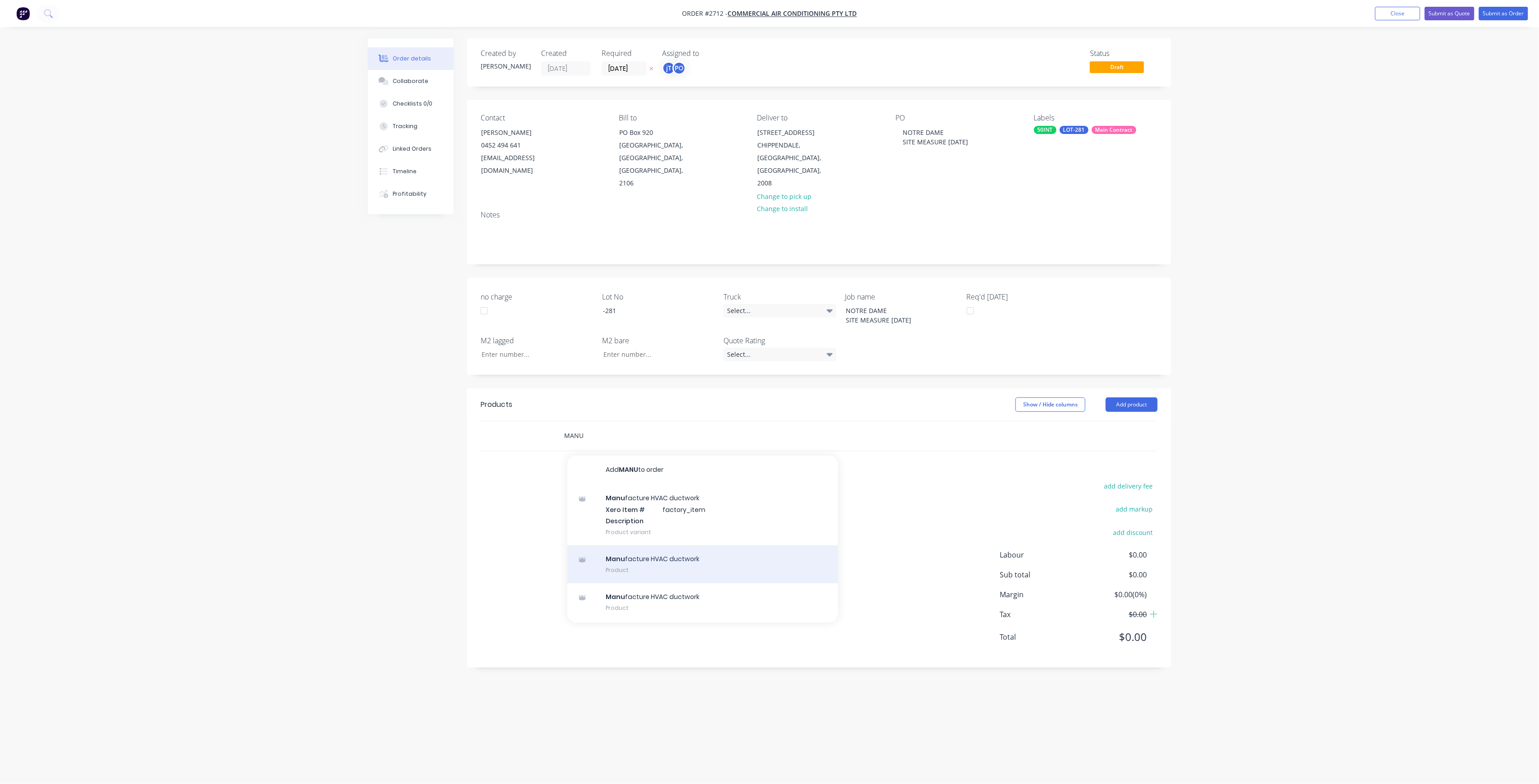
type input "MANU"
click at [656, 560] on div "Manu facture HVAC ductwork Product" at bounding box center [703, 564] width 271 height 38
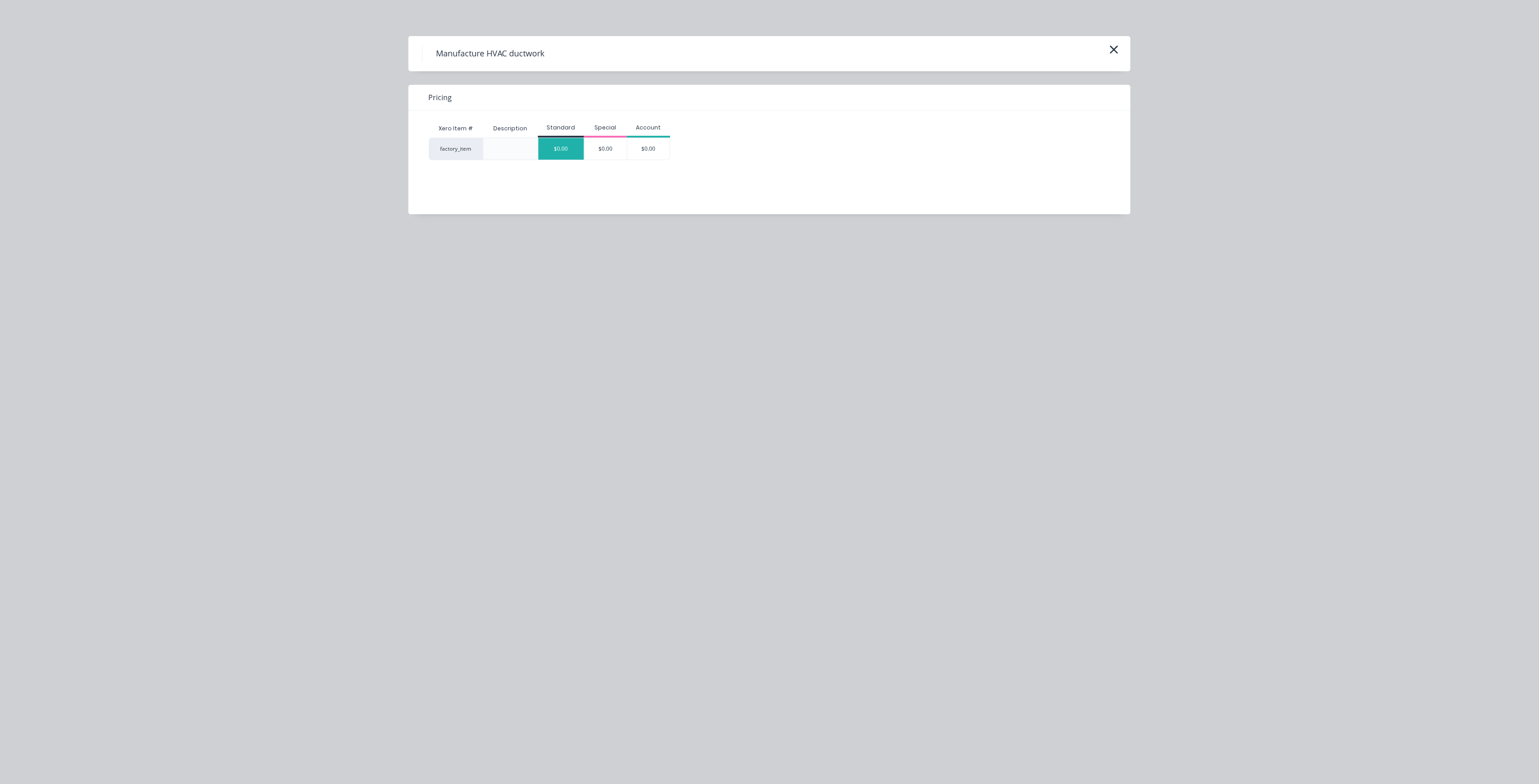
click at [549, 149] on div "$0.00" at bounding box center [561, 149] width 45 height 21
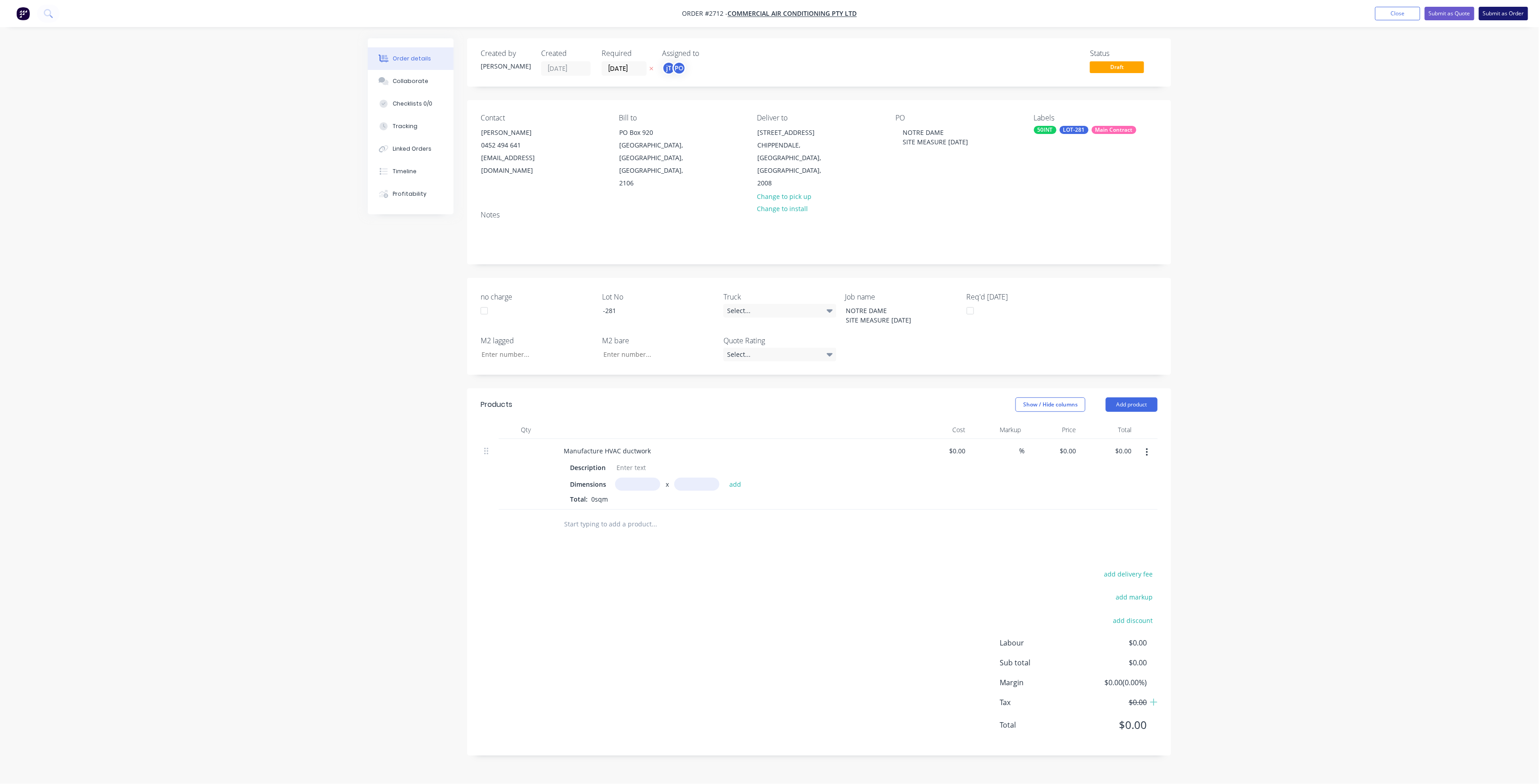
click at [1510, 12] on button "Submit as Order" at bounding box center [1504, 14] width 50 height 14
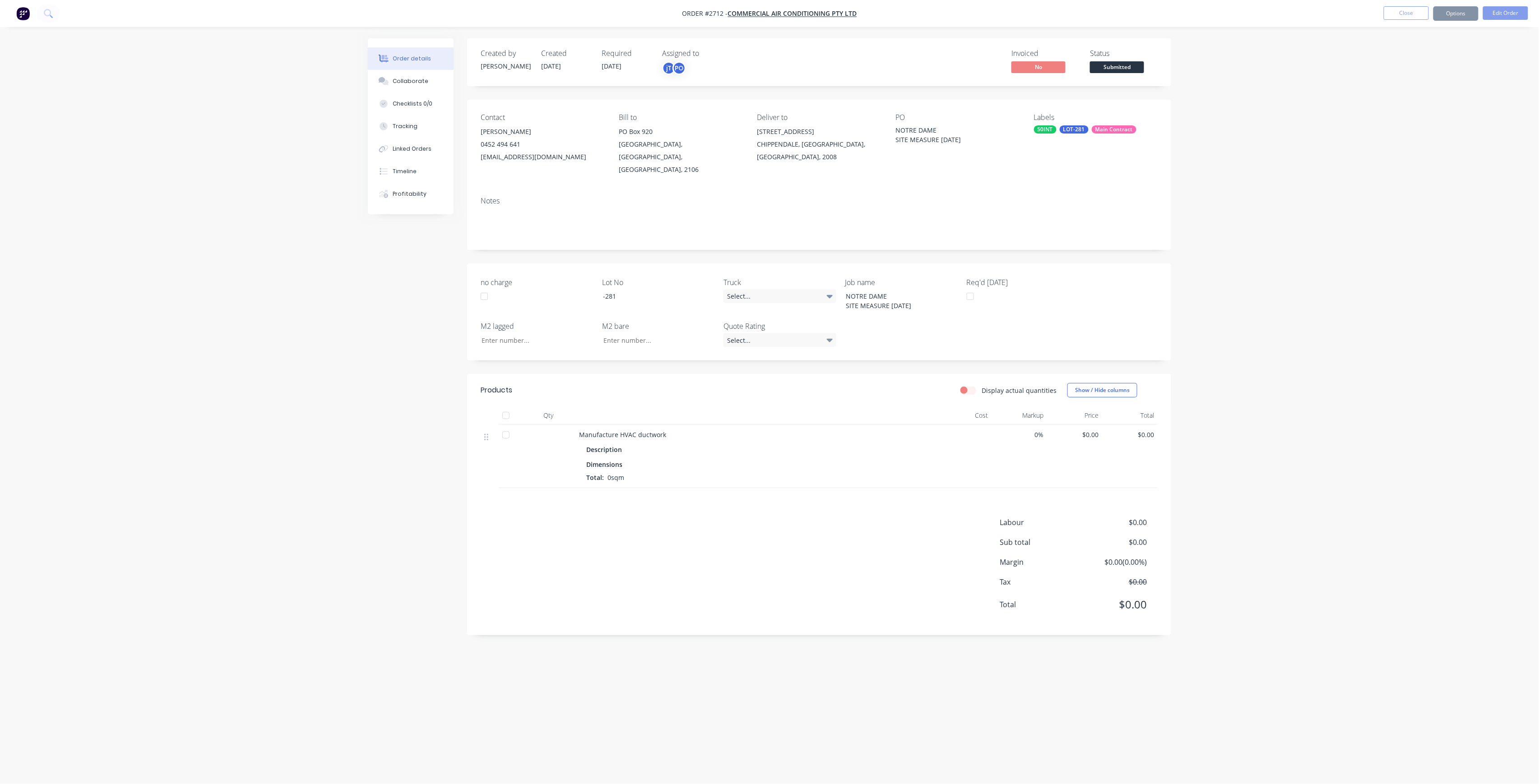
click at [1127, 69] on span "Submitted" at bounding box center [1117, 67] width 54 height 11
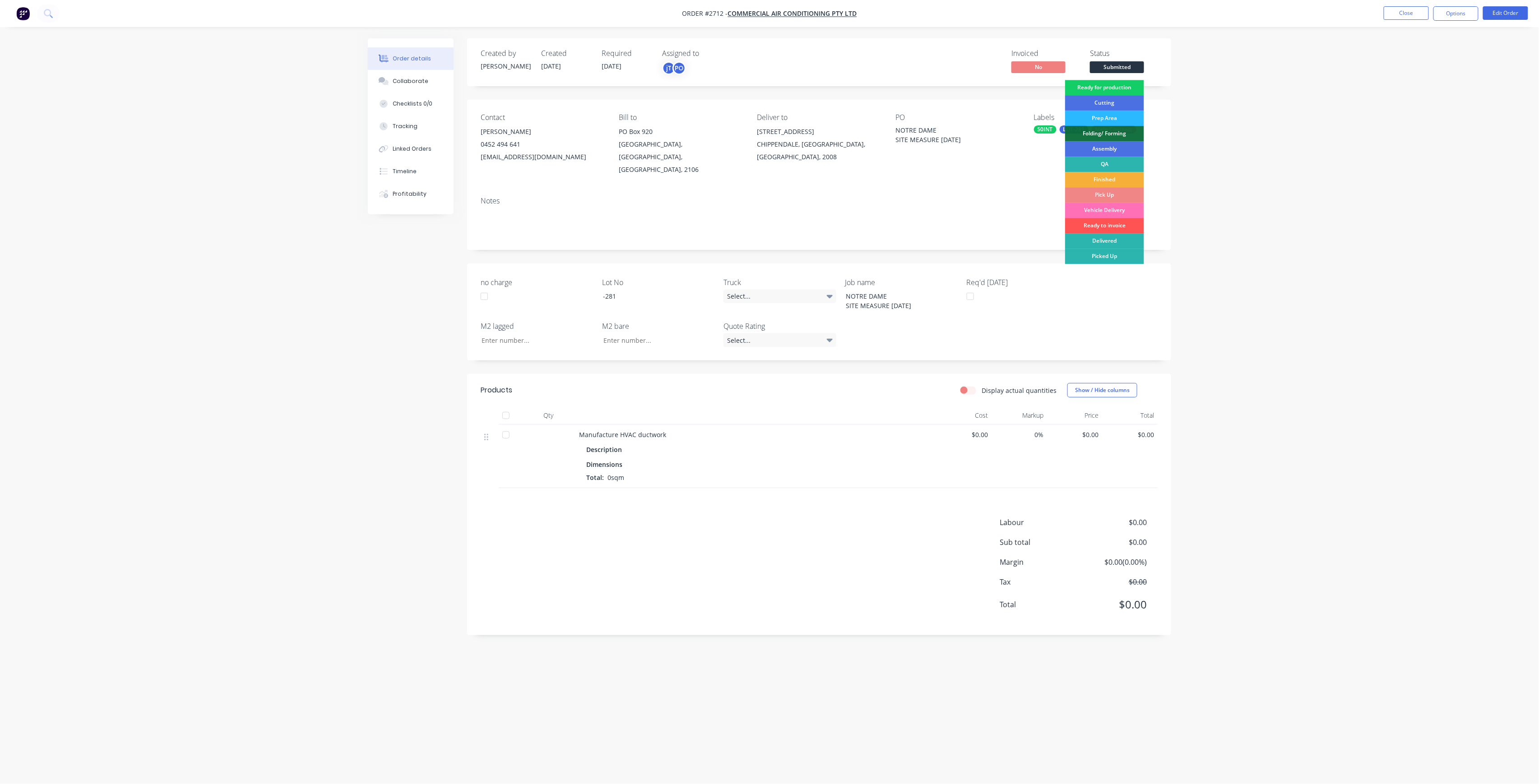
click at [1119, 89] on div "Ready for production" at bounding box center [1104, 87] width 79 height 15
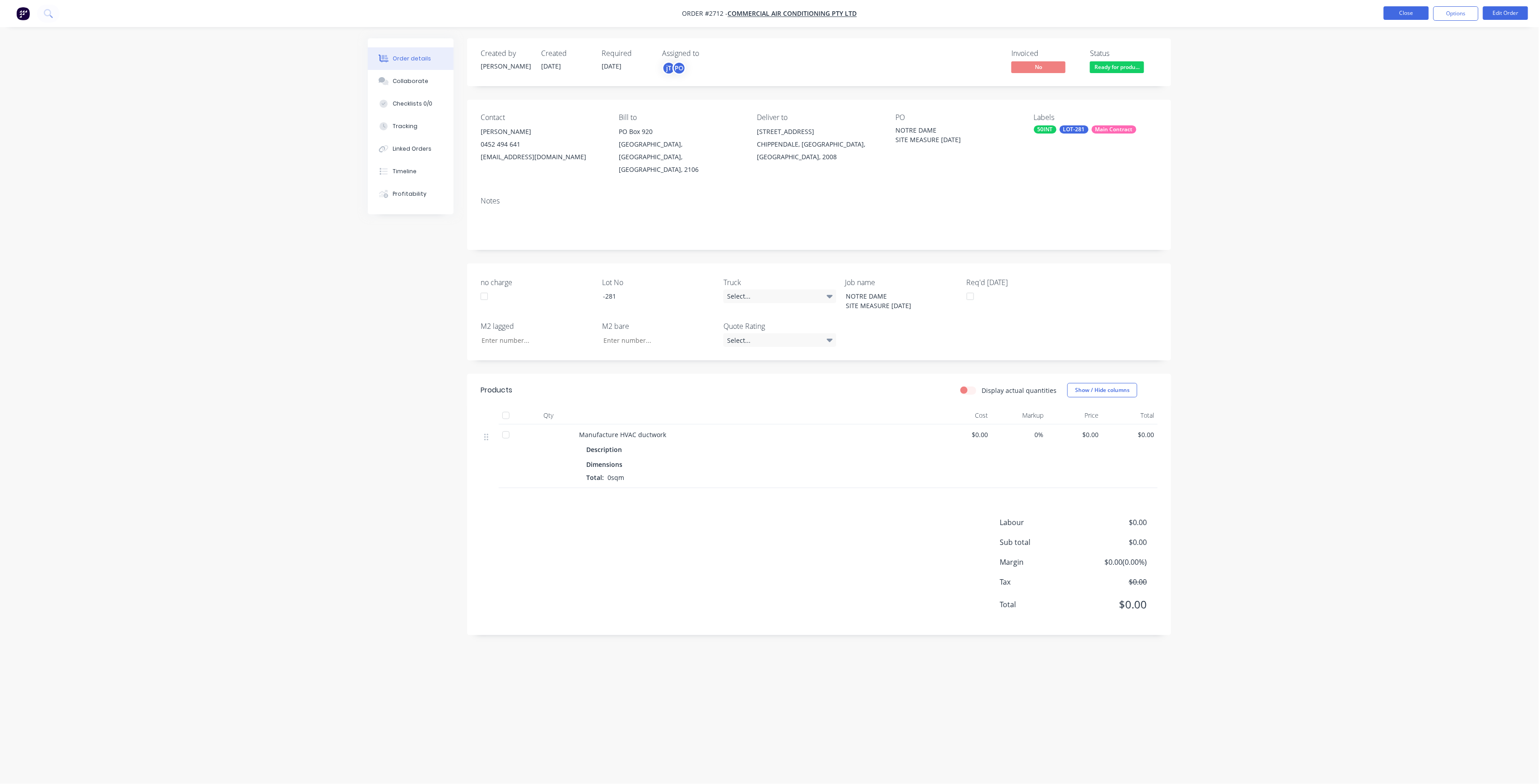
click at [1399, 19] on button "Close" at bounding box center [1407, 13] width 45 height 14
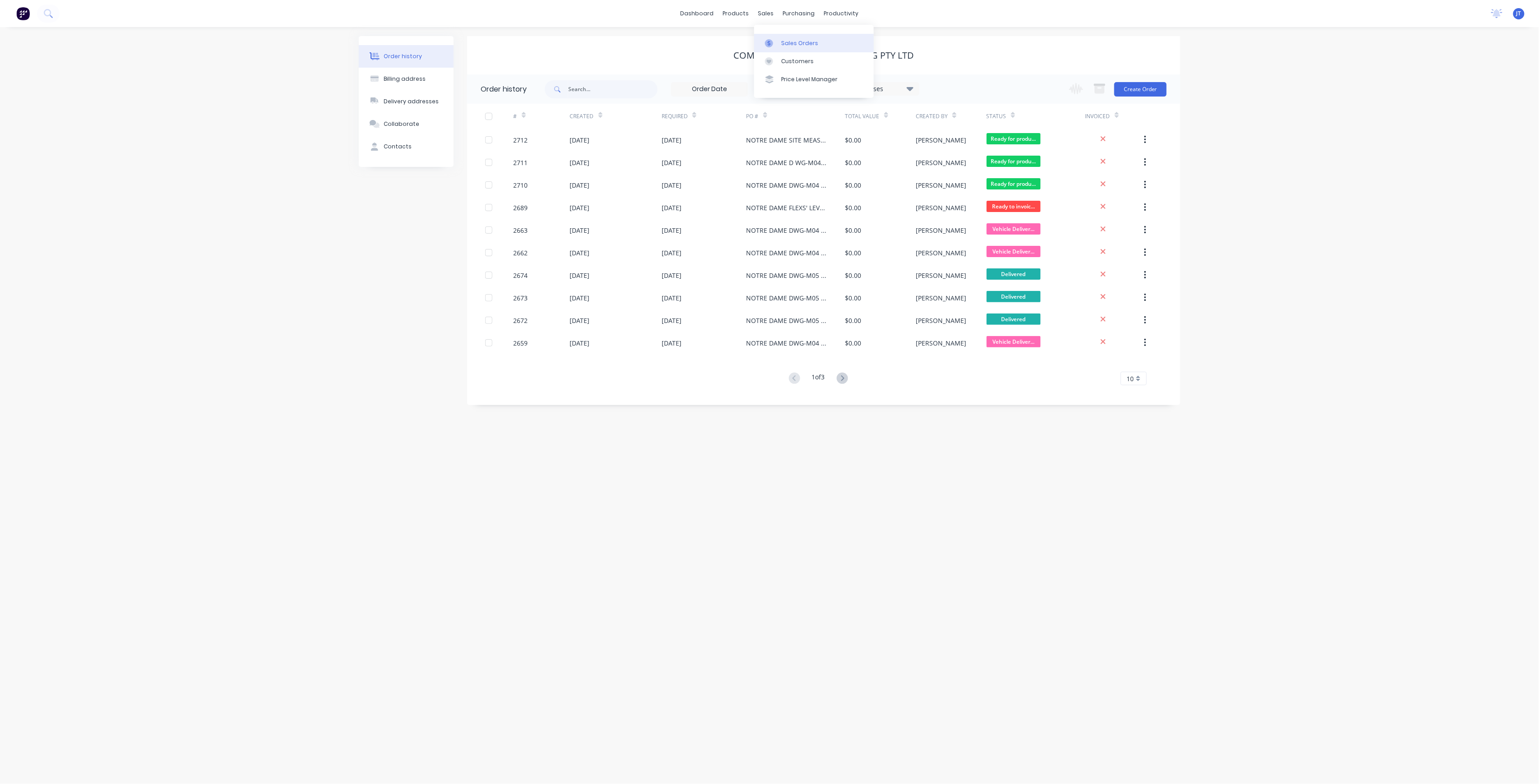
click at [790, 44] on div "Sales Orders" at bounding box center [800, 43] width 37 height 8
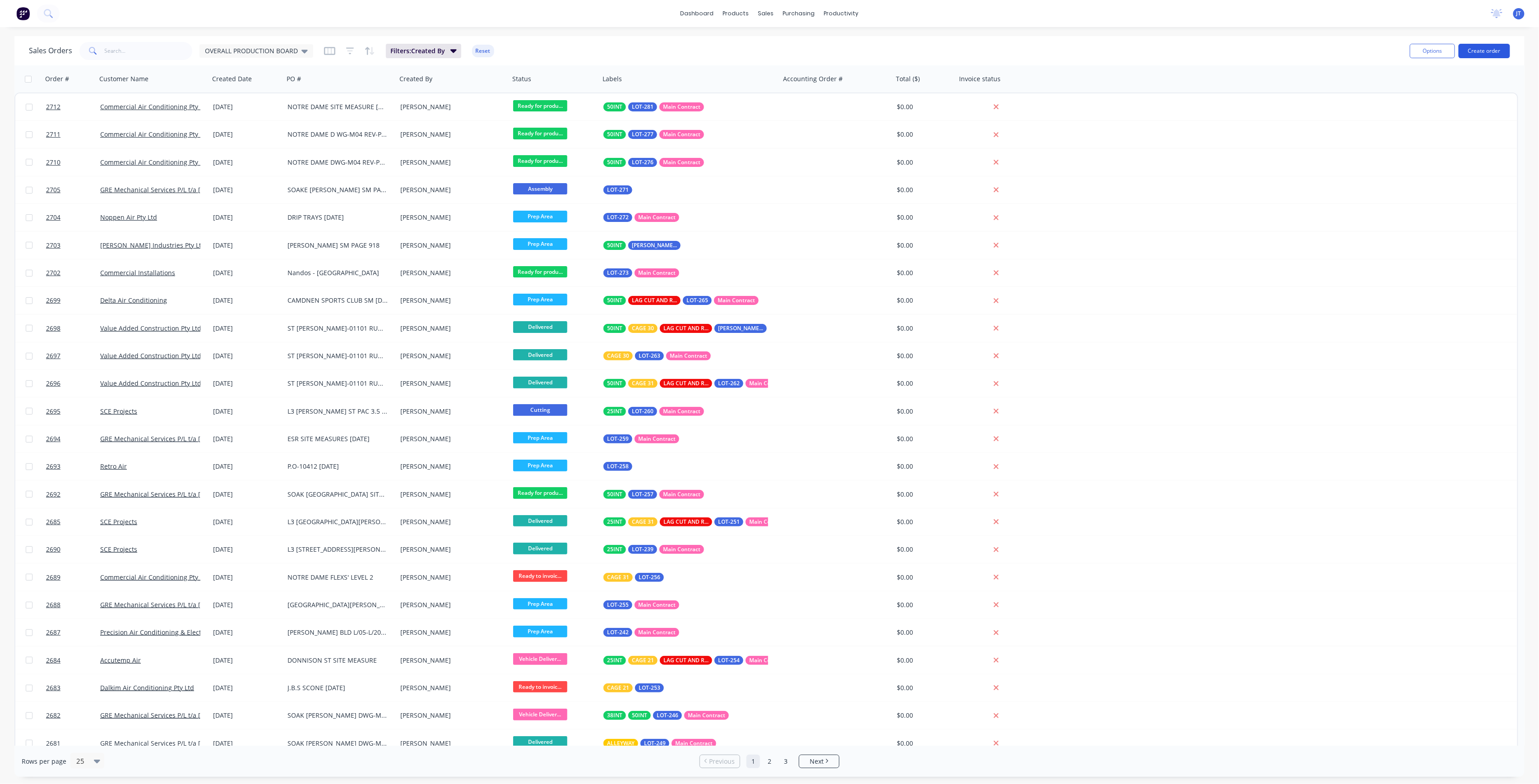
click at [1472, 46] on button "Create order" at bounding box center [1484, 51] width 52 height 14
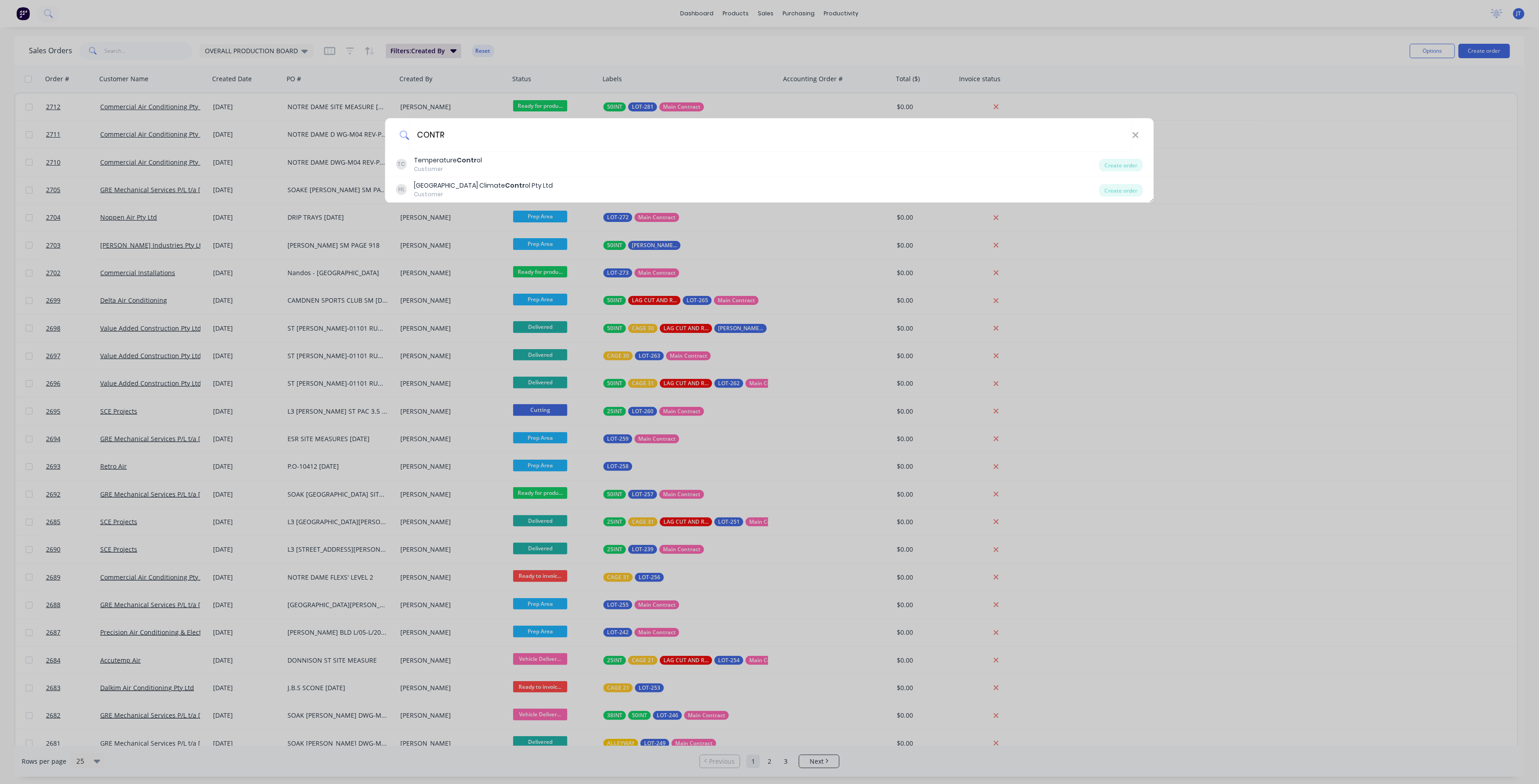
type input "CONTR"
click at [1280, 50] on div "CONTR TC Temperature Contr ol Customer Create order [PERSON_NAME] Valley Climat…" at bounding box center [769, 392] width 1539 height 784
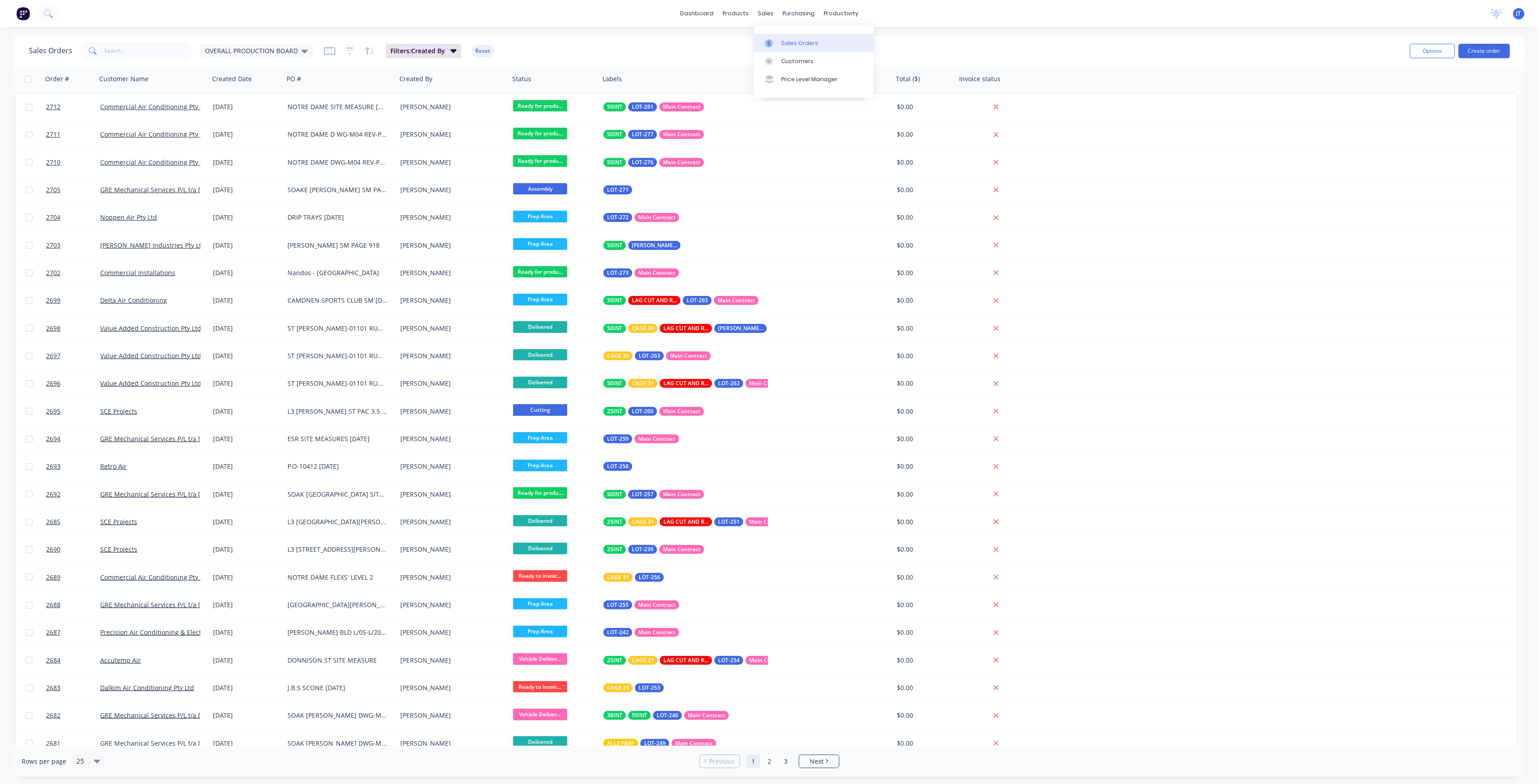
click at [788, 35] on link "Sales Orders" at bounding box center [814, 43] width 120 height 18
click at [1496, 42] on div "Options Create order" at bounding box center [1458, 51] width 104 height 22
click at [1489, 50] on button "Create order" at bounding box center [1484, 51] width 52 height 14
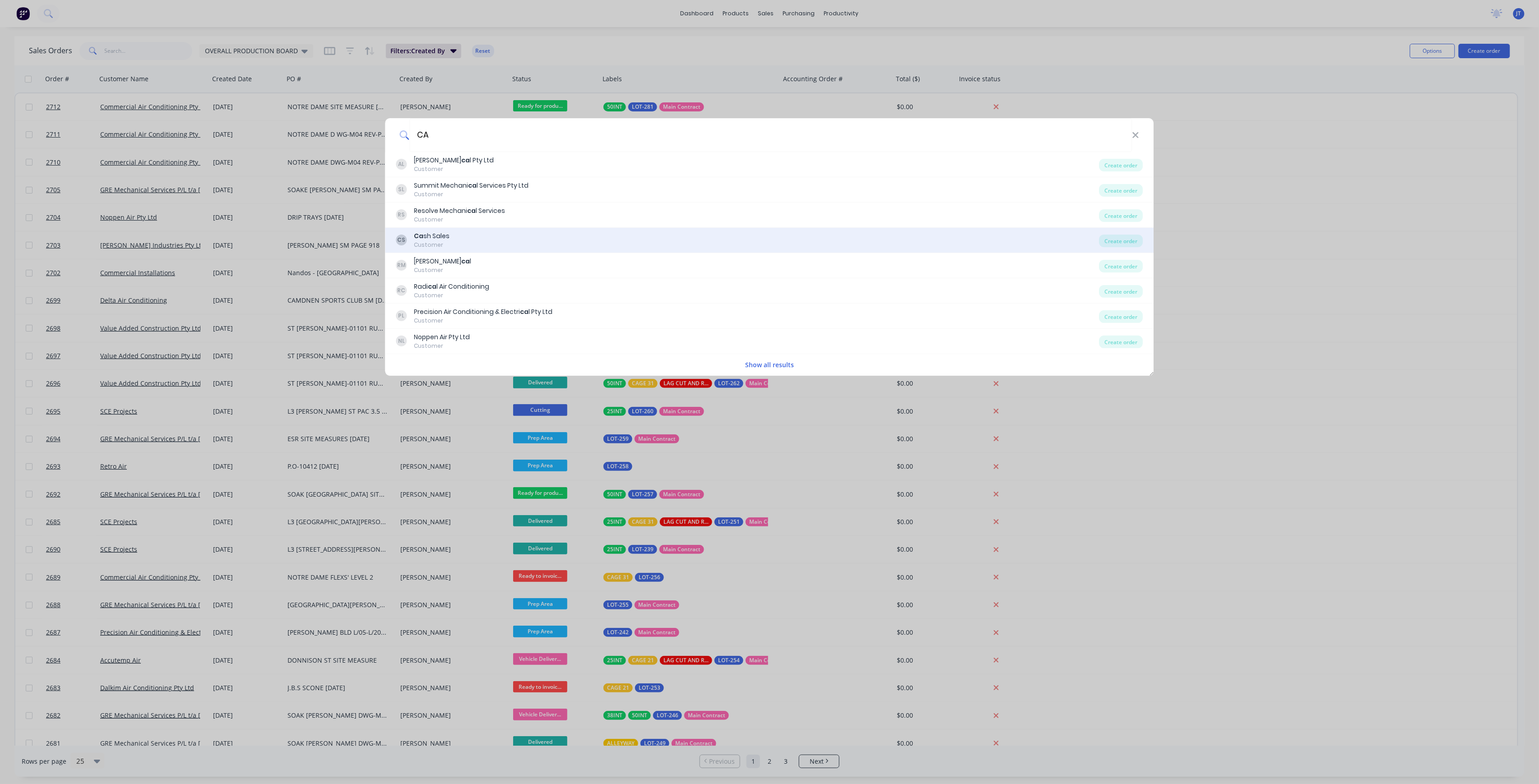
type input "CA"
click at [542, 245] on div "CS Ca sh Sales Customer" at bounding box center [748, 241] width 703 height 18
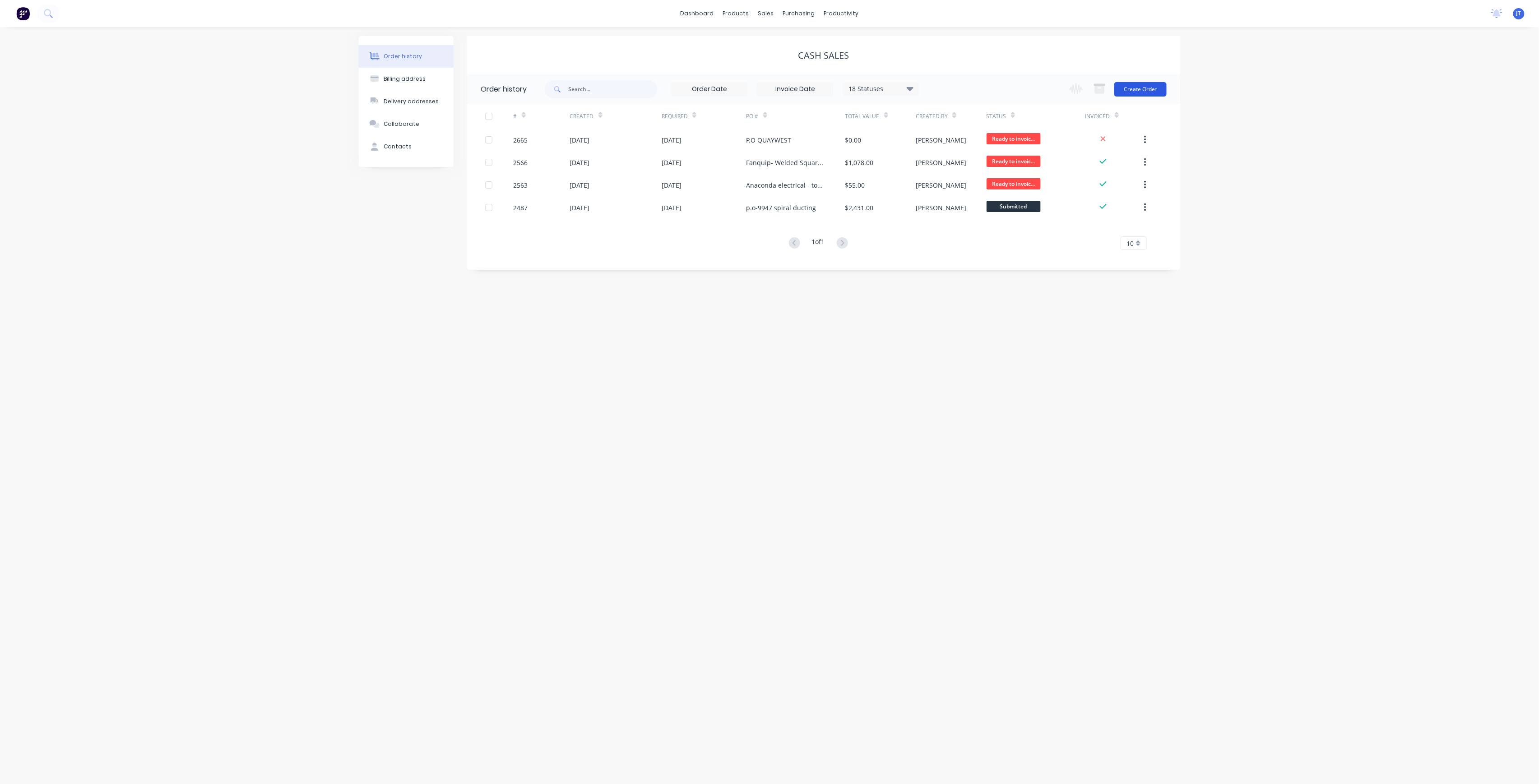
click at [1137, 93] on button "Create Order" at bounding box center [1141, 89] width 52 height 14
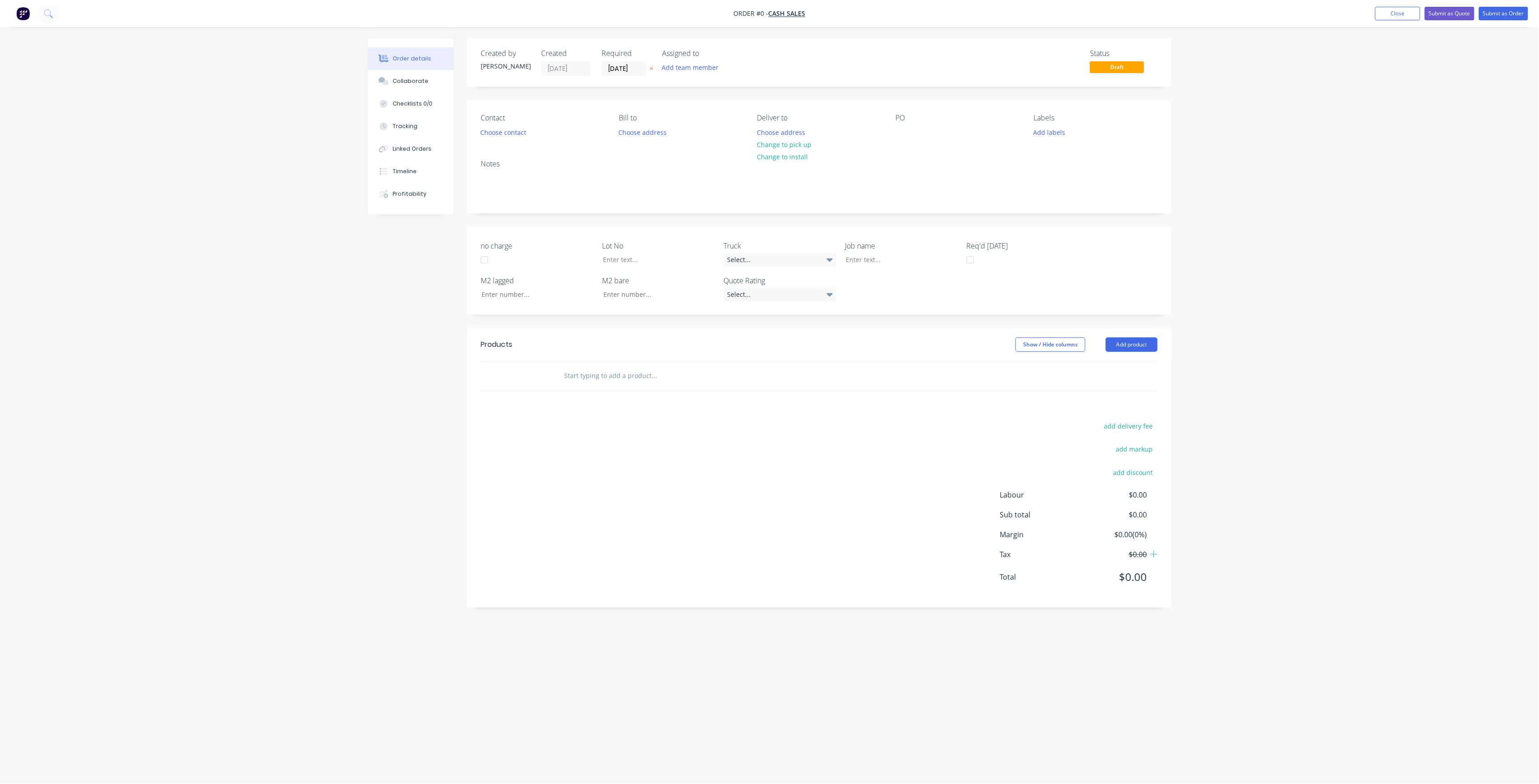
click at [700, 78] on div "Created by [PERSON_NAME] Created [DATE] Required [DATE] Assigned to Add team me…" at bounding box center [819, 63] width 704 height 48
click at [695, 69] on button "Add team member" at bounding box center [690, 67] width 66 height 12
click at [709, 118] on div "[PERSON_NAME] (You)" at bounding box center [735, 118] width 90 height 10
click at [730, 172] on button "[PERSON_NAME]" at bounding box center [730, 181] width 136 height 18
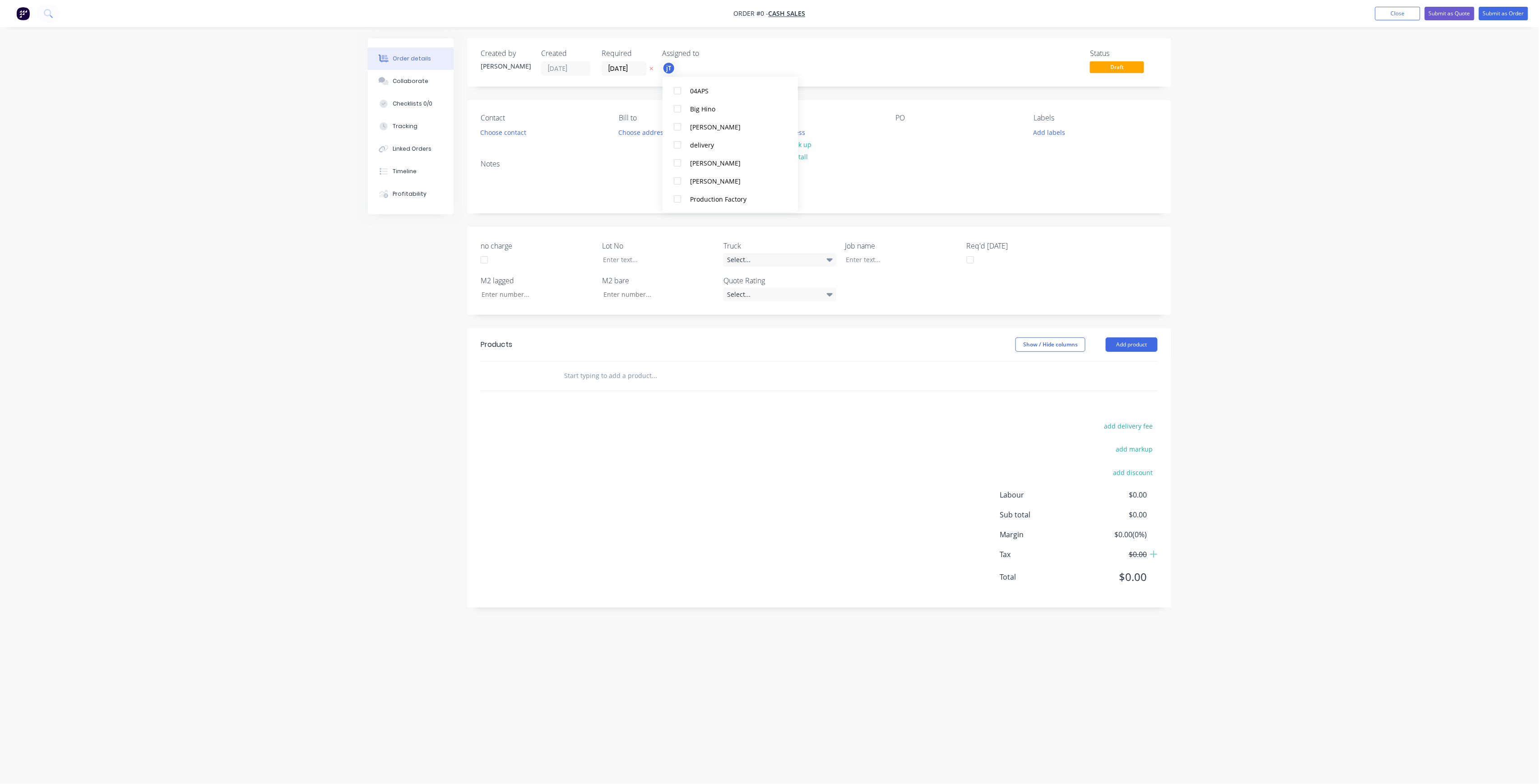
scroll to position [0, 0]
click at [521, 140] on div "Creating draft order... Loading... Order details Collaborate Checklists 0/0 Tra…" at bounding box center [770, 375] width 821 height 673
click at [517, 135] on button "Choose contact" at bounding box center [504, 132] width 56 height 12
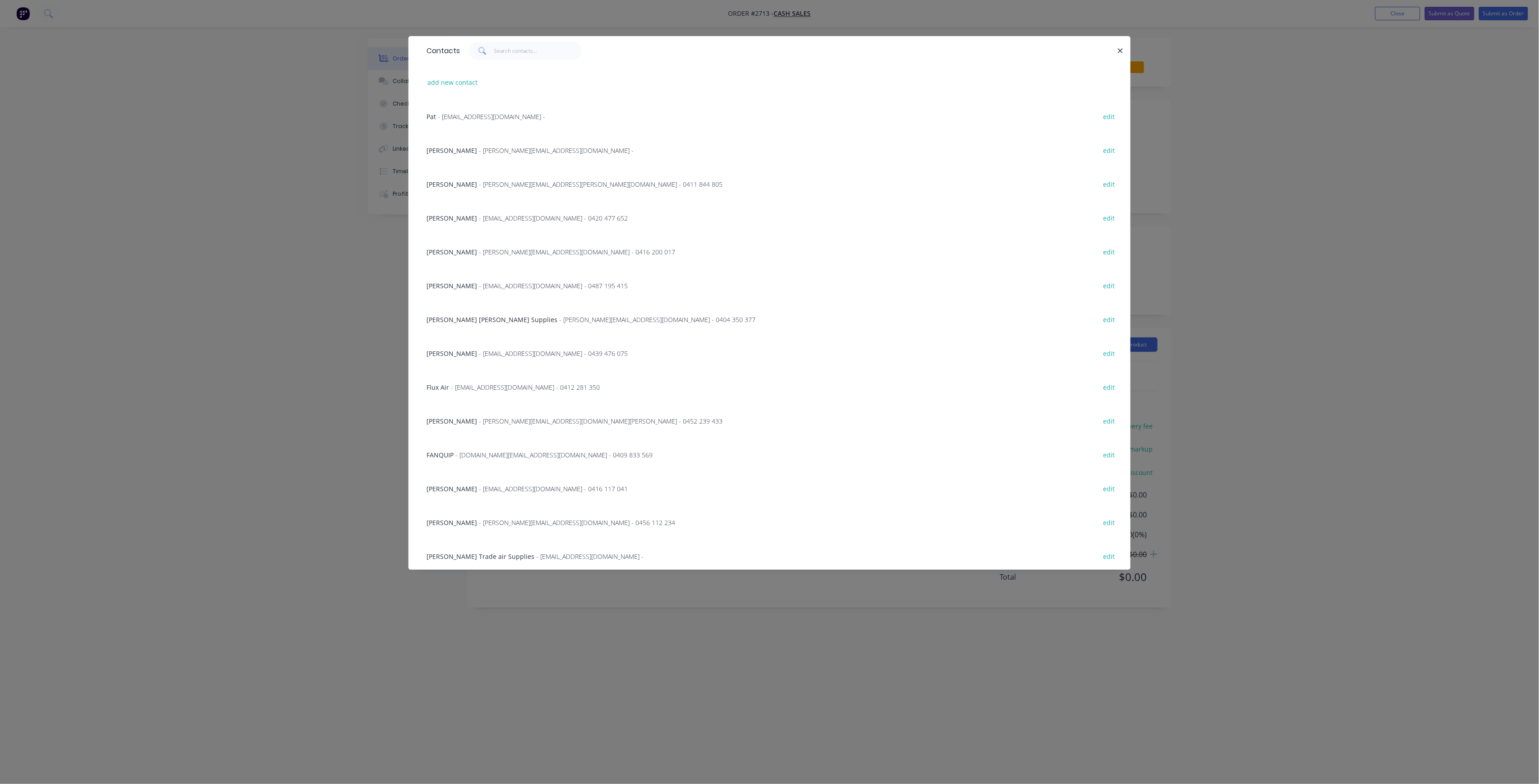
click at [473, 121] on div "Pat - [EMAIL_ADDRESS][DOMAIN_NAME] - edit" at bounding box center [769, 116] width 695 height 34
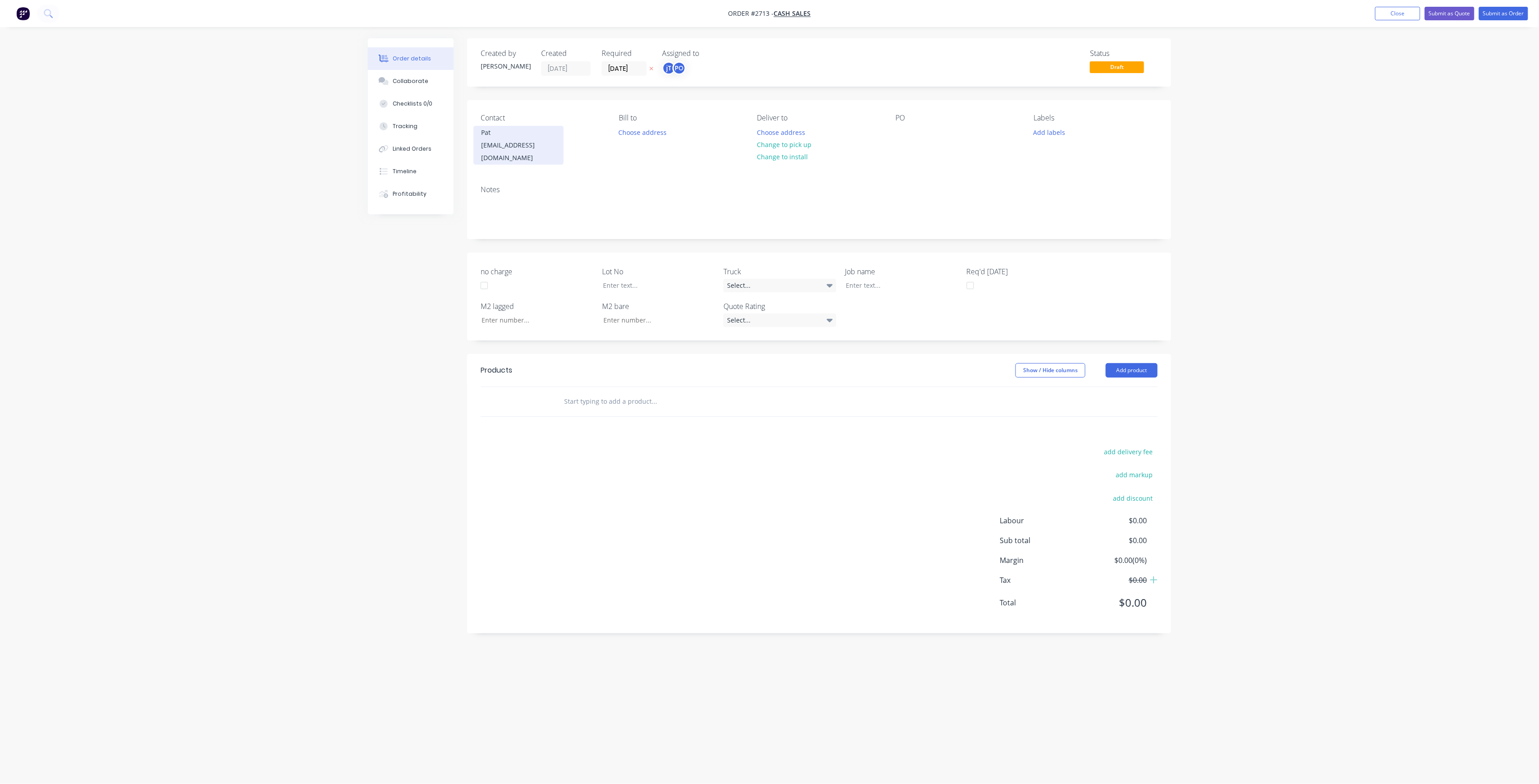
click at [532, 142] on div "[EMAIL_ADDRESS][DOMAIN_NAME]" at bounding box center [518, 151] width 75 height 25
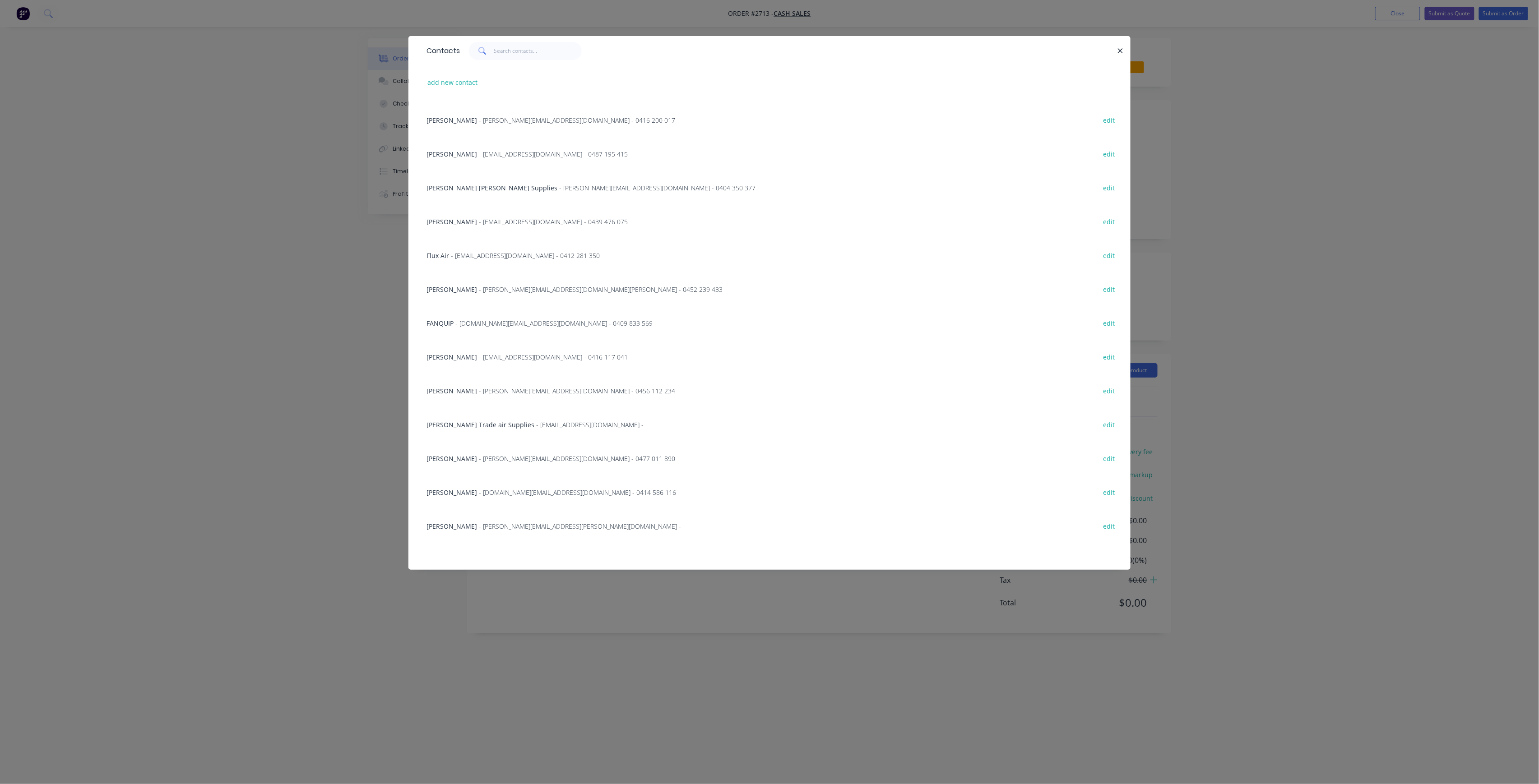
scroll to position [180, 0]
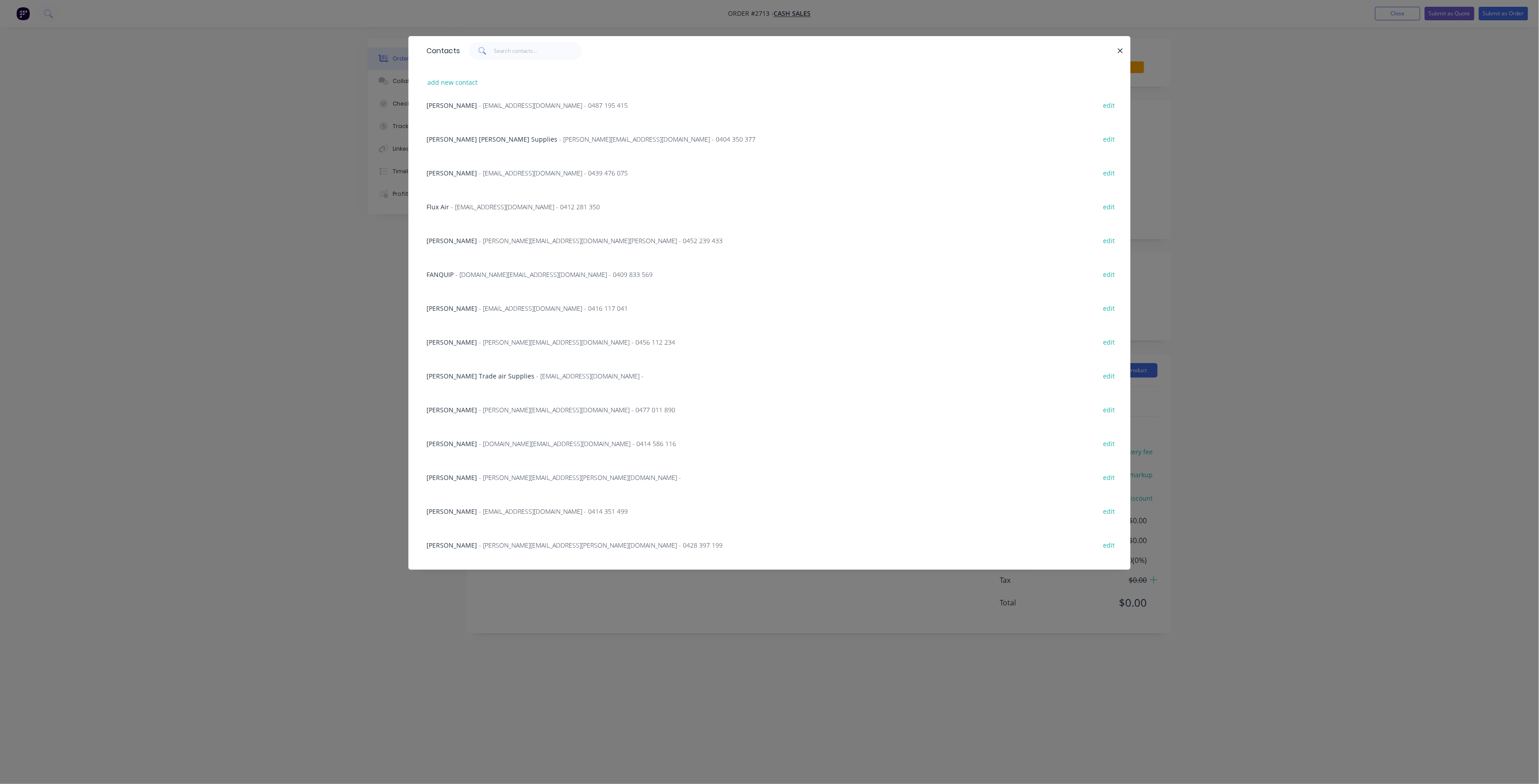
click at [280, 433] on div "Contacts add new contact [PERSON_NAME] - [PERSON_NAME][EMAIL_ADDRESS][DOMAIN_NA…" at bounding box center [769, 392] width 1539 height 784
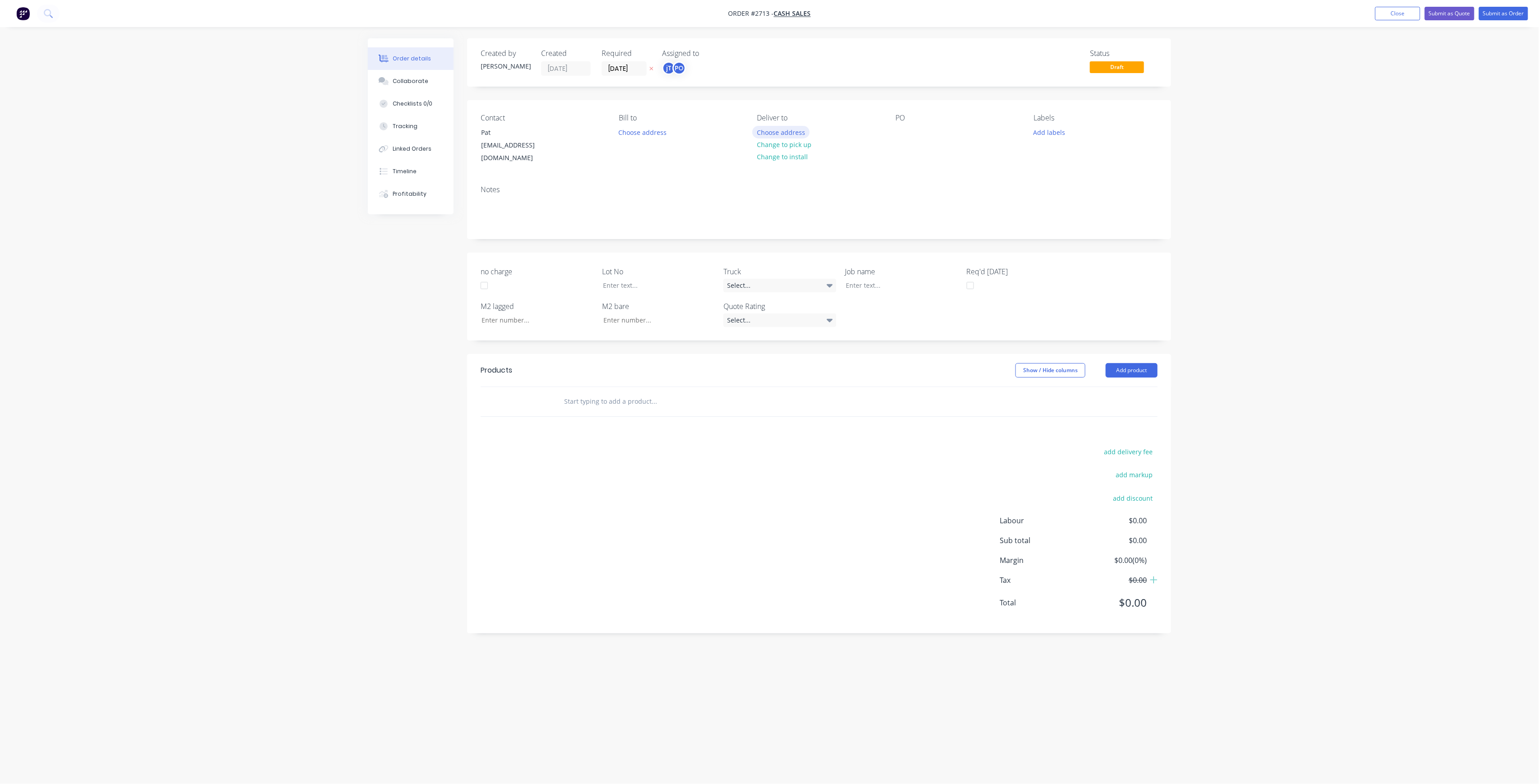
click at [786, 129] on button "Choose address" at bounding box center [782, 132] width 58 height 12
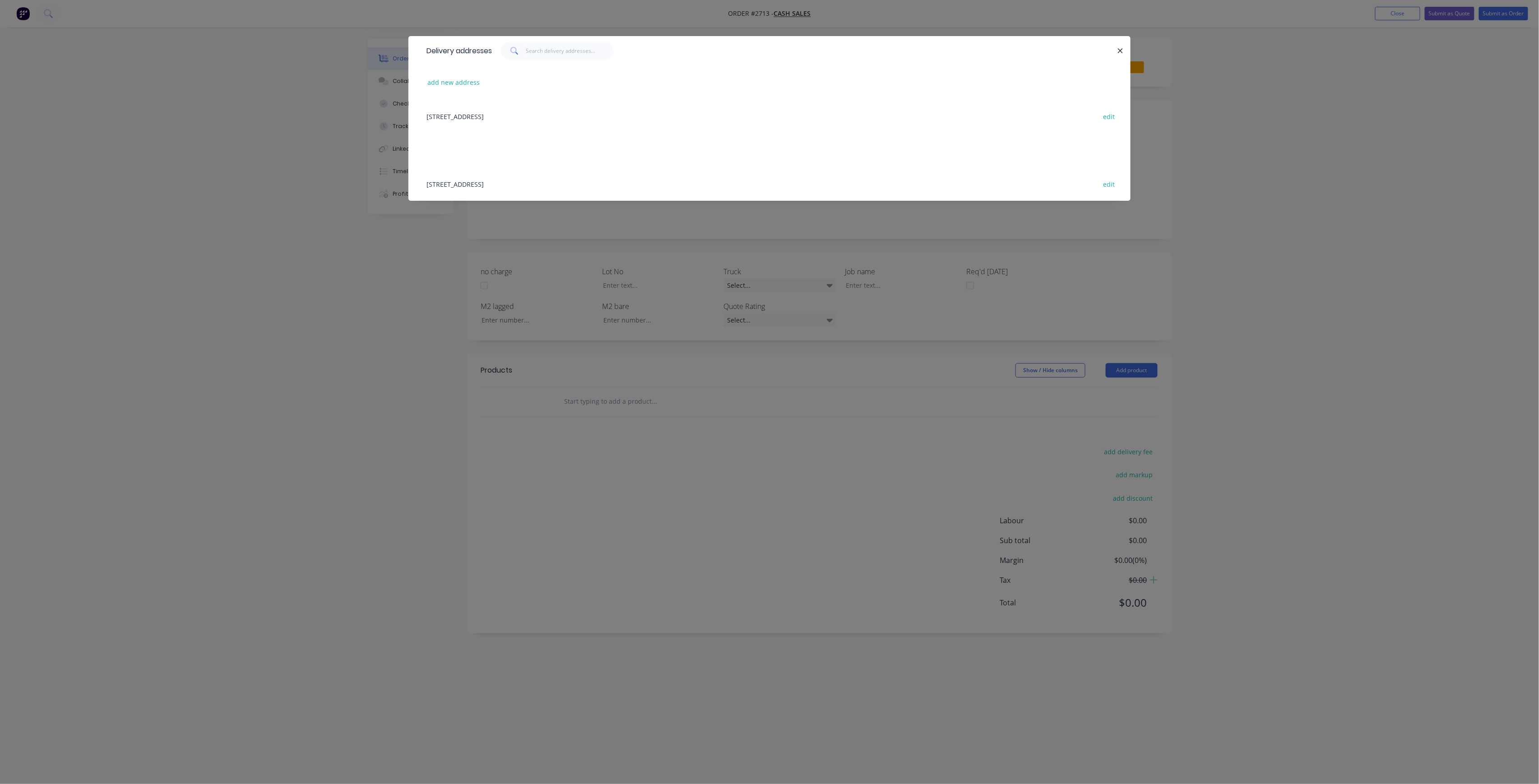
click at [533, 274] on div "Delivery addresses add new address [STREET_ADDRESS] edit" at bounding box center [769, 392] width 1539 height 784
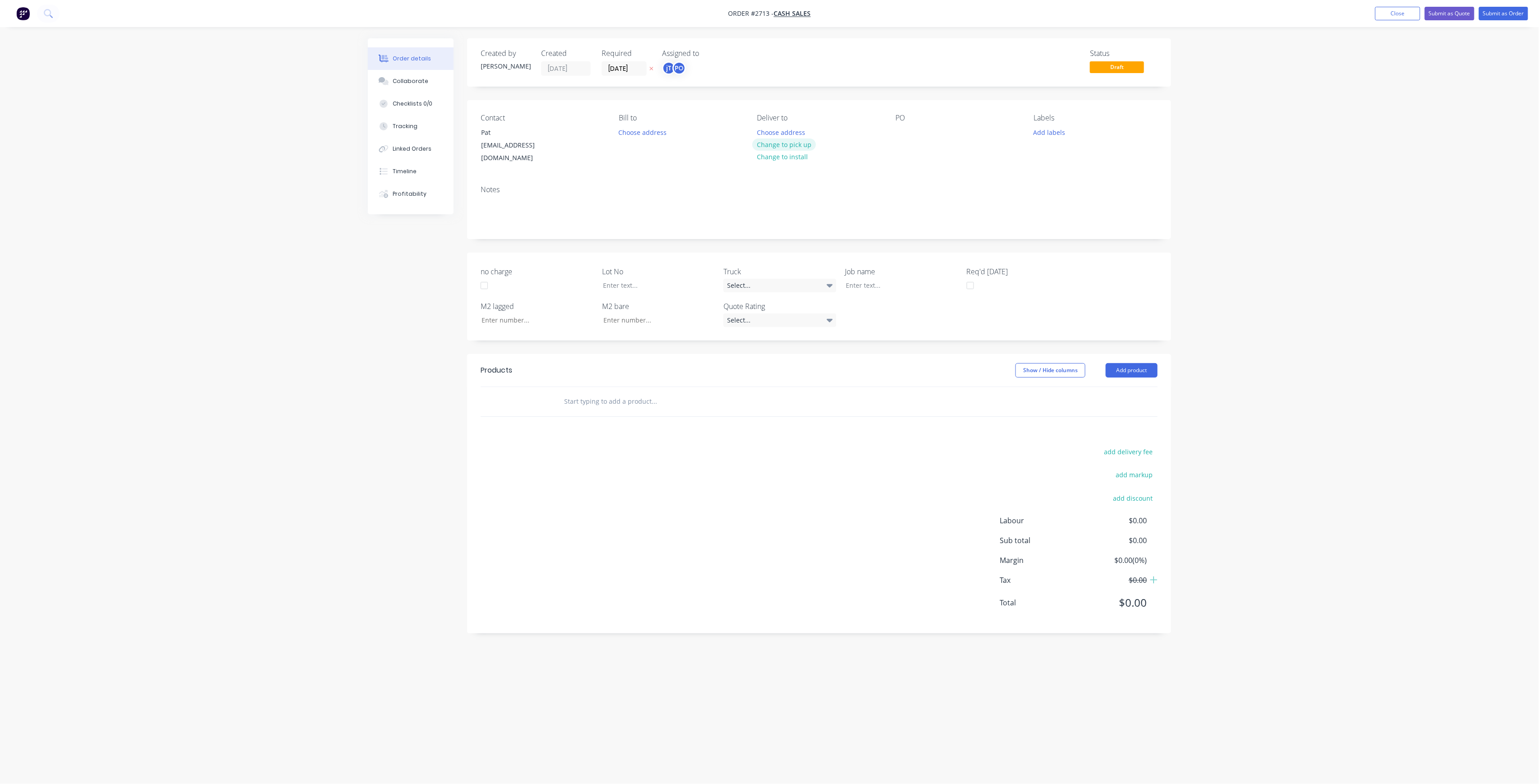
click at [800, 144] on button "Change to pick up" at bounding box center [784, 144] width 64 height 12
click at [905, 130] on div at bounding box center [903, 132] width 14 height 13
click at [1053, 121] on div "Labels" at bounding box center [1096, 118] width 124 height 8
click at [1055, 133] on button "Add labels" at bounding box center [1049, 132] width 41 height 12
click at [1104, 155] on input "text" at bounding box center [1108, 159] width 94 height 18
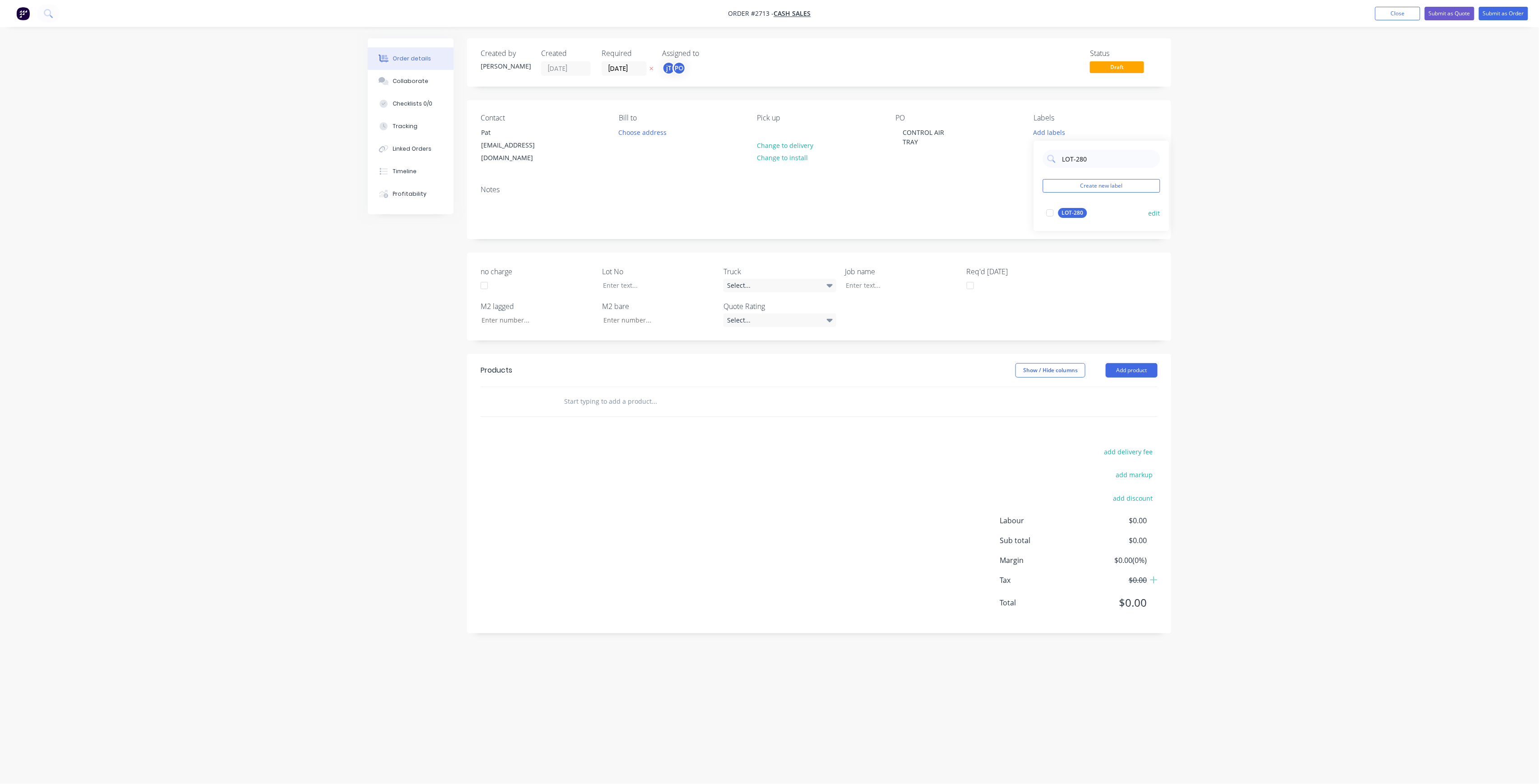
click at [1084, 206] on div "LOT-280 edit" at bounding box center [1101, 213] width 118 height 18
click at [1069, 213] on div "LOT-280" at bounding box center [1073, 213] width 29 height 10
click at [1098, 152] on input "LOT-280" at bounding box center [1108, 155] width 94 height 18
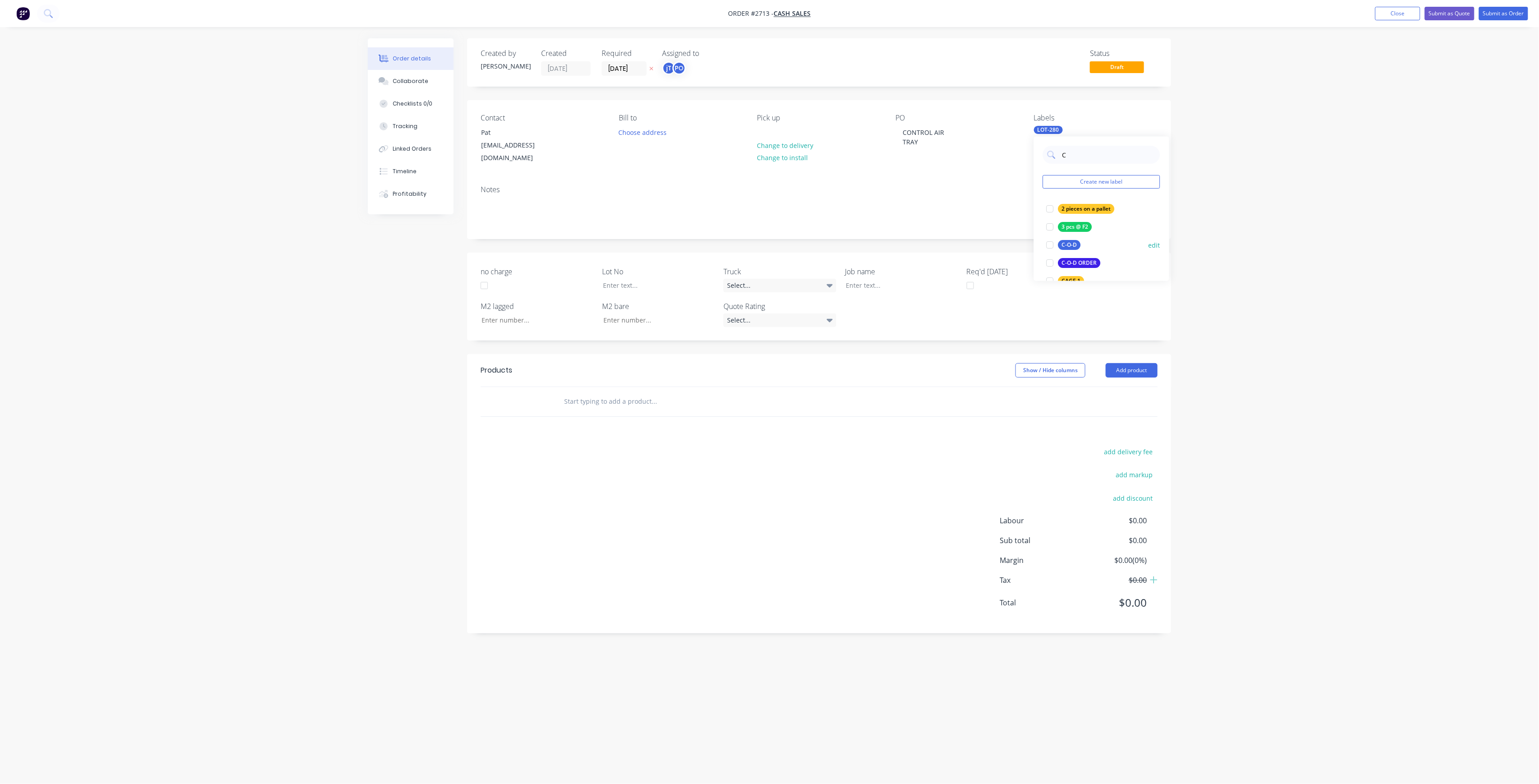
type input "C"
drag, startPoint x: 1076, startPoint y: 238, endPoint x: 1084, endPoint y: 237, distance: 8.1
click at [1076, 239] on div "C-O-D edit" at bounding box center [1101, 245] width 118 height 18
click at [1075, 242] on div "C-O-D" at bounding box center [1070, 245] width 23 height 10
click at [1237, 257] on div "Order details Collaborate Checklists 0/0 Tracking Linked Orders Timeline Profit…" at bounding box center [769, 392] width 1539 height 784
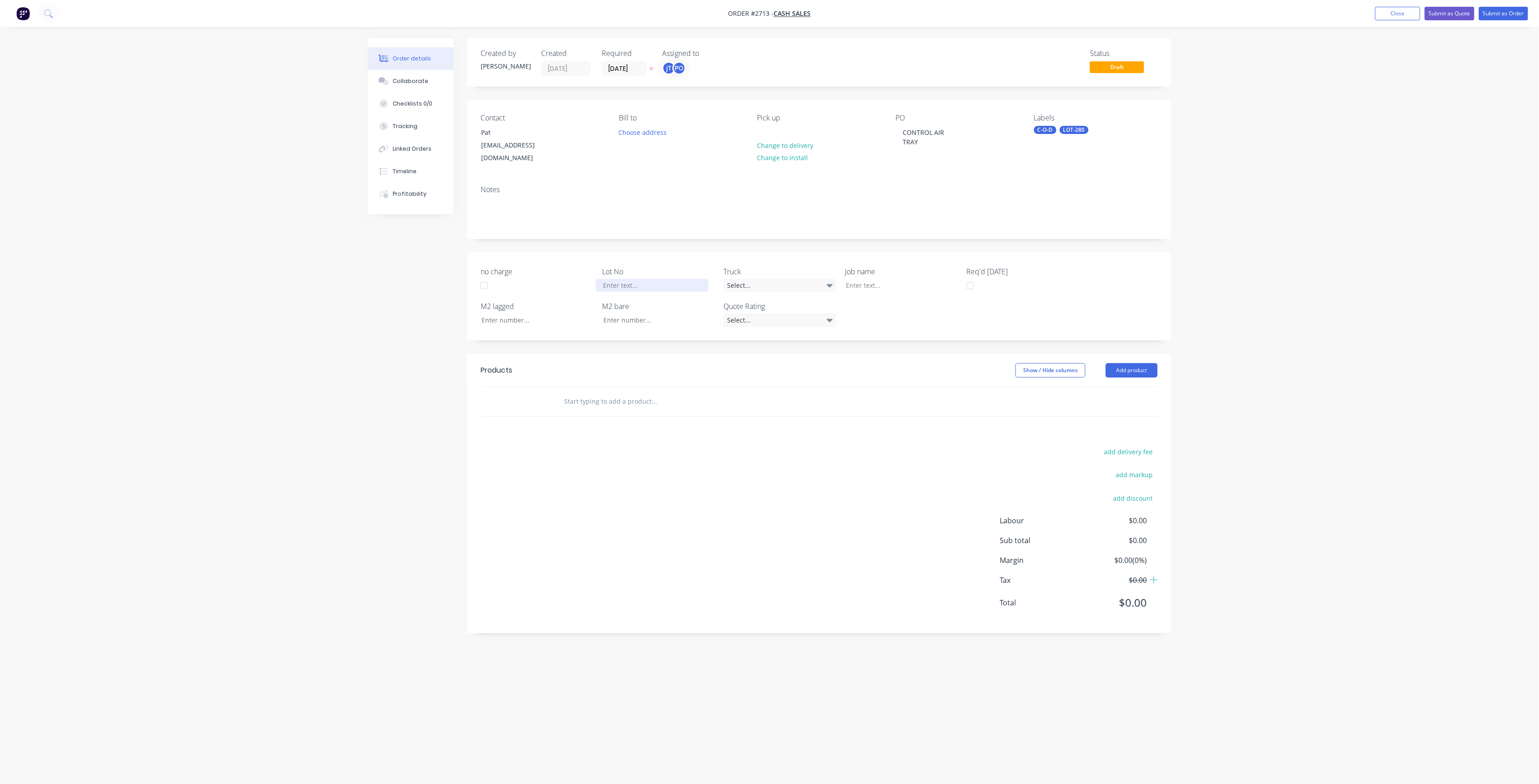
click at [658, 279] on div at bounding box center [652, 285] width 113 height 13
drag, startPoint x: 854, startPoint y: 270, endPoint x: 863, endPoint y: 275, distance: 10.3
click at [855, 279] on div at bounding box center [895, 285] width 113 height 13
click at [864, 279] on div at bounding box center [895, 285] width 113 height 13
click at [893, 279] on div "CONTROL AIR TRAY" at bounding box center [895, 285] width 113 height 13
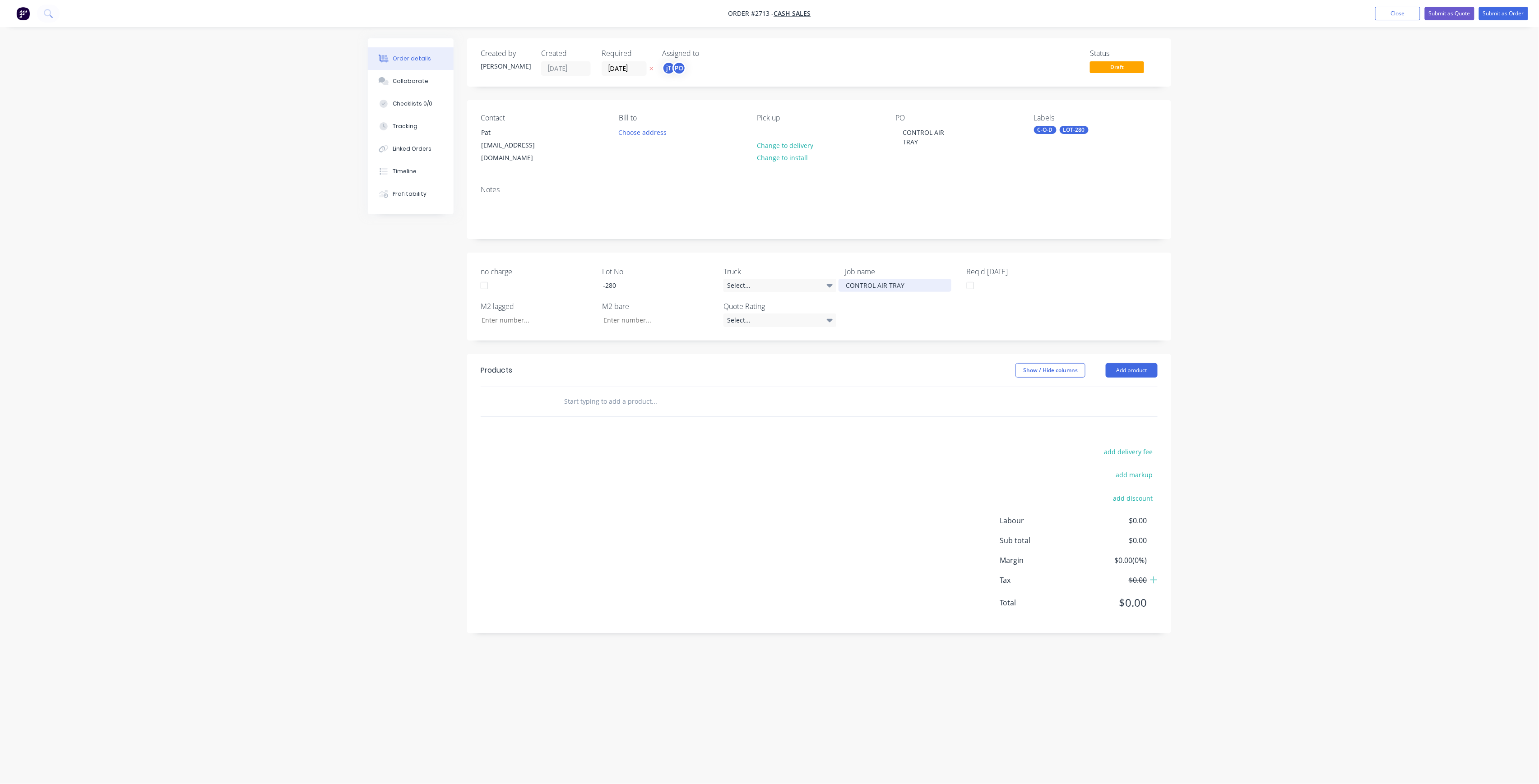
click at [889, 279] on div "CONTROL AIR TRAY" at bounding box center [895, 285] width 113 height 13
click at [735, 405] on input "text" at bounding box center [654, 411] width 180 height 18
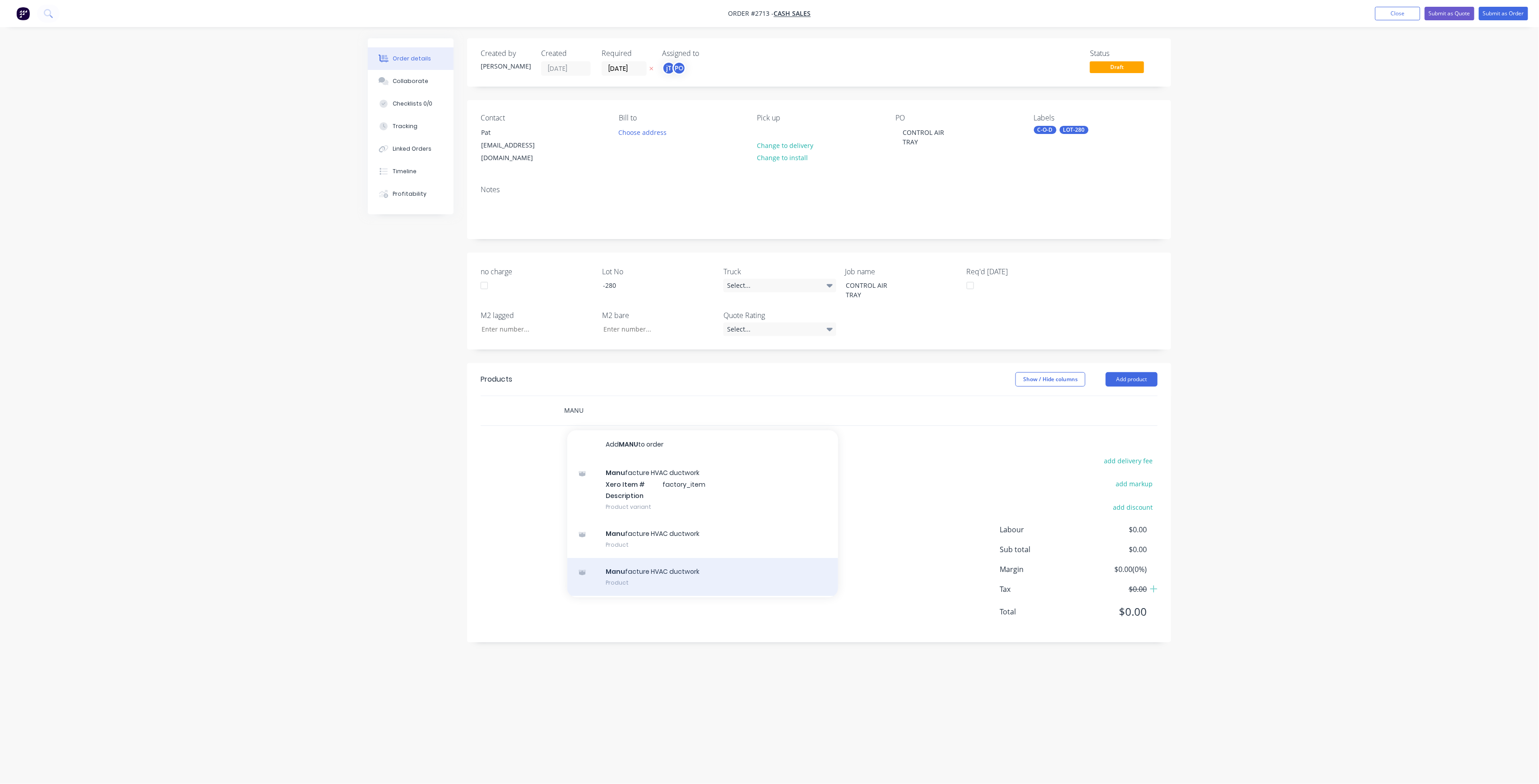
type input "MANU"
click at [640, 558] on div "Manu facture HVAC ductwork Product" at bounding box center [703, 577] width 271 height 38
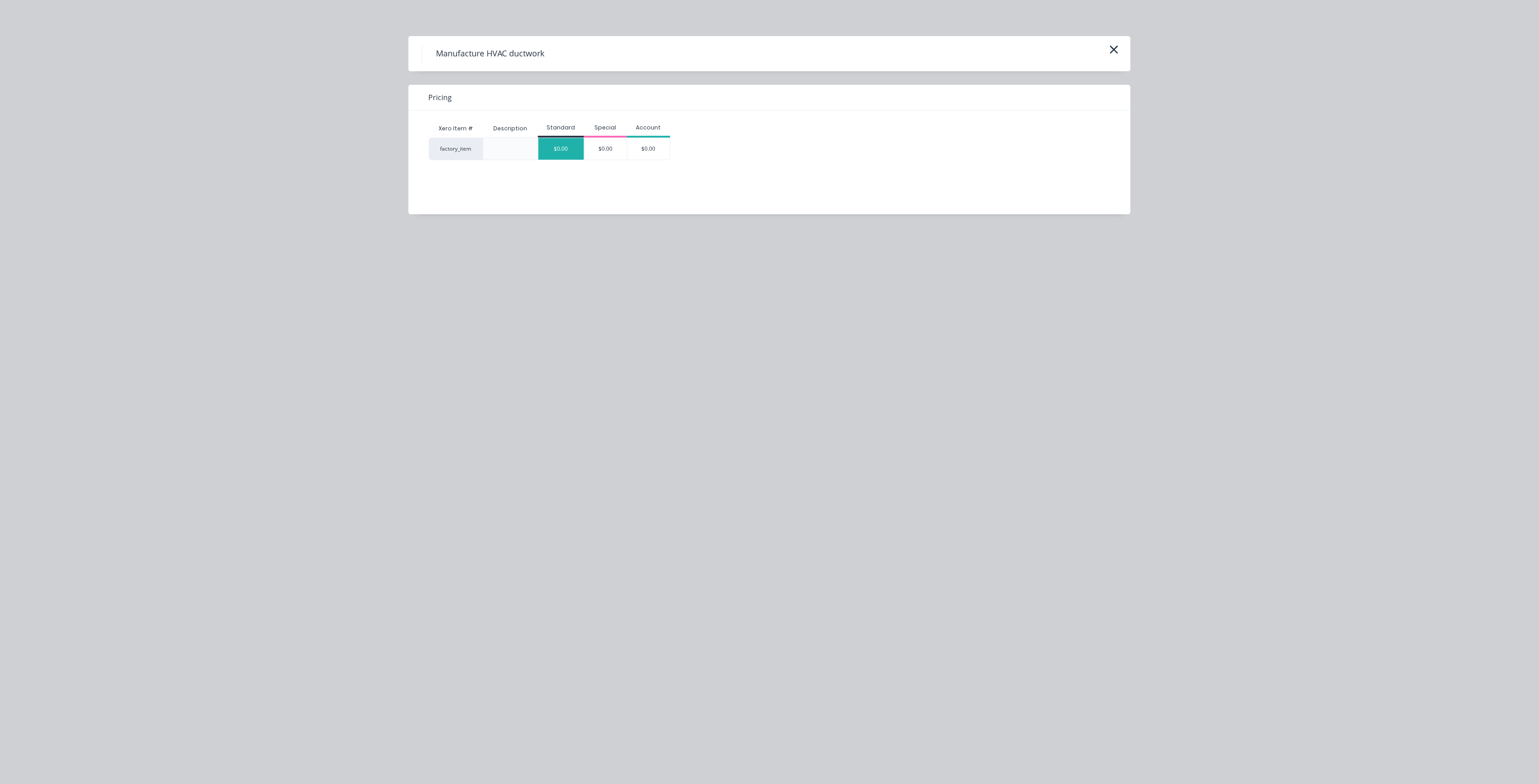
click at [566, 140] on div "$0.00" at bounding box center [561, 149] width 45 height 21
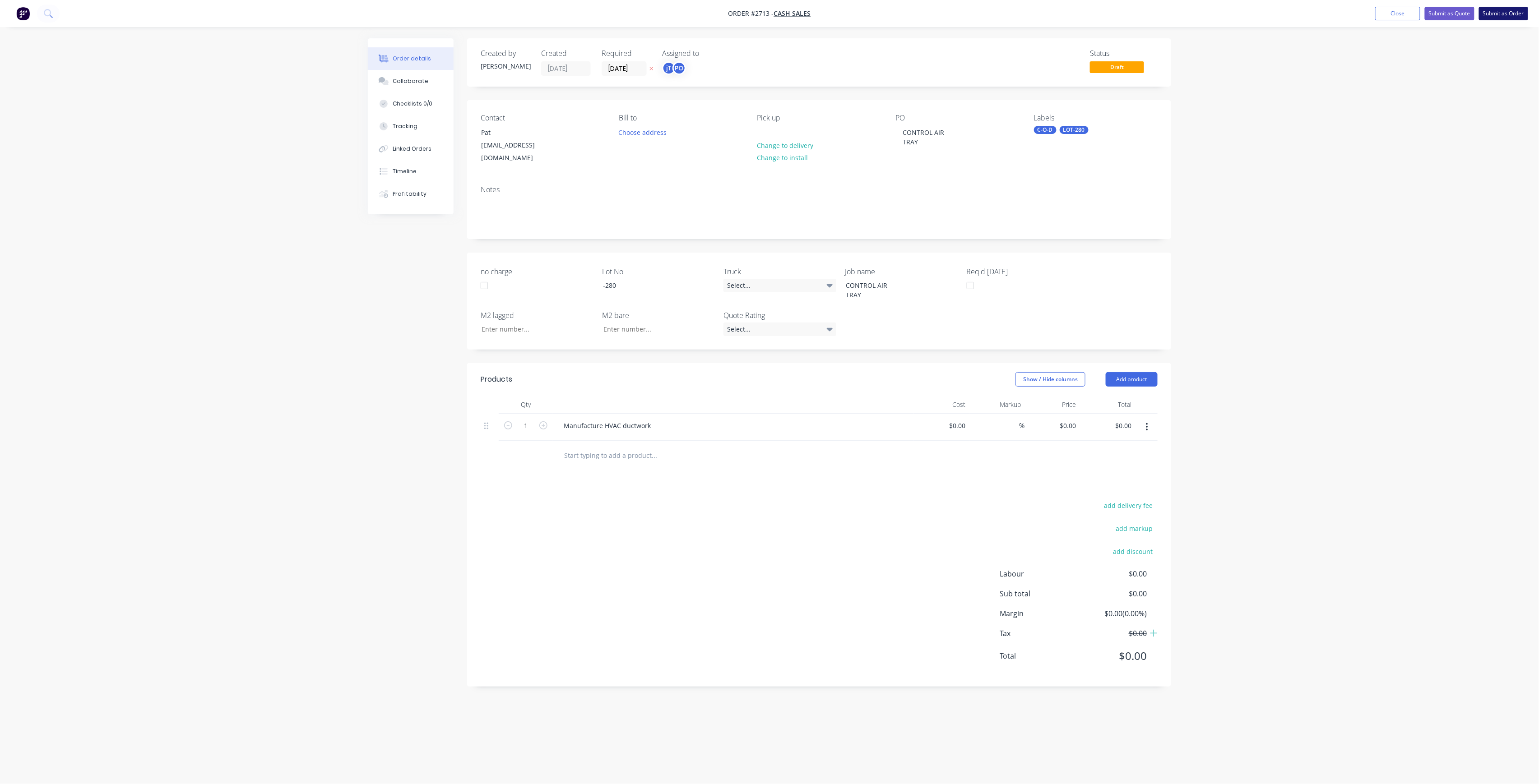
click at [1511, 18] on button "Submit as Order" at bounding box center [1504, 14] width 50 height 14
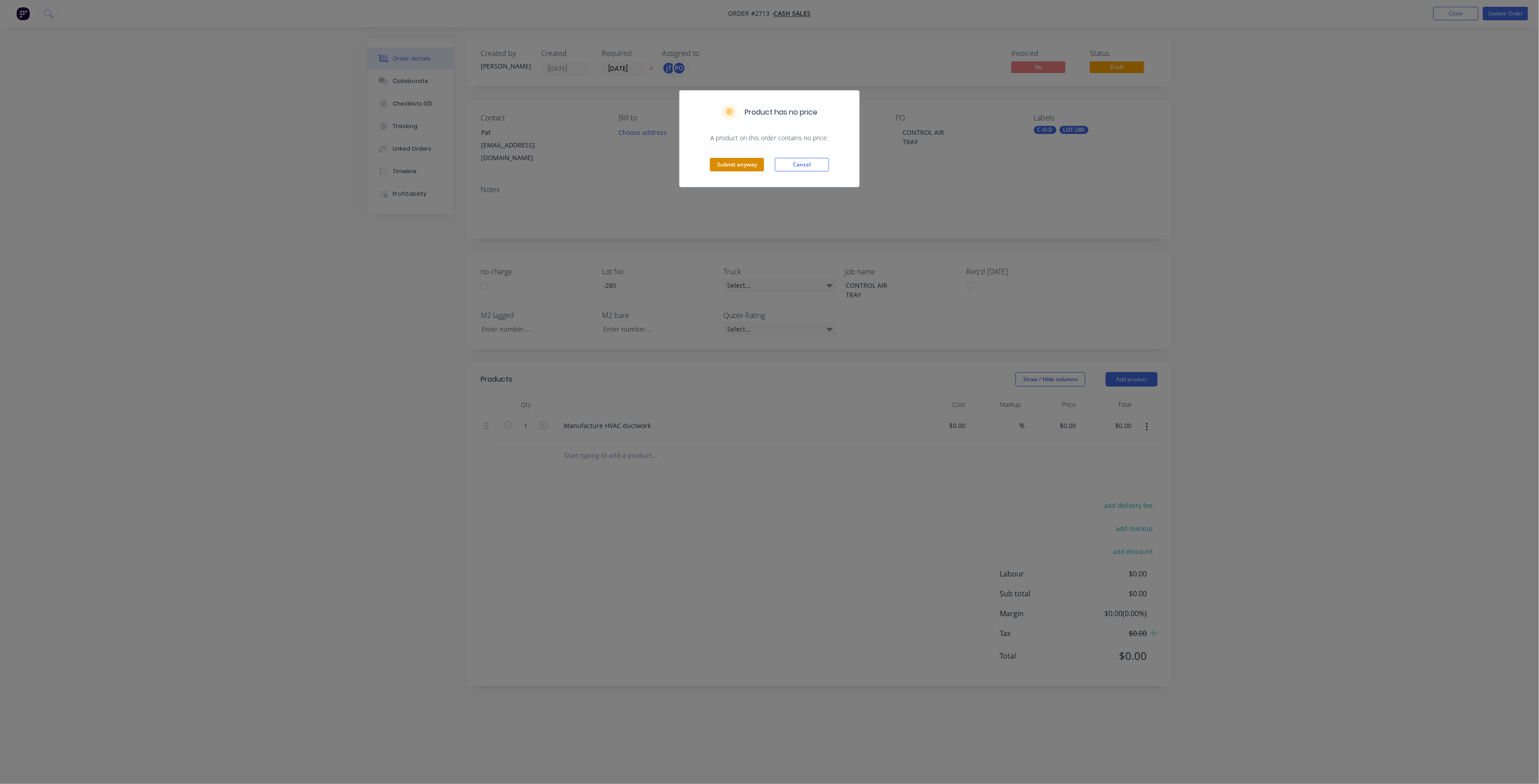
click at [741, 164] on button "Submit anyway" at bounding box center [737, 165] width 54 height 14
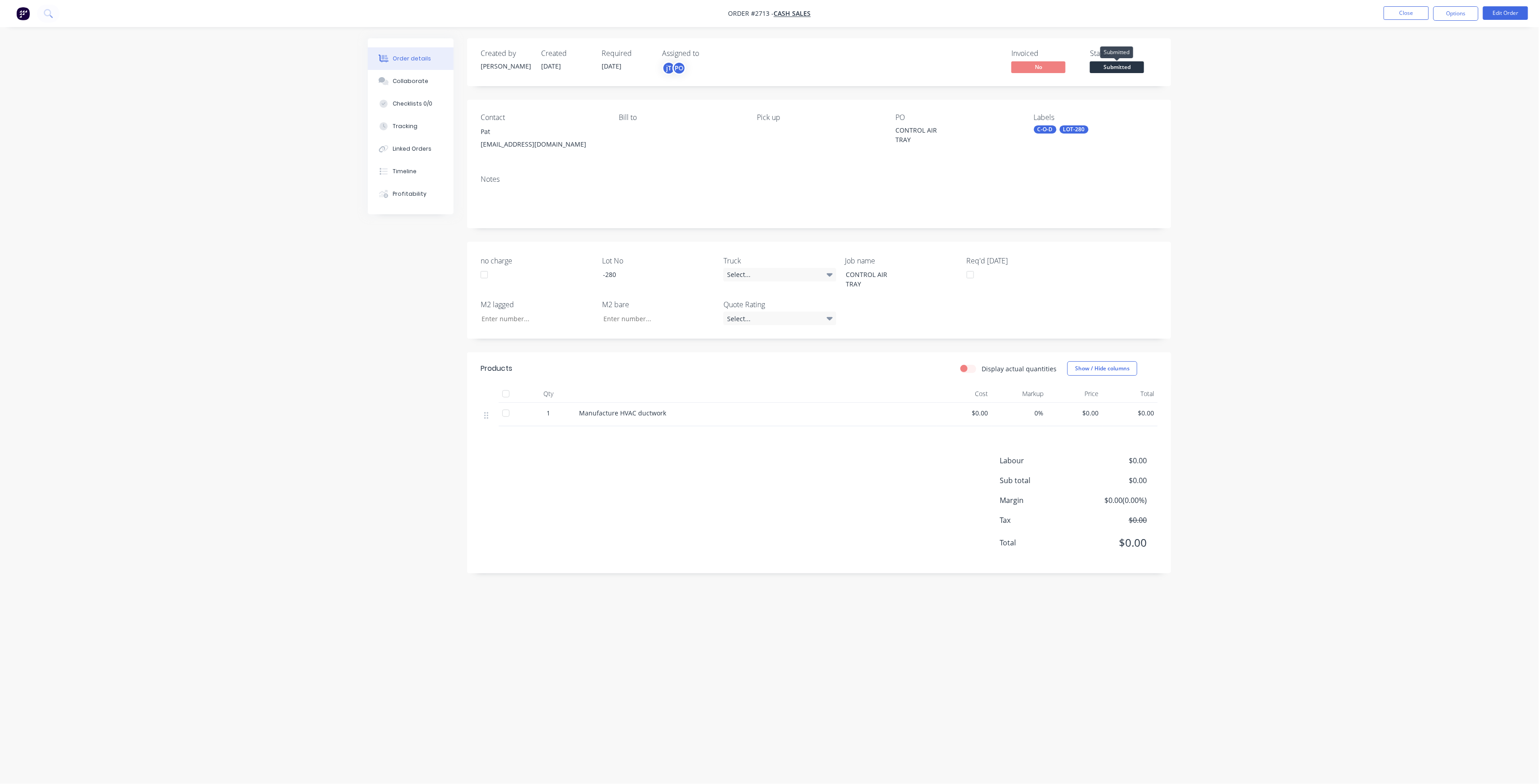
drag, startPoint x: 1099, startPoint y: 62, endPoint x: 1106, endPoint y: 69, distance: 9.9
click at [1105, 69] on span "Submitted" at bounding box center [1117, 67] width 54 height 11
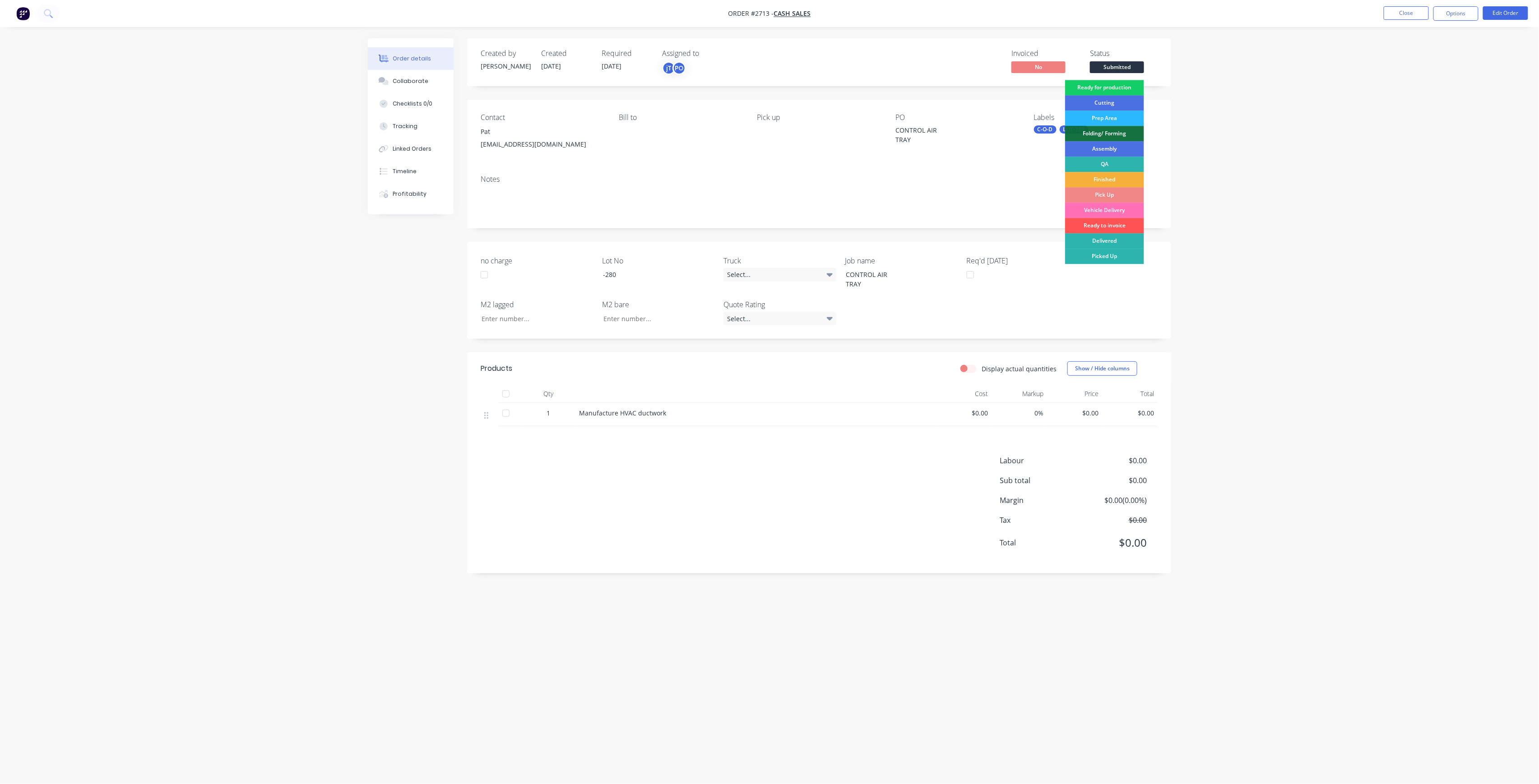
click at [1113, 85] on div "Ready for production" at bounding box center [1104, 87] width 79 height 15
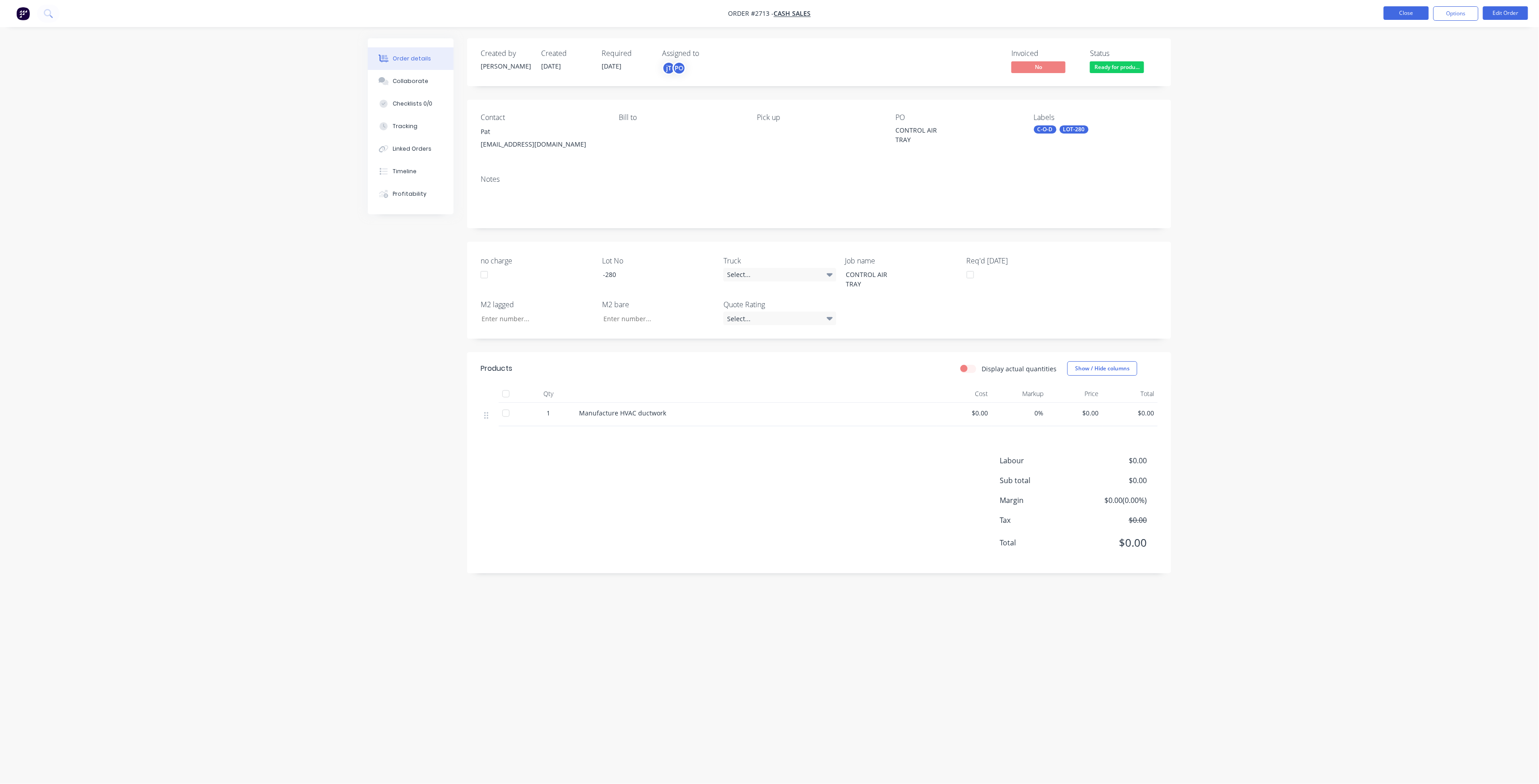
click at [1410, 13] on button "Close" at bounding box center [1407, 13] width 45 height 14
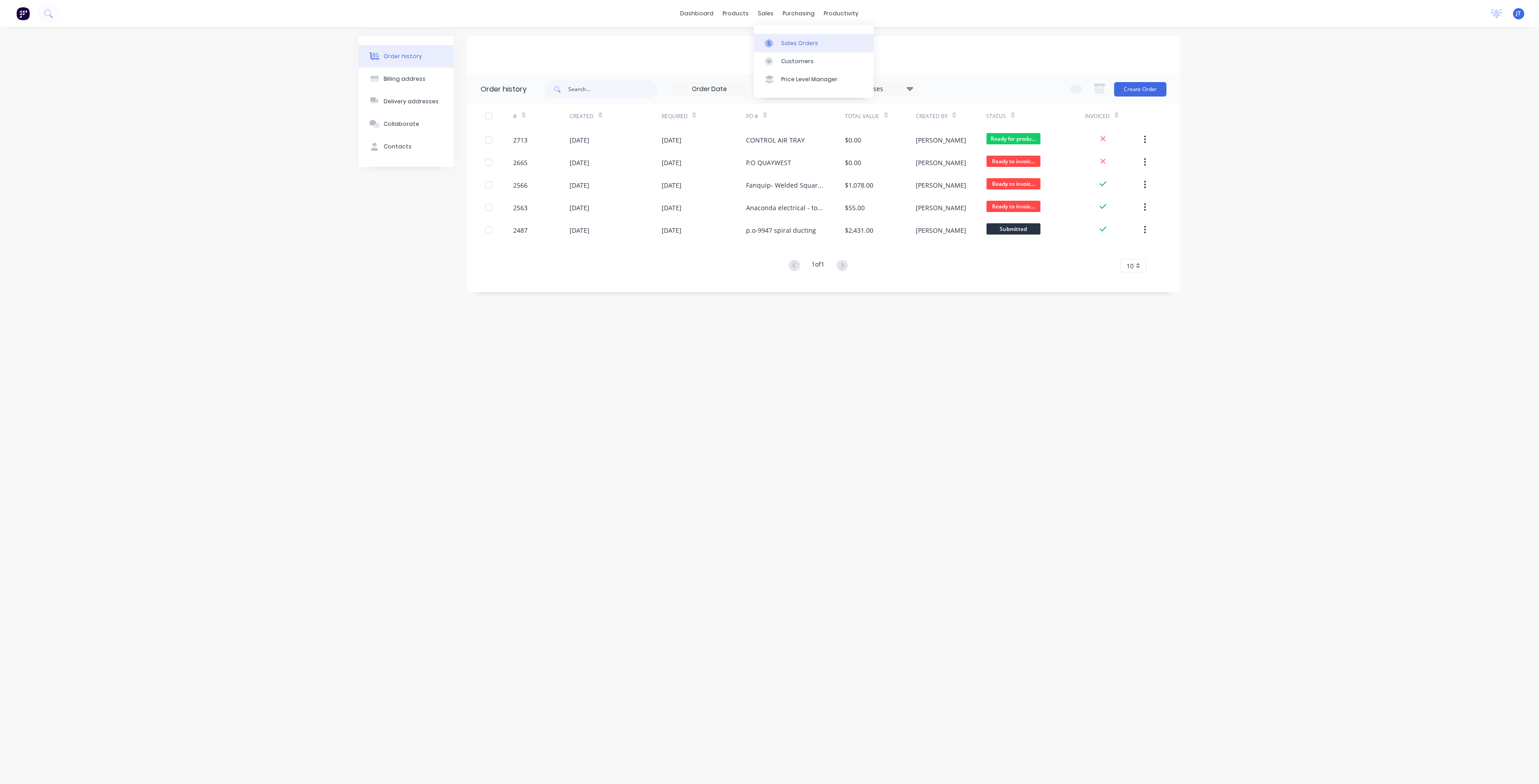
click at [793, 37] on link "Sales Orders" at bounding box center [814, 43] width 120 height 18
